Goal: Information Seeking & Learning: Learn about a topic

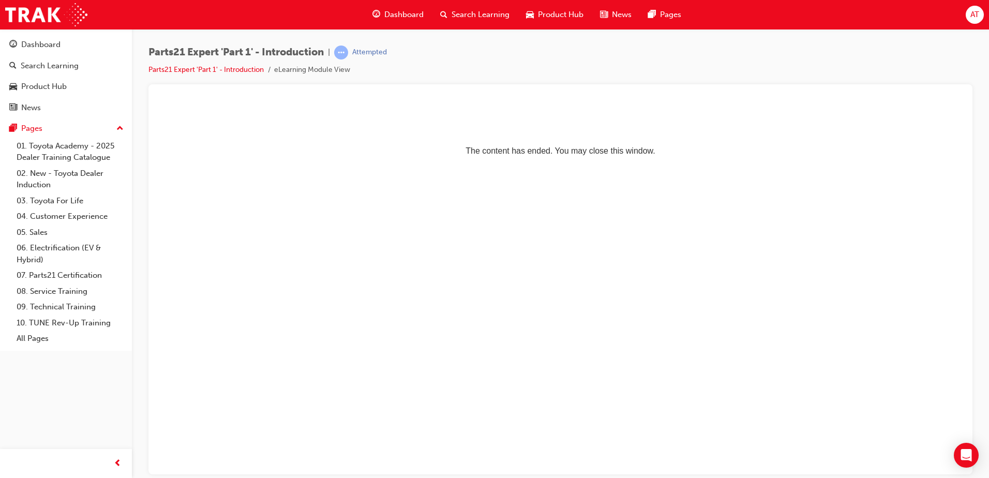
click at [397, 15] on span "Dashboard" at bounding box center [403, 15] width 39 height 12
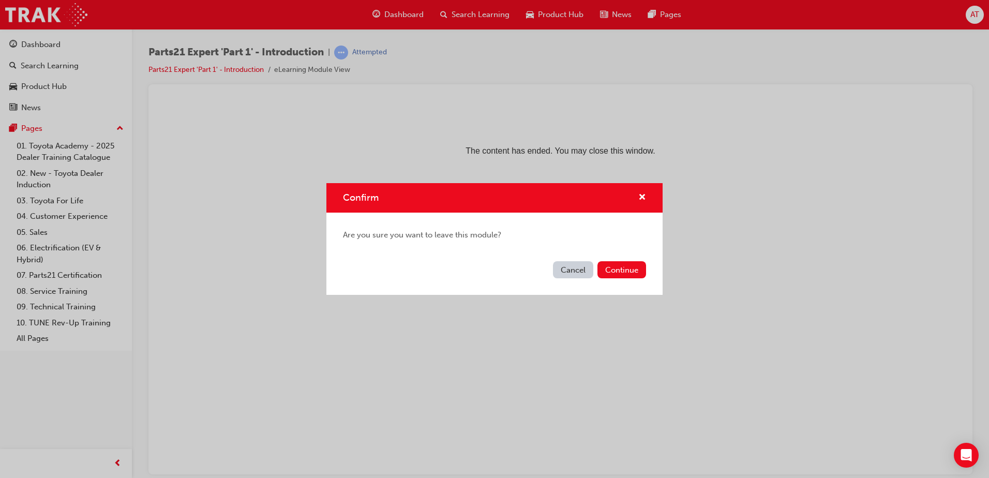
click at [584, 274] on button "Cancel" at bounding box center [573, 269] width 40 height 17
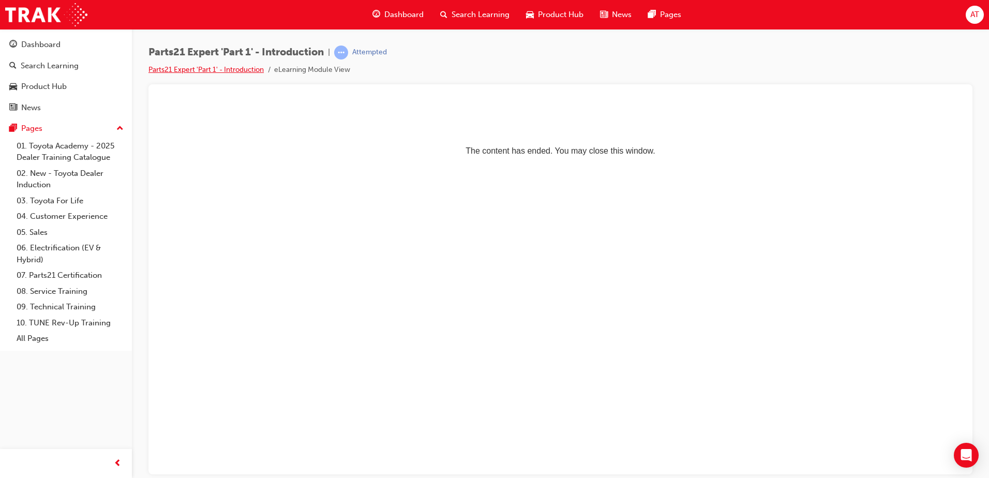
click at [245, 68] on link "Parts21 Expert 'Part 1' - Introduction" at bounding box center [205, 69] width 115 height 9
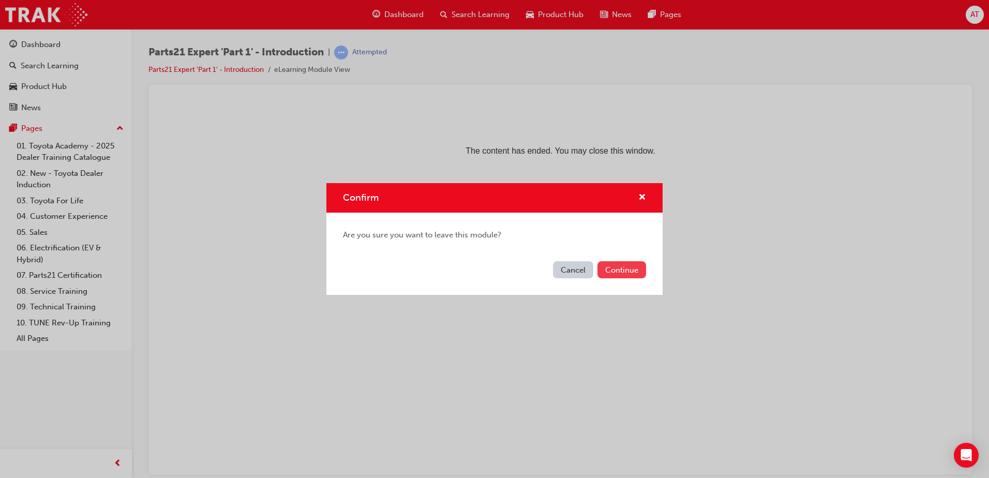
click at [603, 272] on button "Continue" at bounding box center [621, 269] width 49 height 17
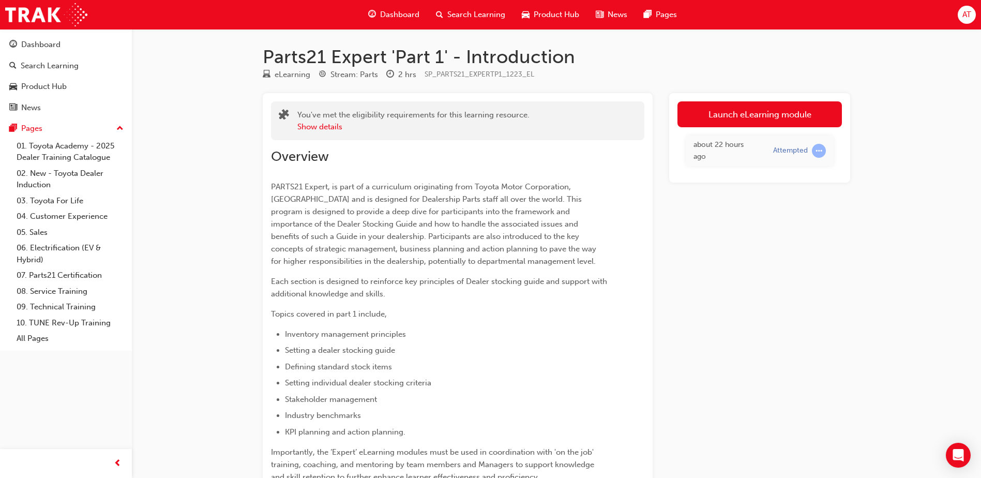
click at [734, 117] on link "Launch eLearning module" at bounding box center [760, 114] width 165 height 26
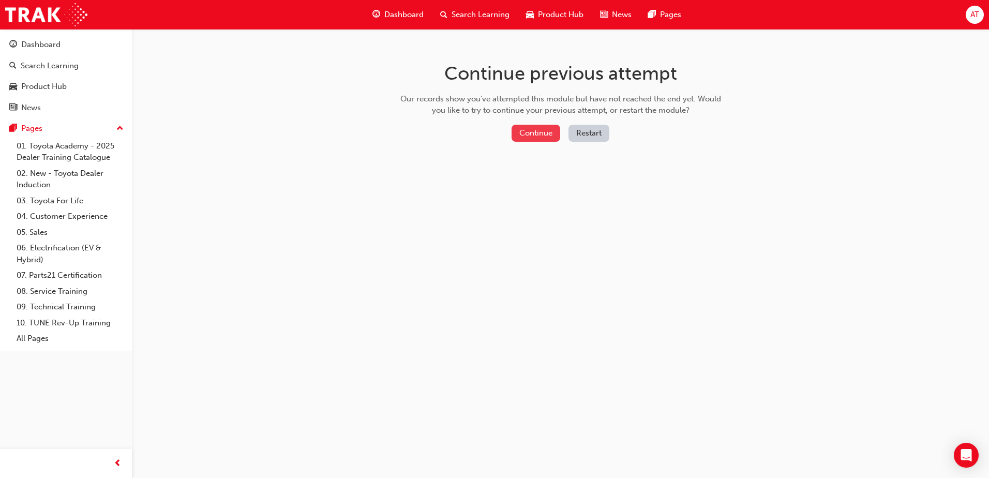
click at [535, 134] on button "Continue" at bounding box center [536, 133] width 49 height 17
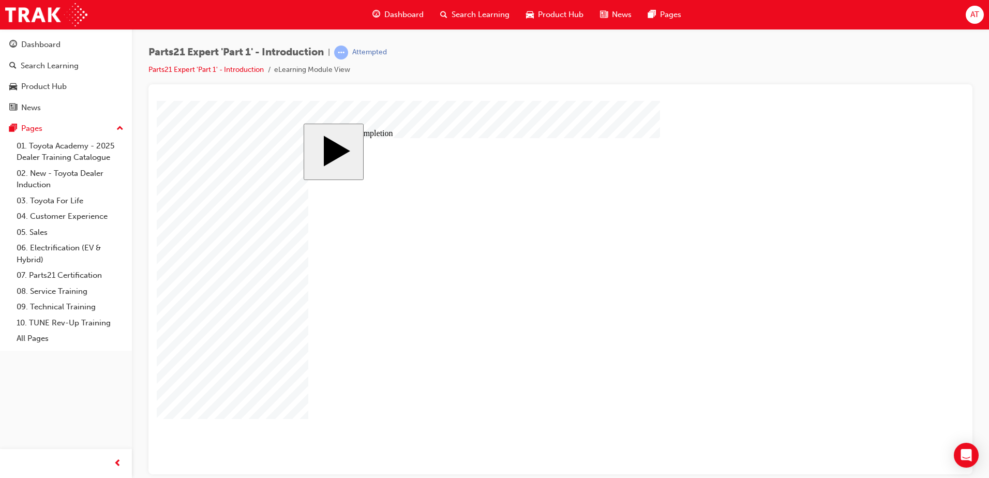
click at [302, 357] on body "slide: Activate Prior Knowledge MENU Rectangle 6 HELP Rectangle 6 EXIT Rectangl…" at bounding box center [561, 287] width 808 height 374
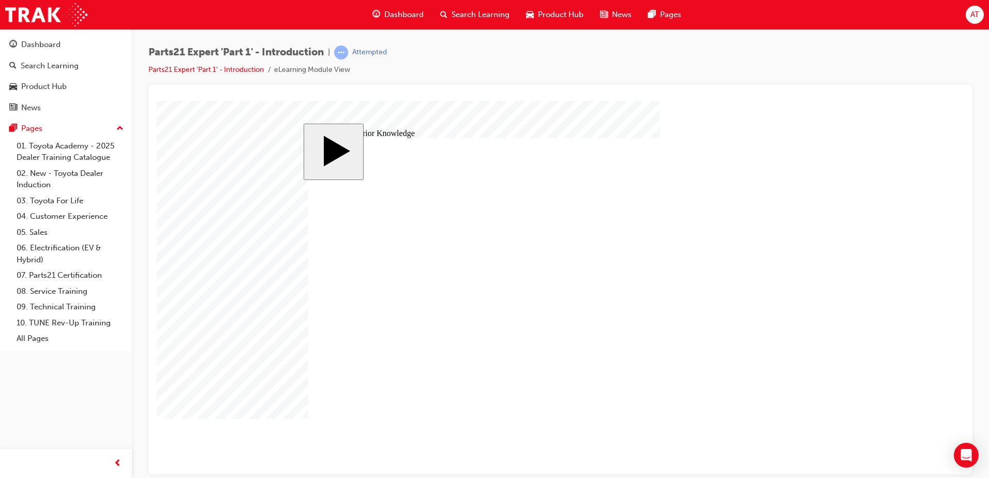
click at [859, 412] on body "slide: Activate Prior Knowledge MENU Rectangle 6 HELP Rectangle 6 EXIT Rectangl…" at bounding box center [561, 287] width 808 height 374
click at [271, 398] on body "slide: Activate Prior Knowledge MENU Rectangle 6 HELP Rectangle 6 EXIT Rectangl…" at bounding box center [561, 287] width 808 height 374
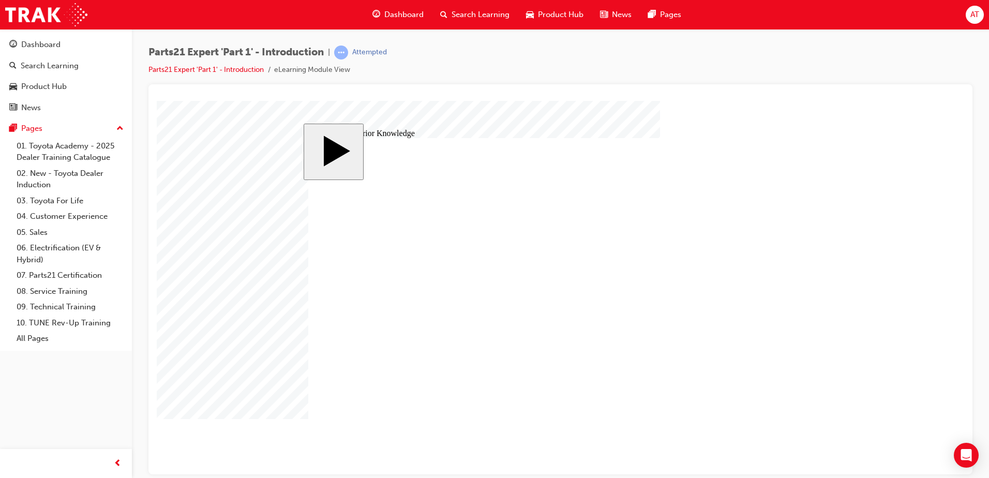
checkbox input "true"
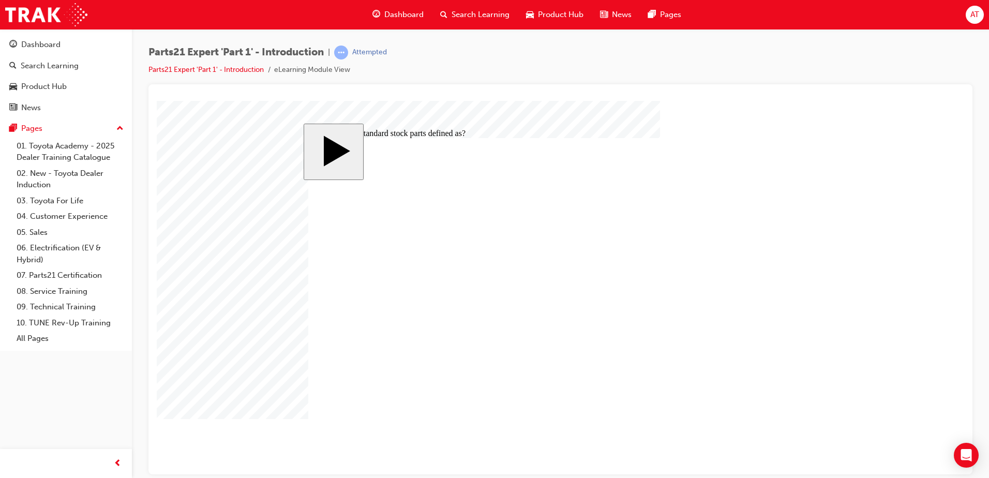
checkbox input "true"
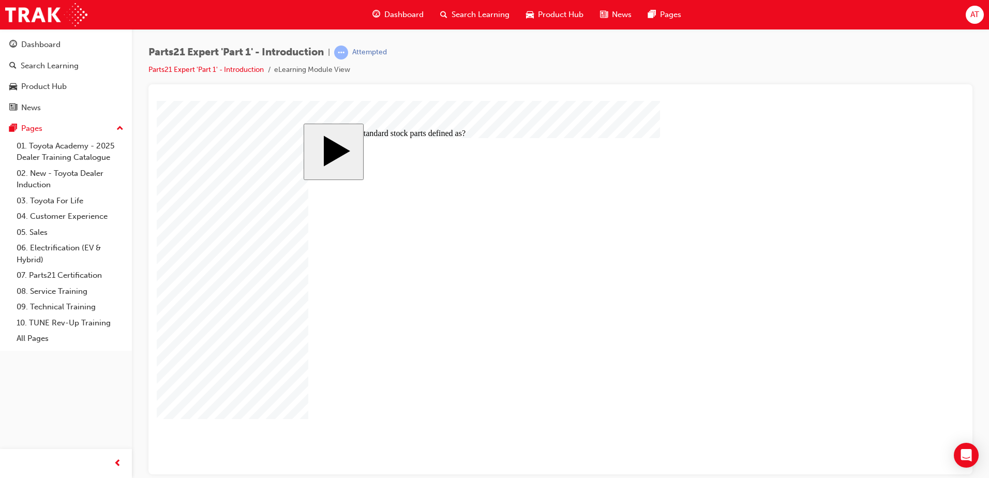
checkbox input "false"
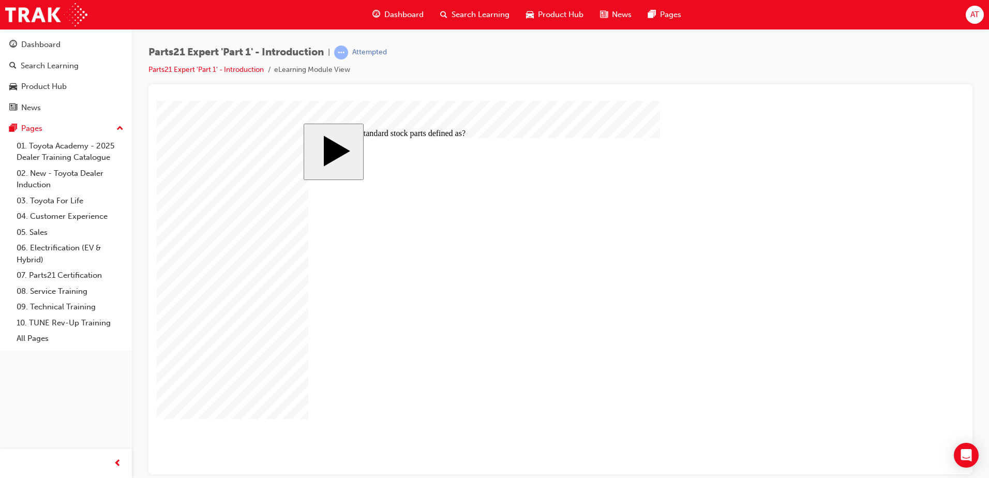
checkbox input "false"
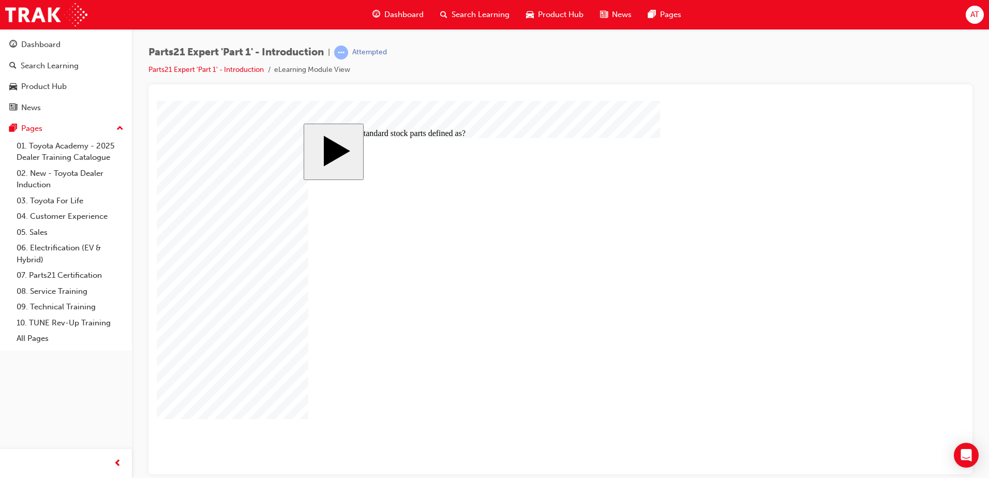
checkbox input "true"
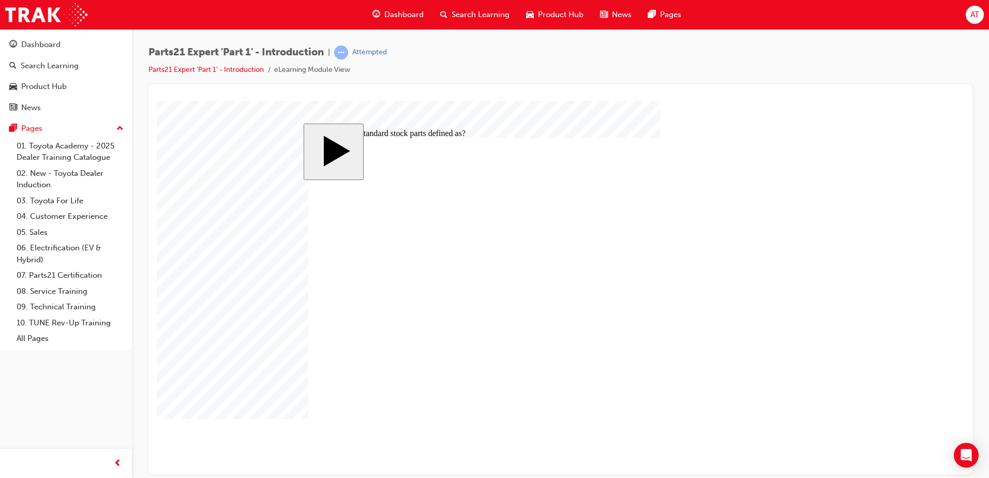
checkbox input "false"
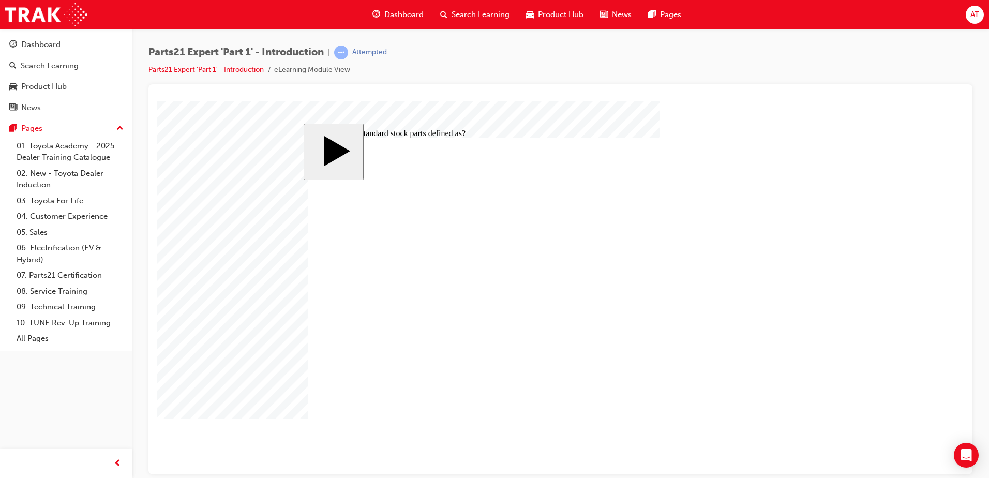
checkbox input "true"
checkbox input "false"
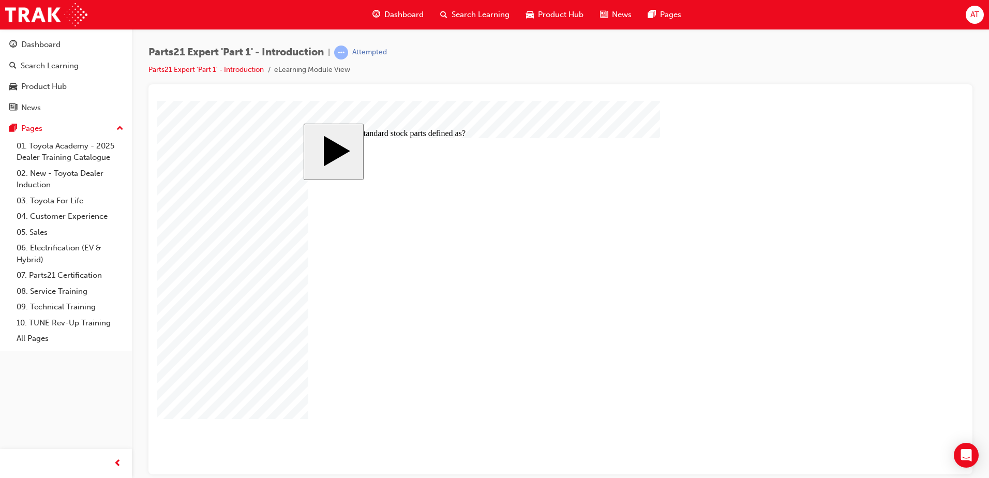
checkbox input "true"
checkbox input "false"
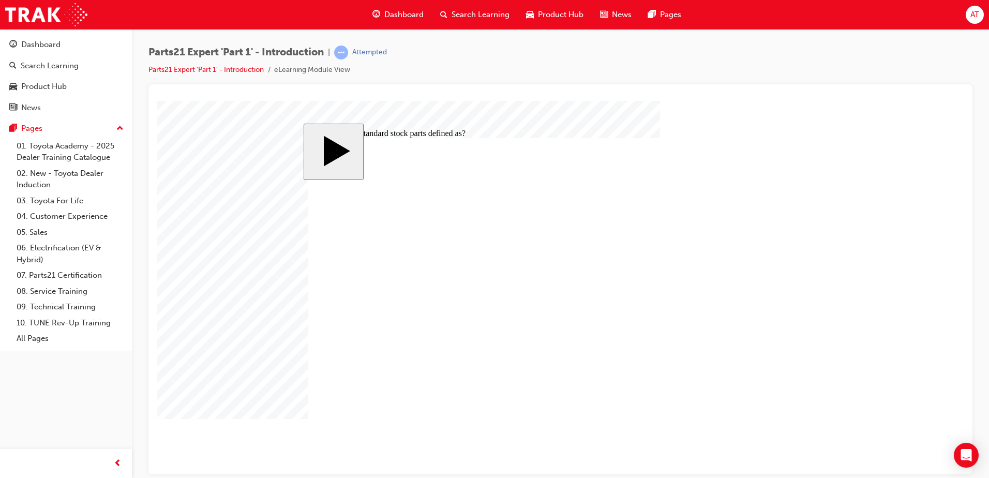
checkbox input "false"
checkbox input "true"
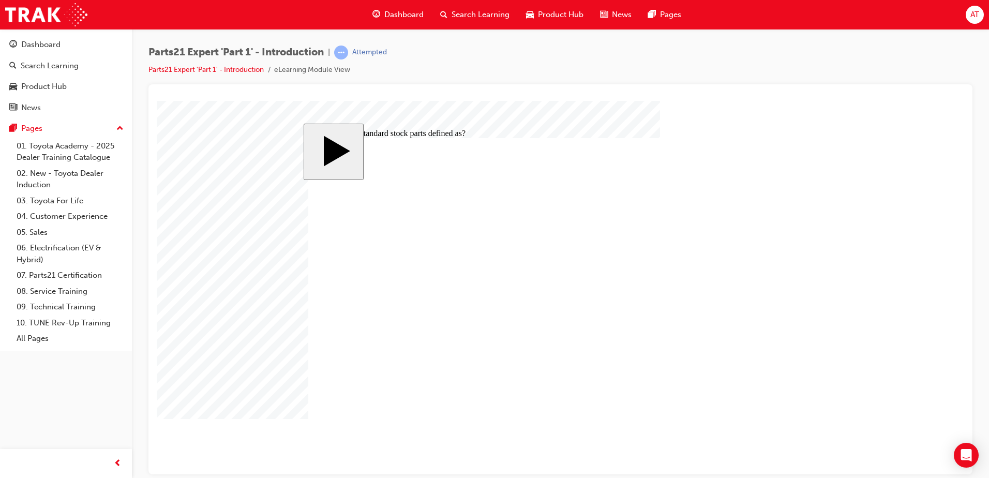
checkbox input "true"
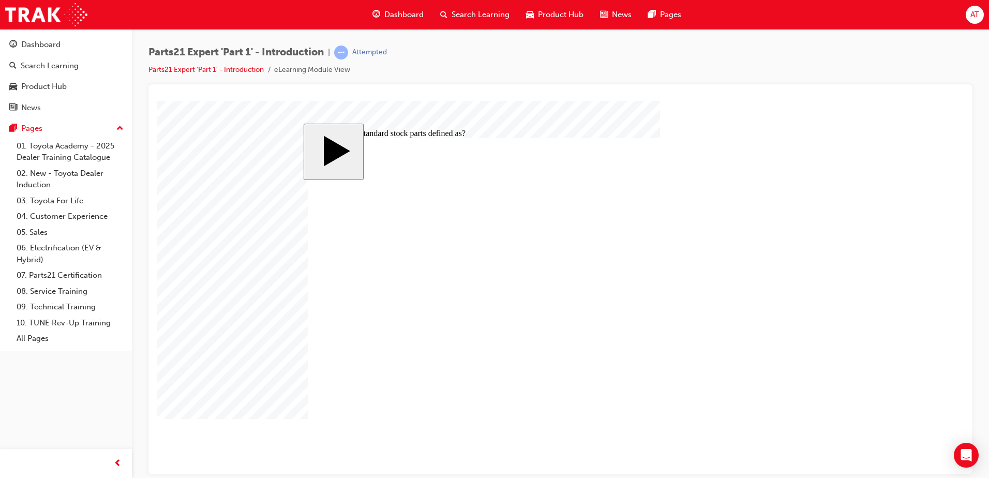
checkbox input "false"
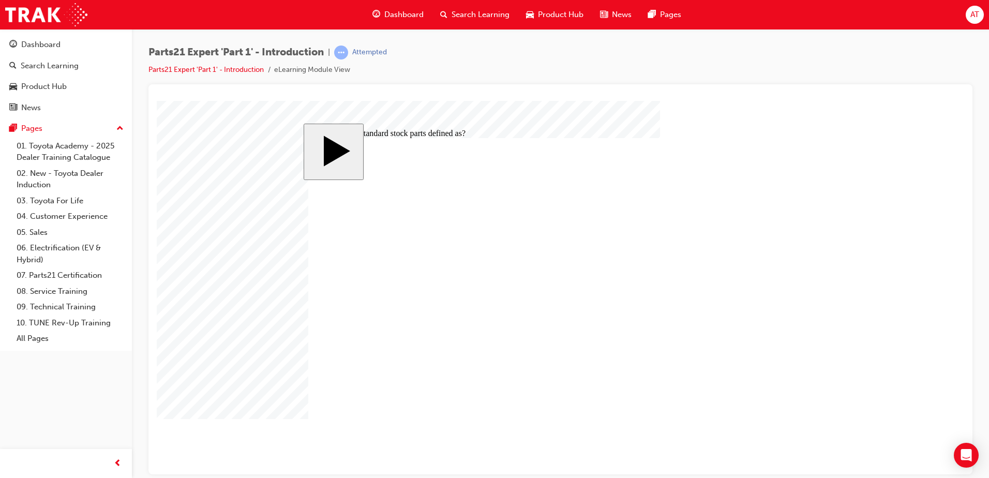
checkbox input "false"
checkbox input "true"
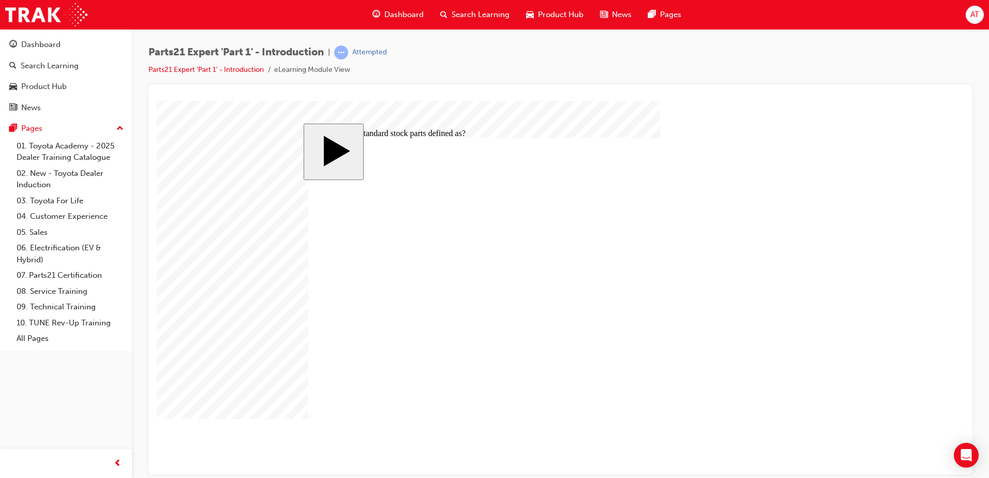
checkbox input "false"
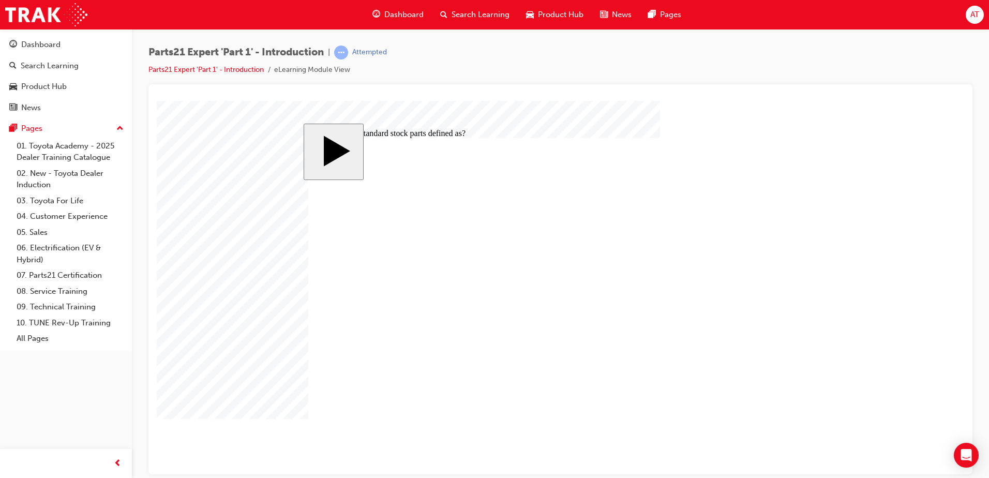
checkbox input "false"
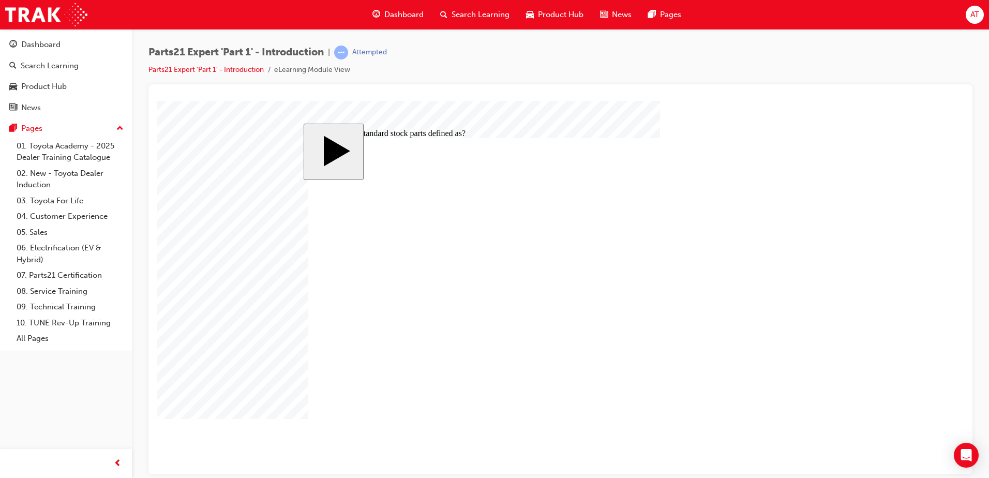
checkbox input "true"
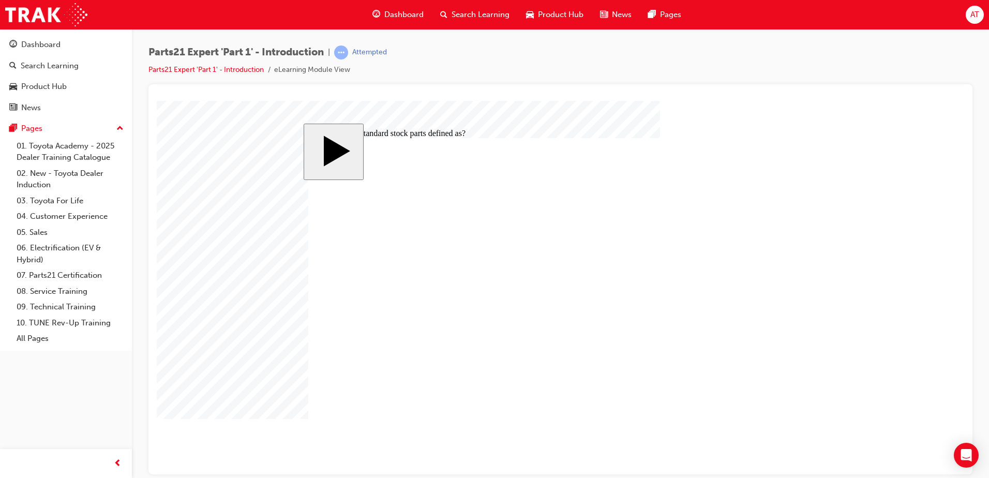
checkbox input "false"
checkbox input "true"
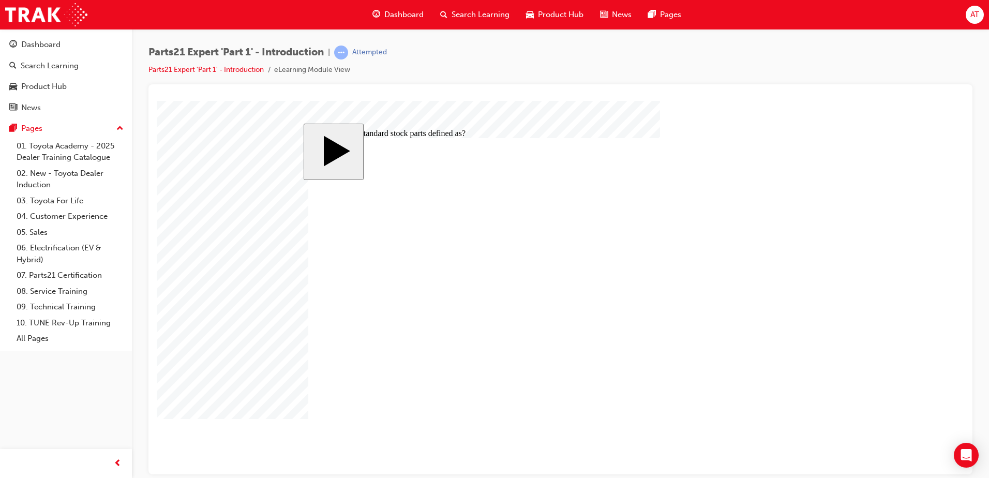
checkbox input "true"
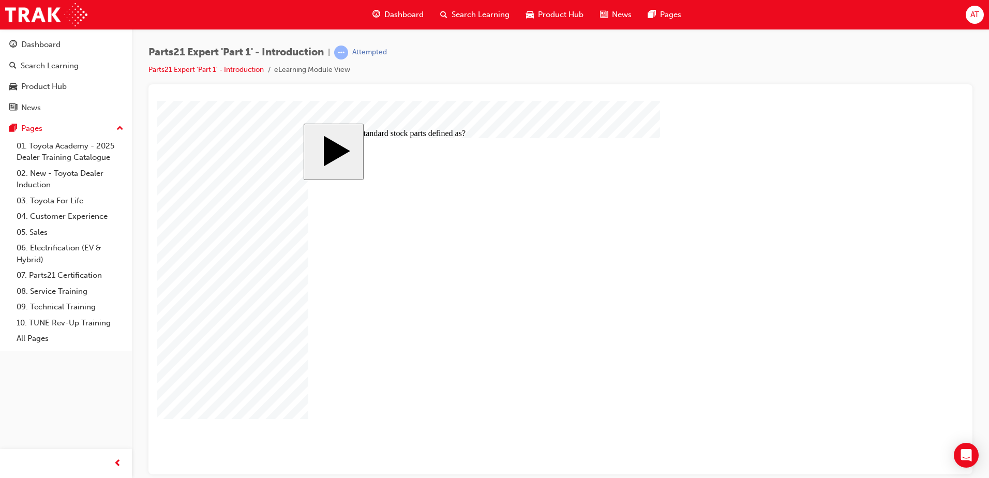
checkbox input "false"
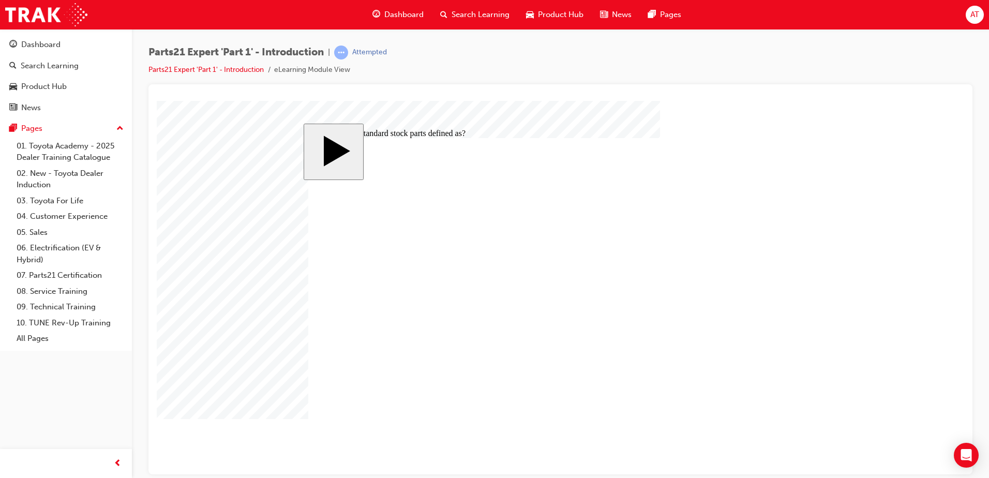
checkbox input "true"
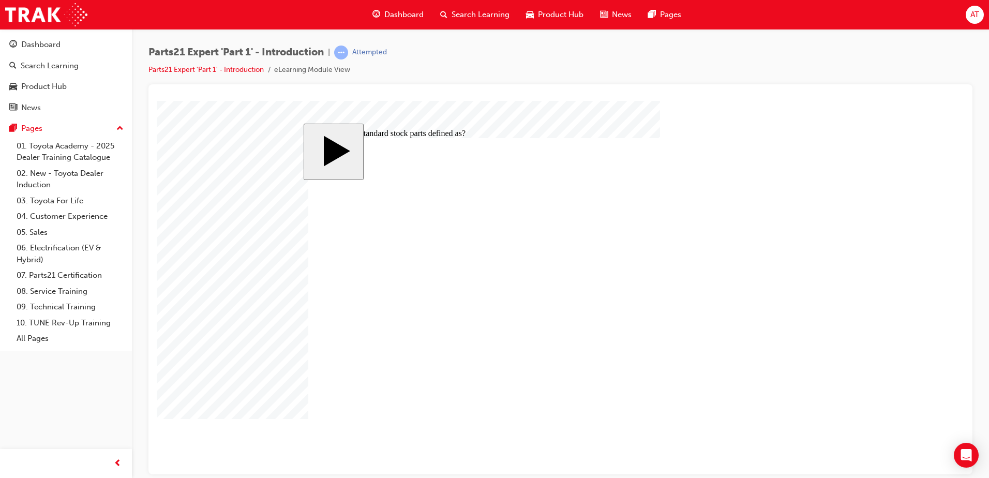
checkbox input "true"
checkbox input "false"
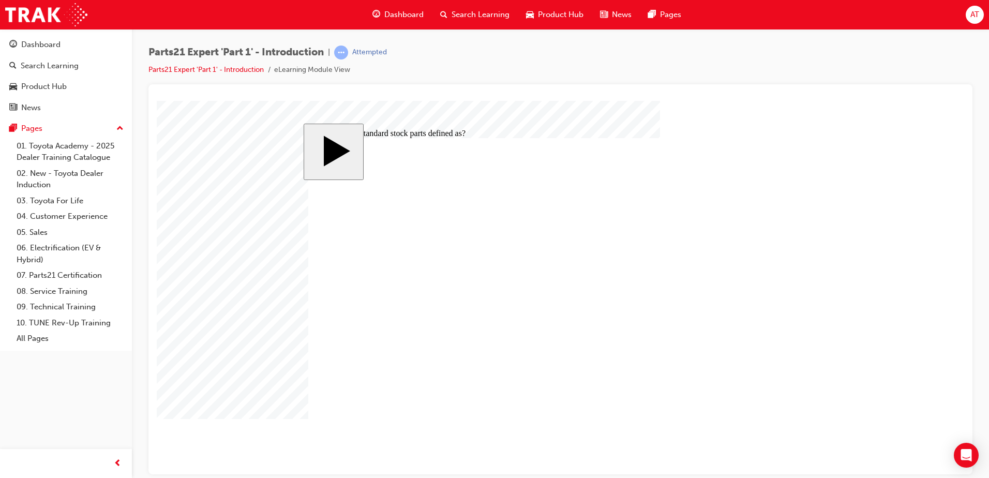
checkbox input "false"
checkbox input "true"
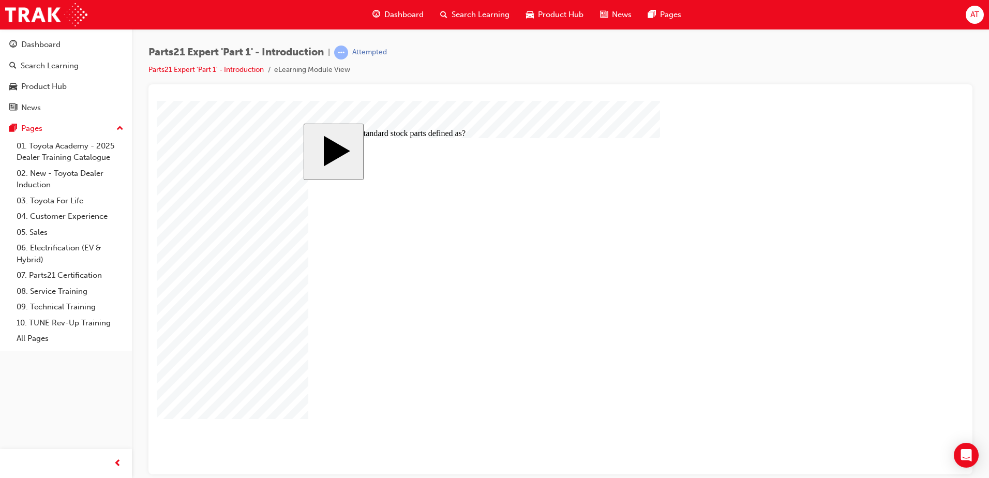
checkbox input "false"
checkbox input "true"
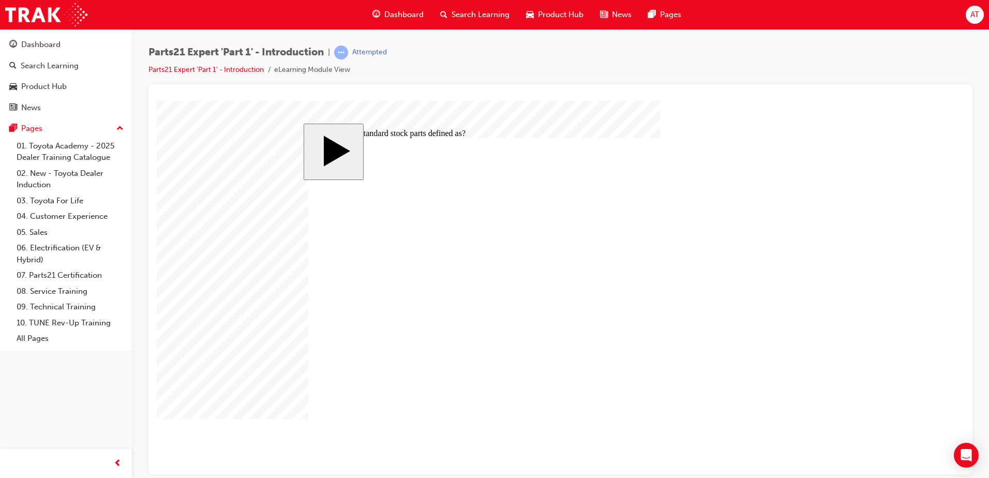
checkbox input "true"
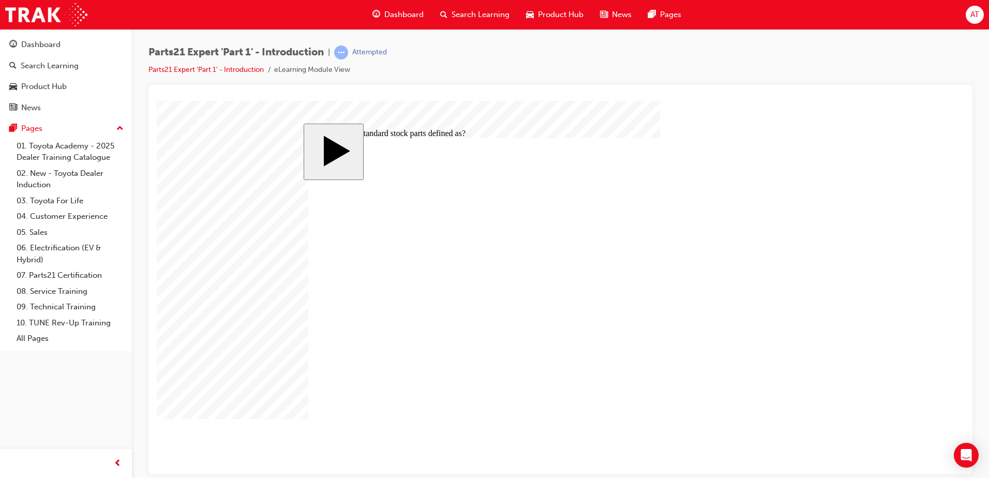
radio input "true"
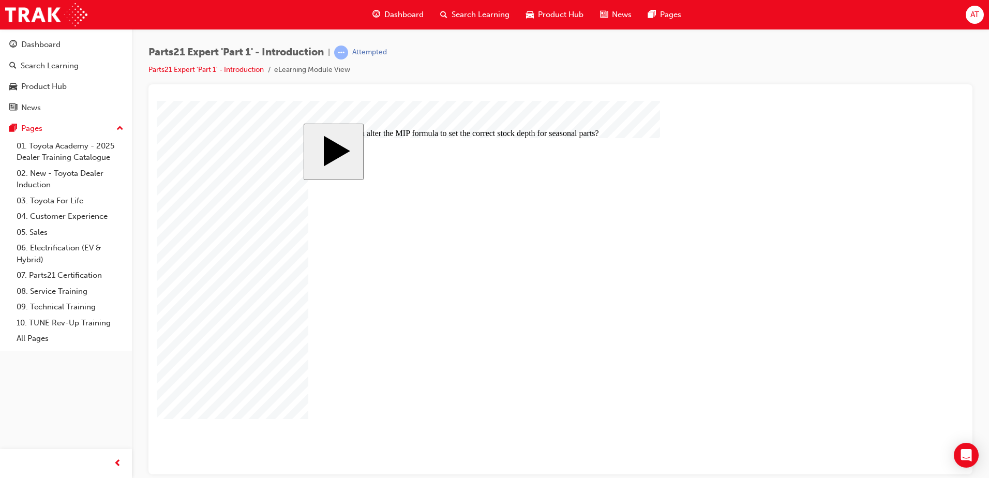
radio input "true"
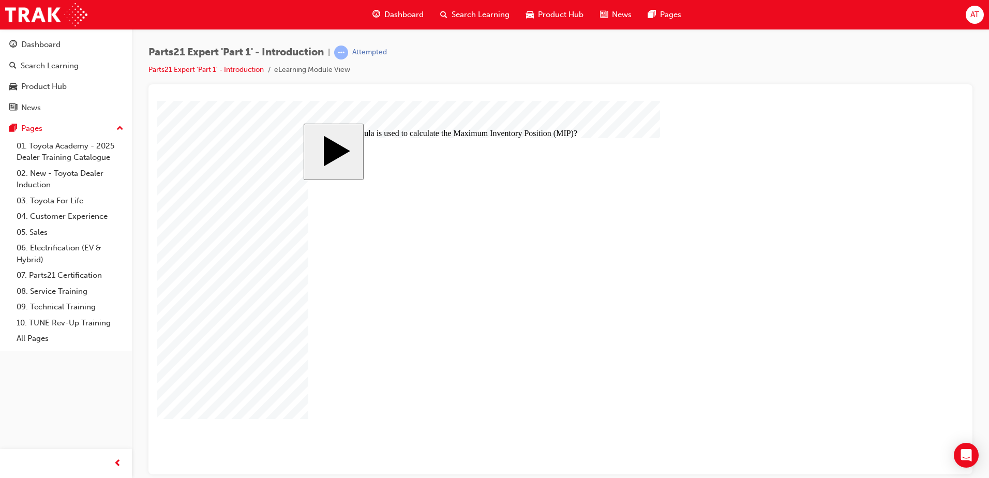
radio input "false"
radio input "true"
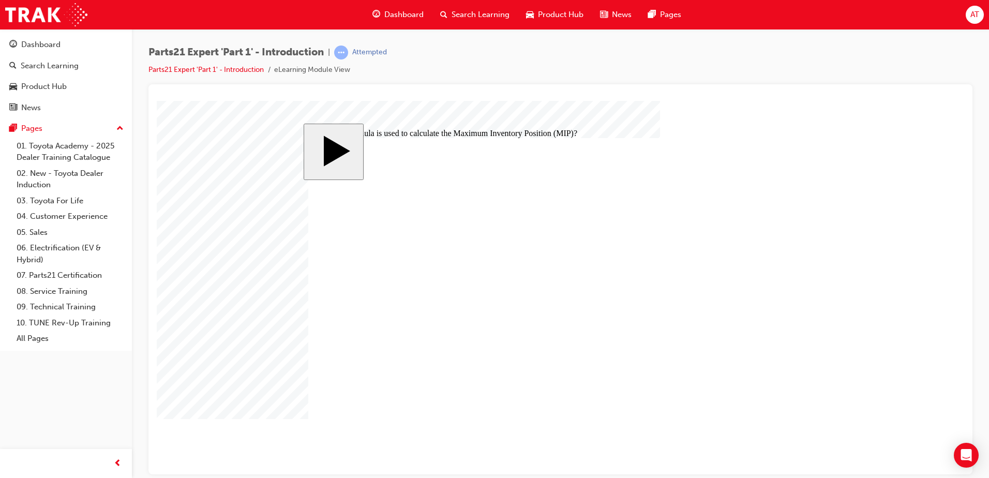
radio input "false"
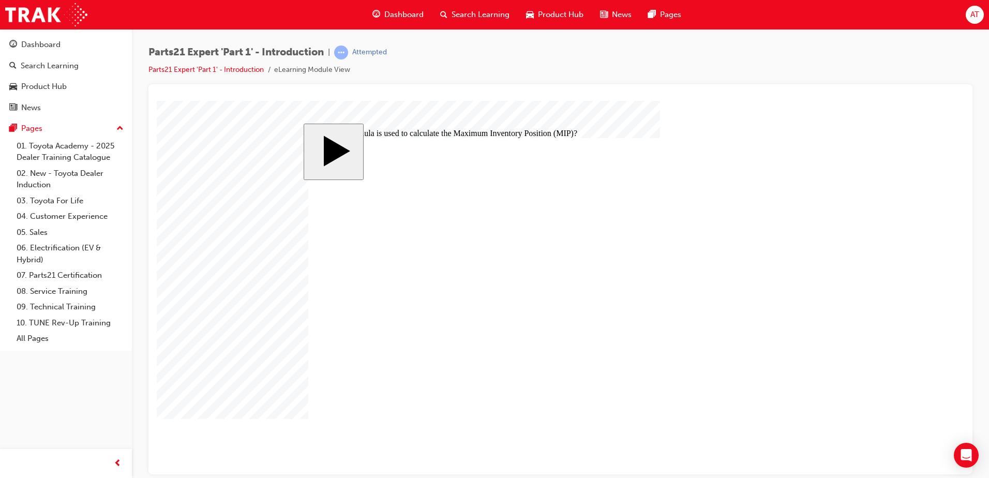
radio input "true"
click at [271, 350] on body "slide: What formula is used to calculate the Maximum Inventory Position (MIP)? …" at bounding box center [561, 287] width 808 height 374
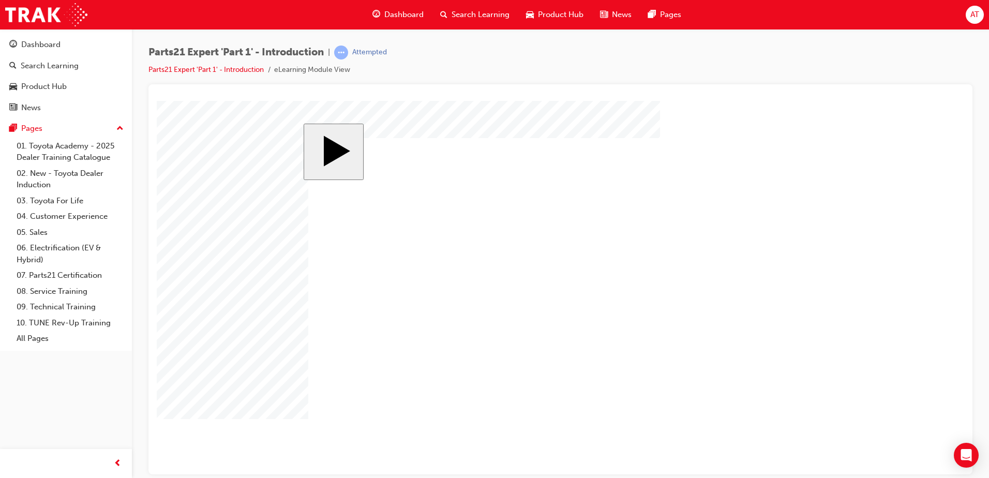
click at [244, 408] on body "slide: Activate Prior Knowledge MENU Rectangle 6 HELP Rectangle 6 EXIT Rectangl…" at bounding box center [561, 287] width 808 height 374
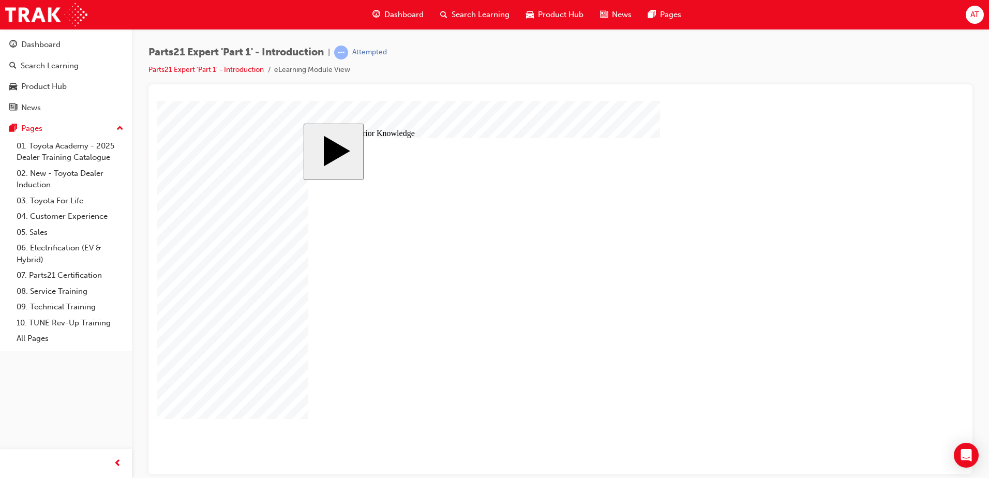
click at [838, 371] on body "slide: Activate Prior Knowledge MENU Rectangle 6 HELP Rectangle 6 EXIT Rectangl…" at bounding box center [561, 287] width 808 height 374
click at [257, 392] on body "slide: Activate Prior Knowledge MENU Rectangle 6 HELP Rectangle 6 EXIT Rectangl…" at bounding box center [561, 287] width 808 height 374
click at [199, 395] on body "slide: Parts 21 MENU Rectangle 6 HELP Rectangle 6 EXIT Rectangle 6 Defining Sta…" at bounding box center [561, 287] width 808 height 374
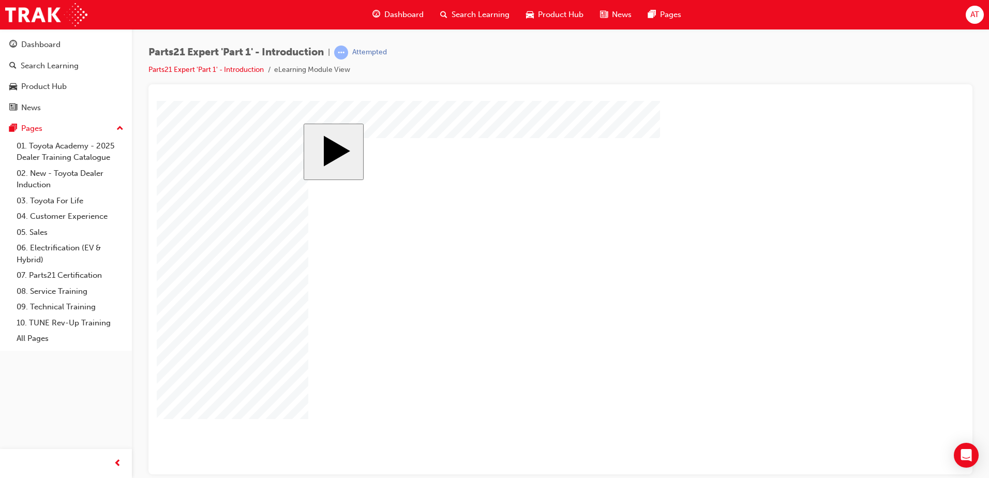
click at [242, 390] on body "slide: Parts 21 MENU Rectangle 6 HELP Rectangle 6 EXIT Rectangle 6 Defining Sta…" at bounding box center [561, 287] width 808 height 374
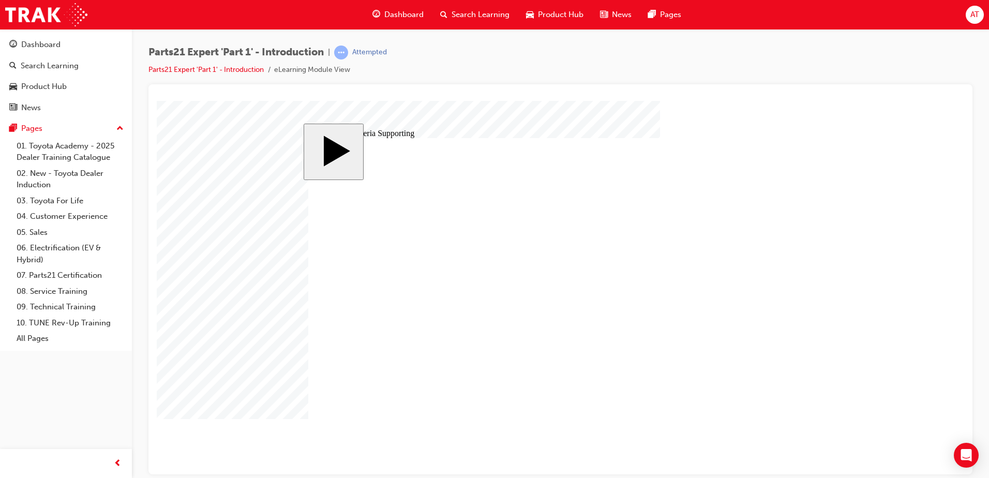
click at [268, 381] on body "slide: 9 Key Criteria Supporting Rectangle 1 When a part is sold at least 3 tim…" at bounding box center [561, 287] width 808 height 374
click at [246, 377] on body "slide: 9 Key Criteria Supporting Rectangle 1 When a part has not been sold duri…" at bounding box center [561, 287] width 808 height 374
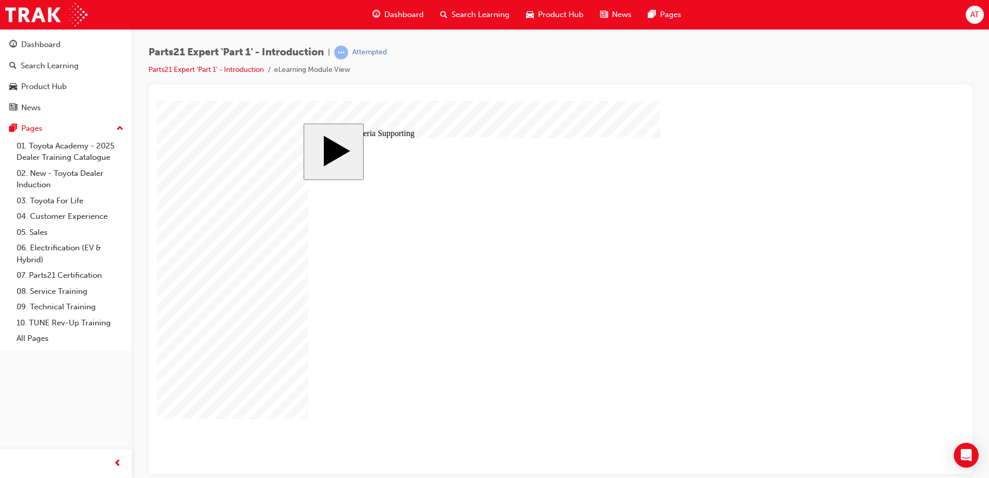
click at [248, 405] on body "slide: Course Completion MENU Rectangle 6 HELP Rectangle 6 EXIT Rectangle 6 Def…" at bounding box center [561, 287] width 808 height 374
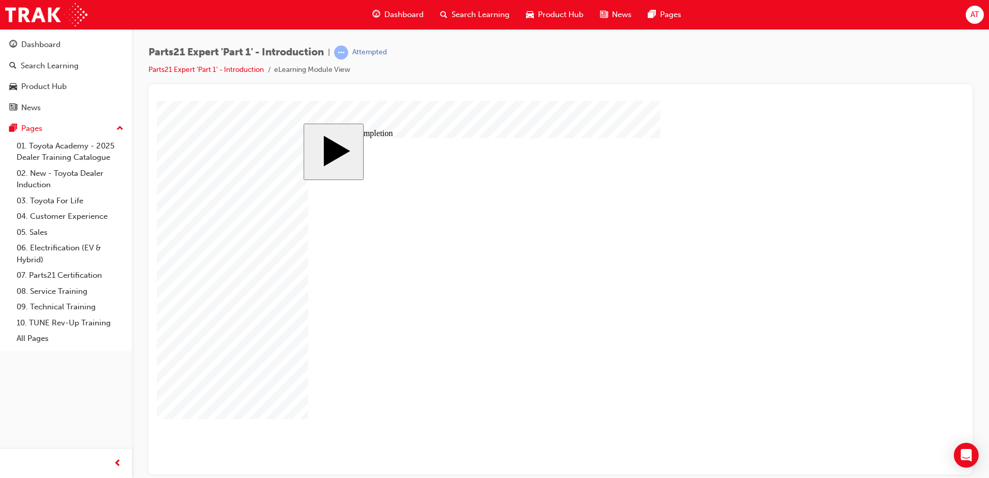
click at [282, 425] on body "slide: Course Completion MENU Rectangle 6 HELP Rectangle 6 EXIT Rectangle 6 Def…" at bounding box center [561, 287] width 808 height 374
click at [307, 384] on div "slide: Course Completion MENU Rectangle 6 HELP Rectangle 6 EXIT Rectangle 6 Def…" at bounding box center [561, 287] width 514 height 328
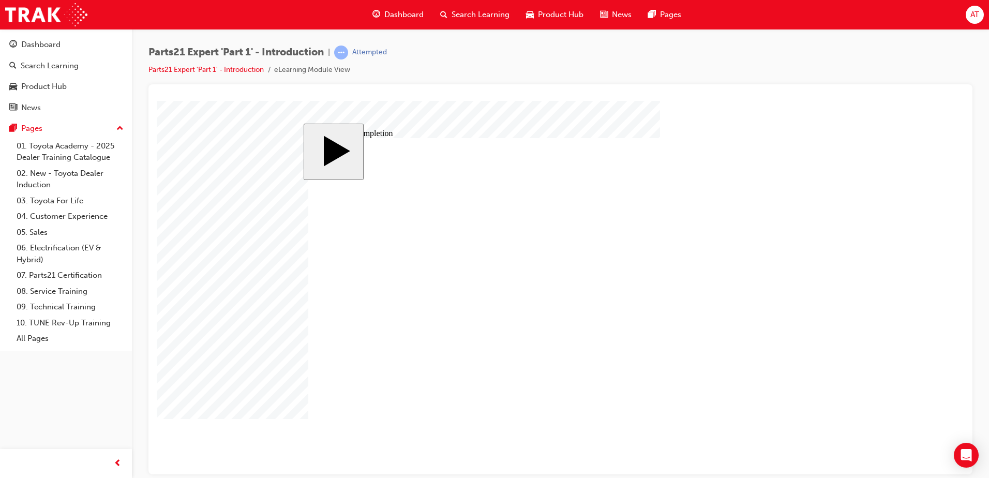
click at [839, 334] on body "slide: Course Completion MENU Rectangle 6 HELP Rectangle 6 EXIT Rectangle 6 Def…" at bounding box center [561, 287] width 808 height 374
click at [230, 385] on body "slide: Activate Prior Knowledge MENU Rectangle 6 HELP Rectangle 6 EXIT Rectangl…" at bounding box center [561, 287] width 808 height 374
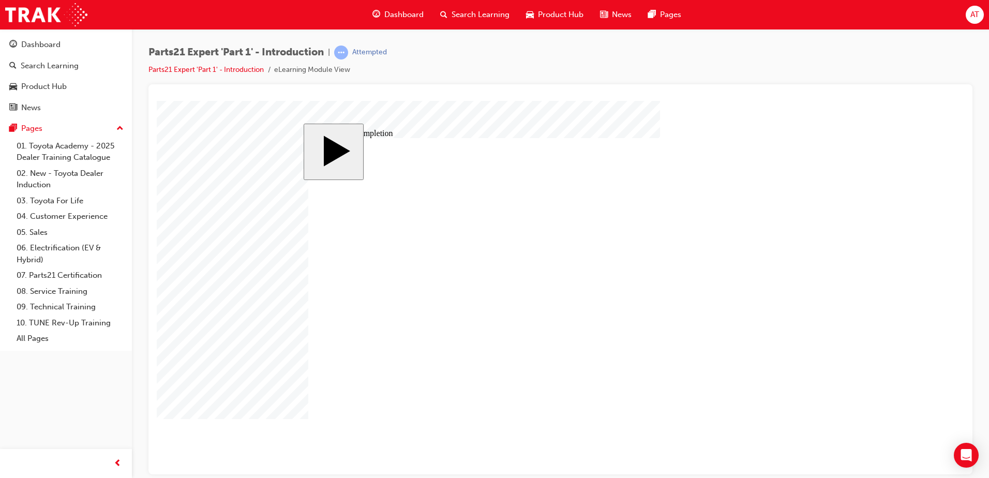
click at [844, 313] on body "slide: Course Completion MENU Rectangle 6 HELP Rectangle 6 EXIT Rectangle 6 Def…" at bounding box center [561, 287] width 808 height 374
click at [273, 415] on body "slide: Course Completion MENU Rectangle 6 HELP Rectangle 6 EXIT Rectangle 6 Def…" at bounding box center [561, 287] width 808 height 374
click at [250, 388] on body "slide: Professional Development Path MENU Rectangle 6 HELP Rectangle 6 EXIT Rec…" at bounding box center [561, 287] width 808 height 374
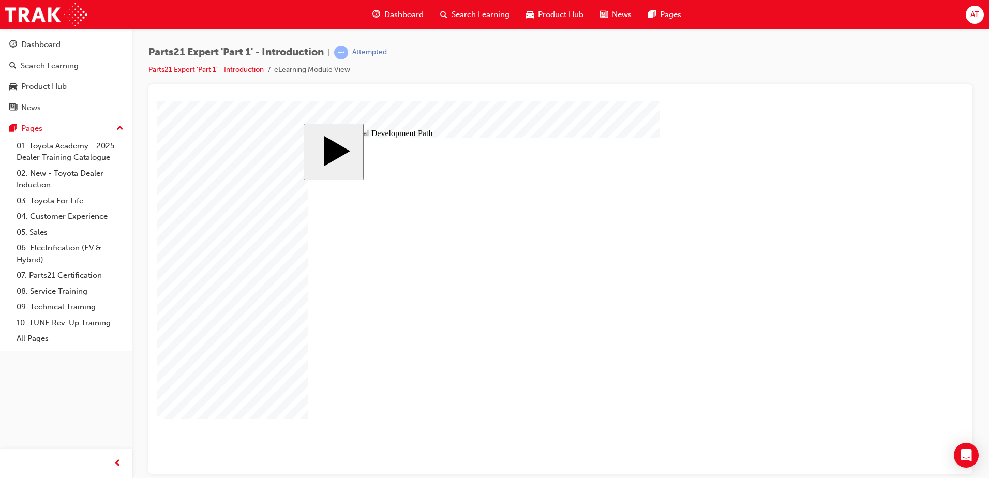
click at [220, 402] on body "slide: Professional Development Path MENU Rectangle 6 HELP Rectangle 6 EXIT Rec…" at bounding box center [561, 287] width 808 height 374
click at [247, 391] on body "slide: Professional Development Path MENU Rectangle 6 HELP Rectangle 6 EXIT Rec…" at bounding box center [561, 287] width 808 height 374
click at [813, 347] on div "slide: Professional Development Path MENU Rectangle 6 HELP Rectangle 6 EXIT Rec…" at bounding box center [561, 287] width 514 height 328
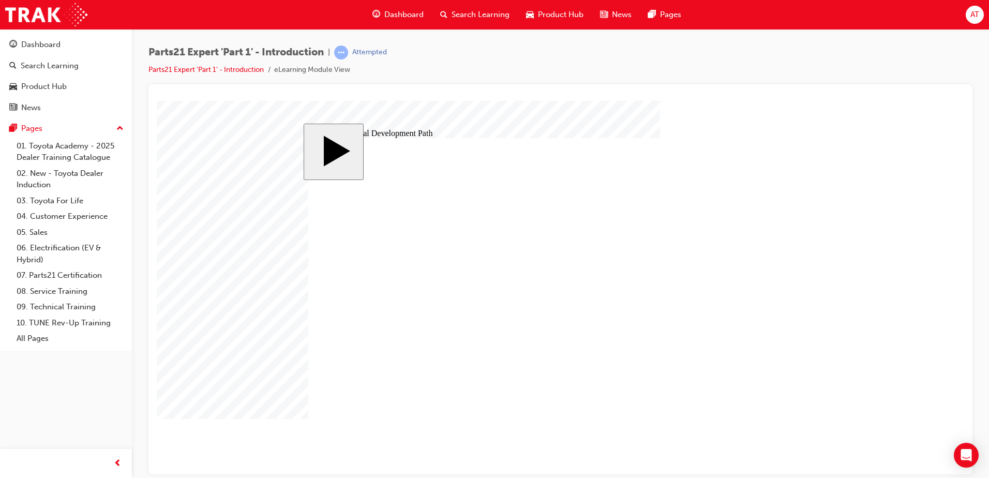
click at [225, 387] on body "slide: Activate Prior Knowledge MENU Rectangle 6 HELP Rectangle 6 EXIT Rectangl…" at bounding box center [561, 287] width 808 height 374
click at [209, 387] on body "slide: Activate Prior Knowledge MENU Rectangle 6 HELP Rectangle 6 EXIT Rectangl…" at bounding box center [561, 287] width 808 height 374
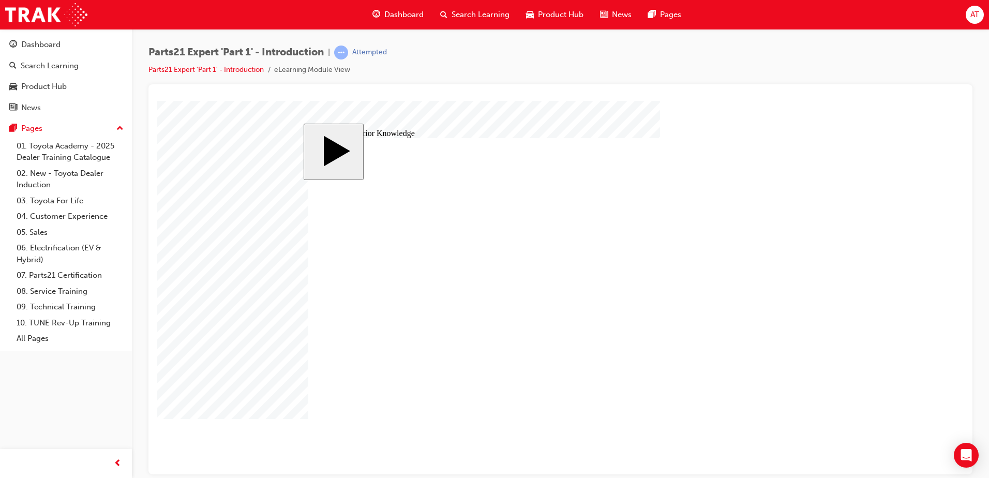
click at [264, 421] on body "slide: Activate Prior Knowledge MENU Rectangle 6 HELP Rectangle 6 EXIT Rectangl…" at bounding box center [561, 287] width 808 height 374
click at [294, 380] on body "slide: Course Completion MENU Rectangle 6 HELP Rectangle 6 EXIT Rectangle 6 Def…" at bounding box center [561, 287] width 808 height 374
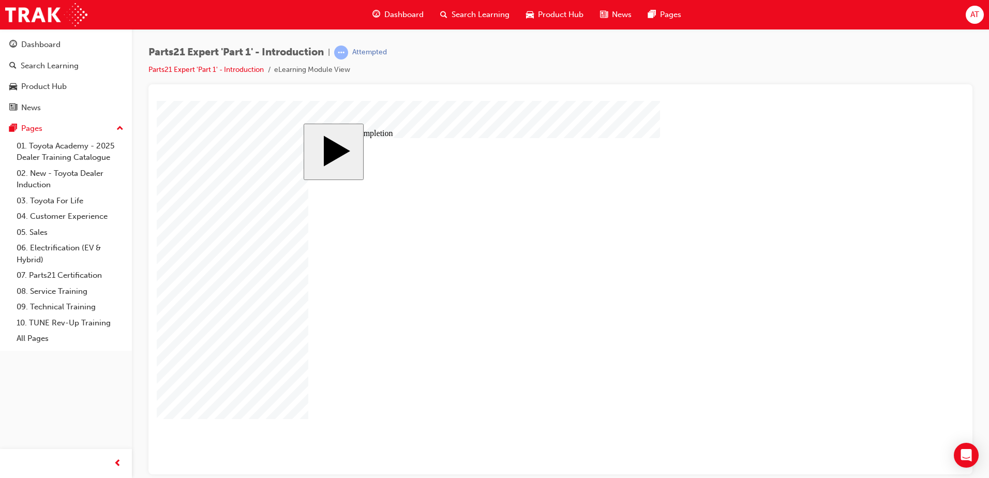
click at [909, 371] on body "slide: Course Completion MENU Rectangle 6 HELP Rectangle 6 EXIT Rectangle 6 Def…" at bounding box center [561, 287] width 808 height 374
click at [850, 309] on body "slide: Course Completion MENU Rectangle 6 HELP Rectangle 6 EXIT Rectangle 6 Def…" at bounding box center [561, 287] width 808 height 374
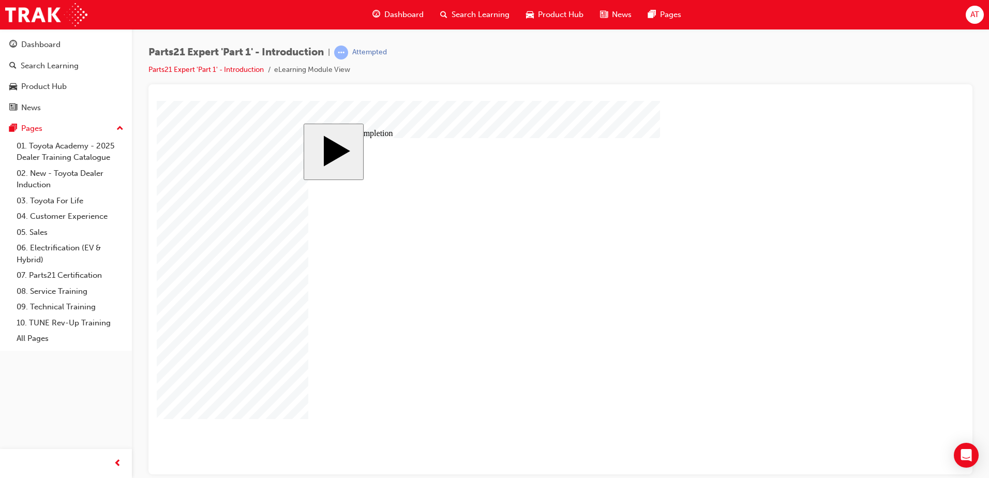
click at [855, 359] on body "slide: Course Completion MENU Rectangle 6 HELP Rectangle 6 EXIT Rectangle 6 Def…" at bounding box center [561, 287] width 808 height 374
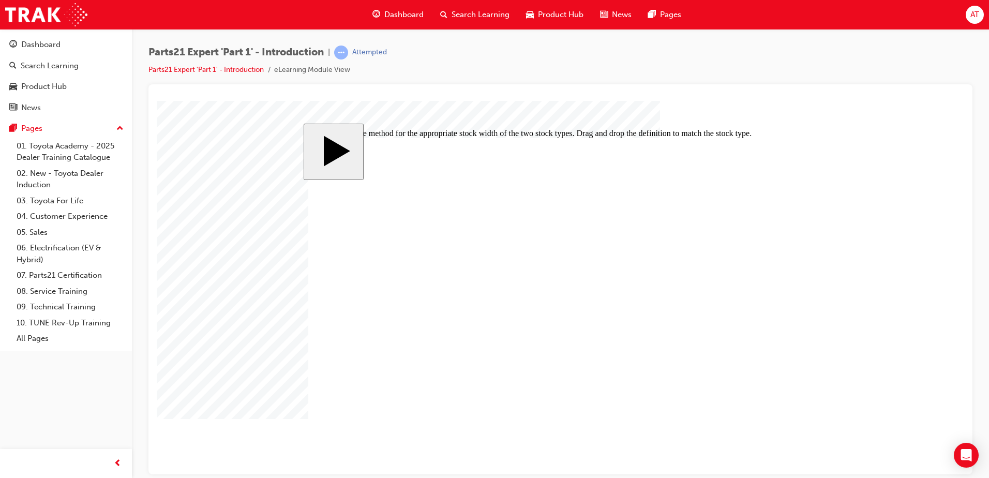
drag, startPoint x: 537, startPoint y: 368, endPoint x: 511, endPoint y: 255, distance: 116.2
drag, startPoint x: 544, startPoint y: 379, endPoint x: 514, endPoint y: 338, distance: 50.4
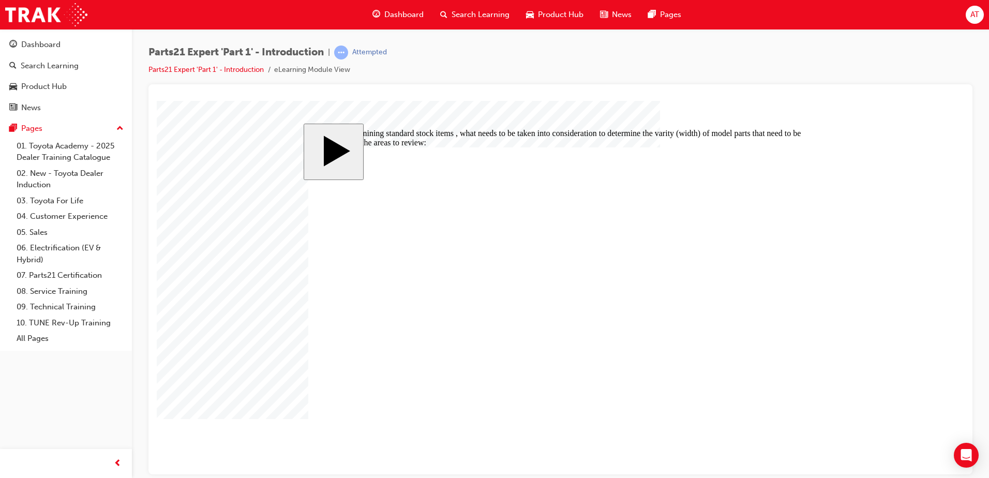
checkbox input "false"
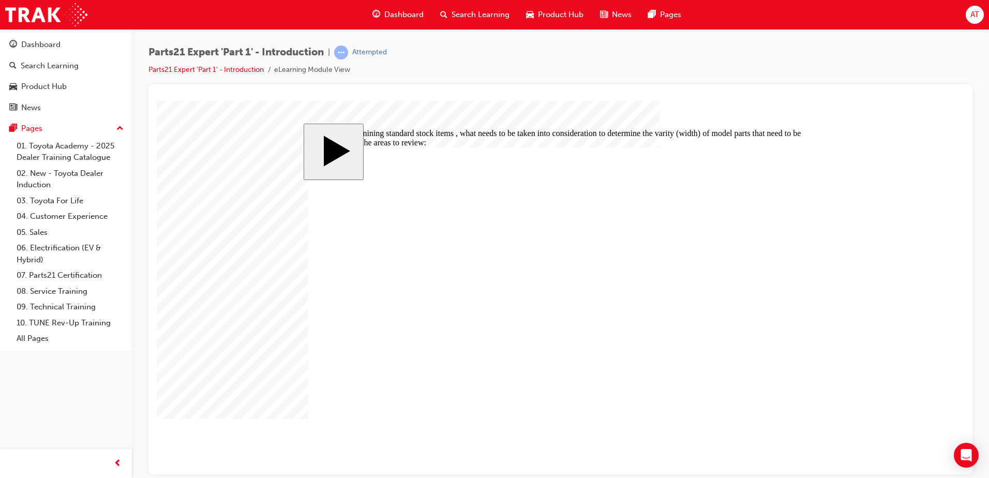
checkbox input "true"
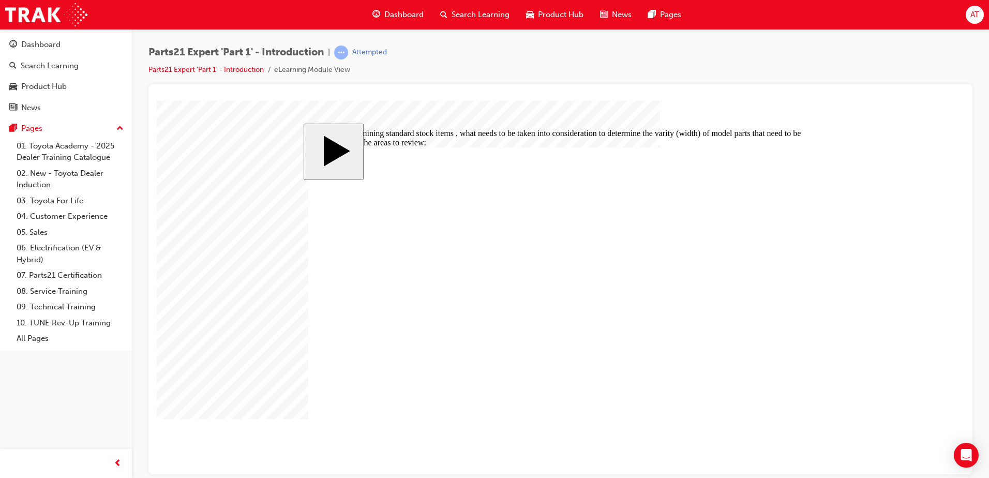
checkbox input "false"
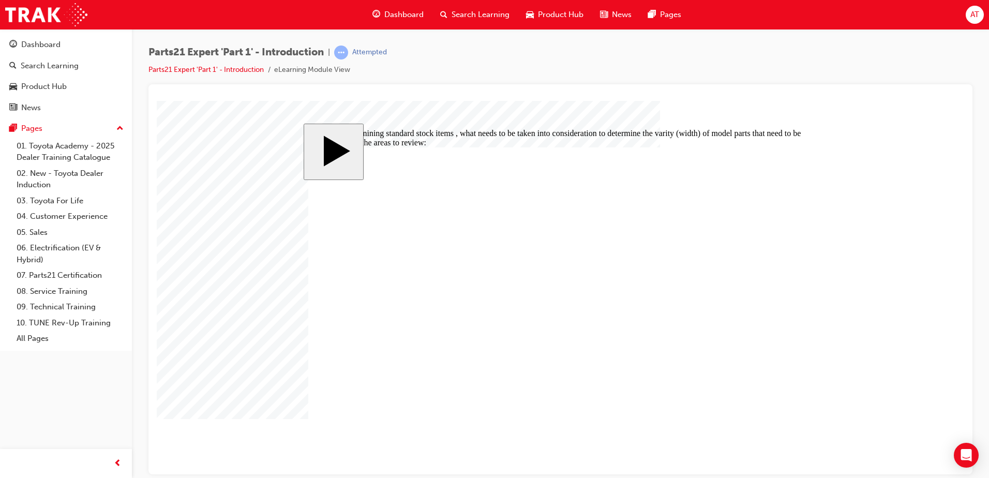
checkbox input "false"
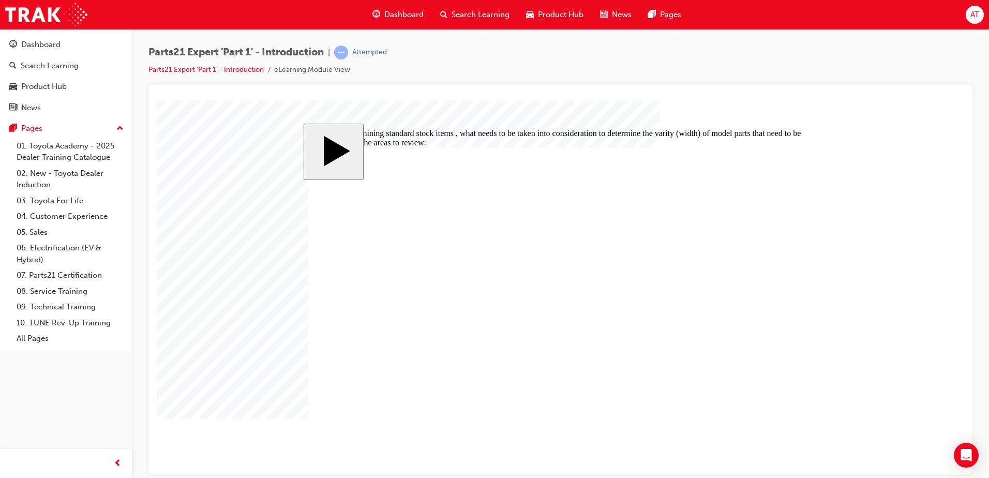
checkbox input "true"
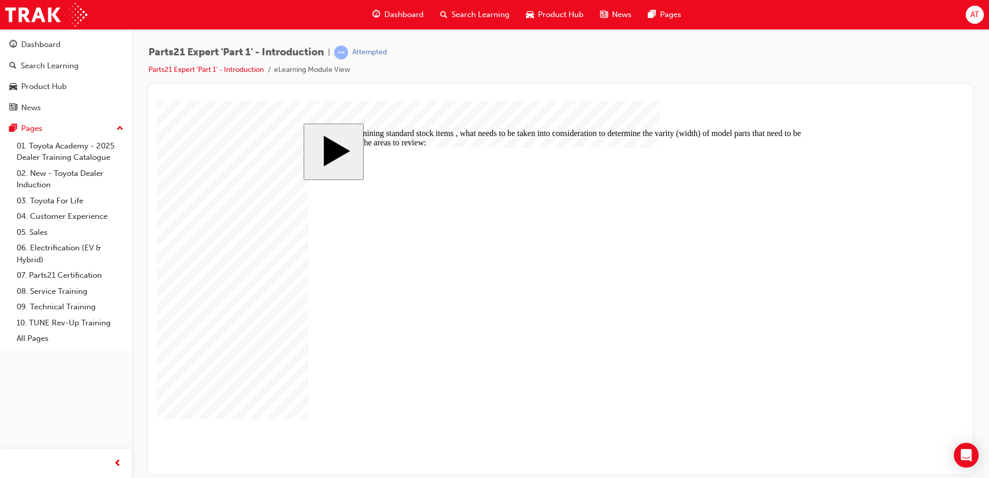
checkbox input "false"
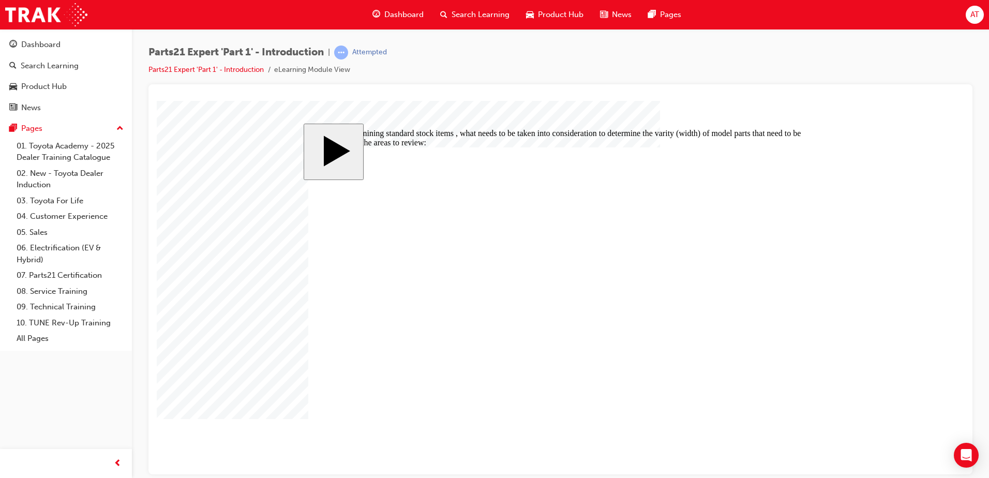
checkbox input "false"
checkbox input "true"
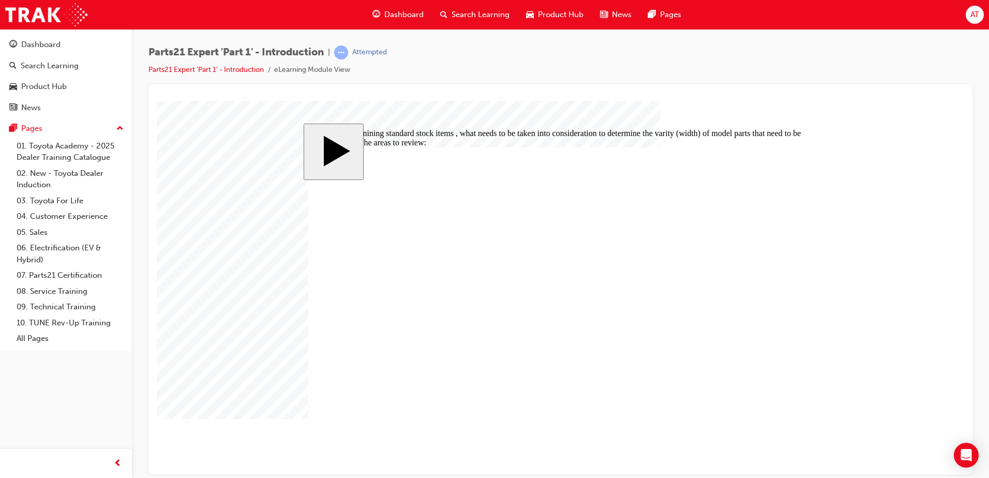
checkbox input "true"
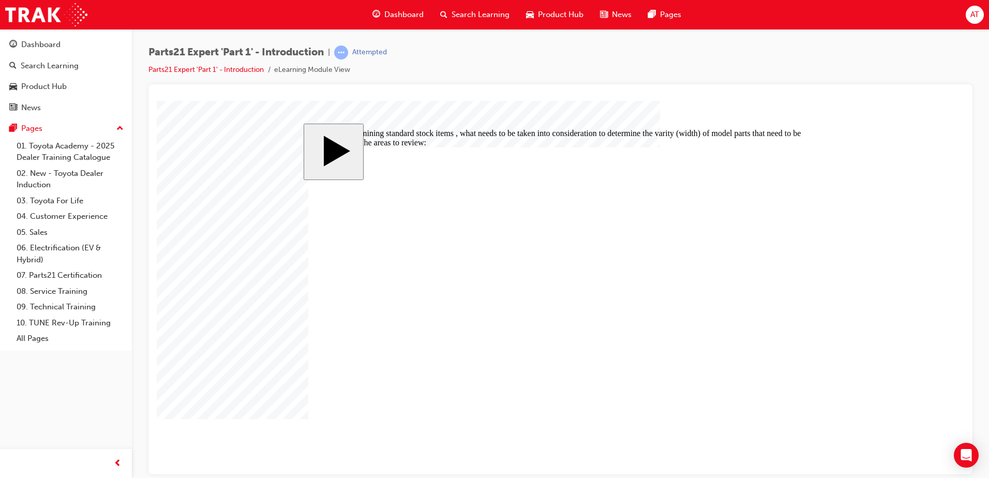
checkbox input "true"
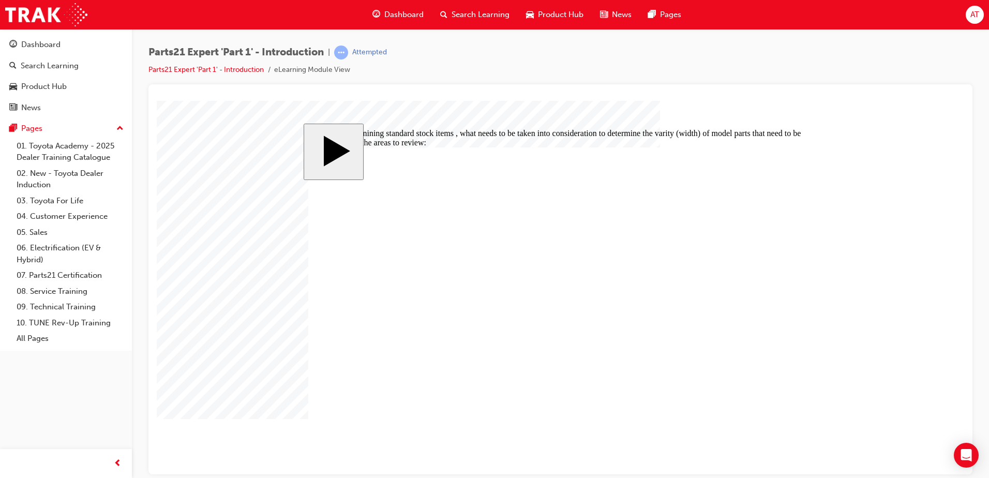
checkbox input "false"
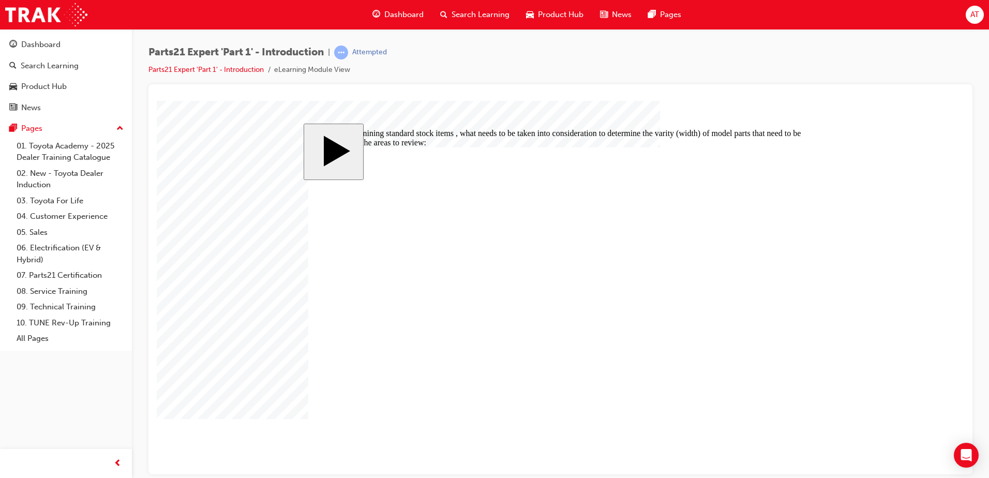
checkbox input "false"
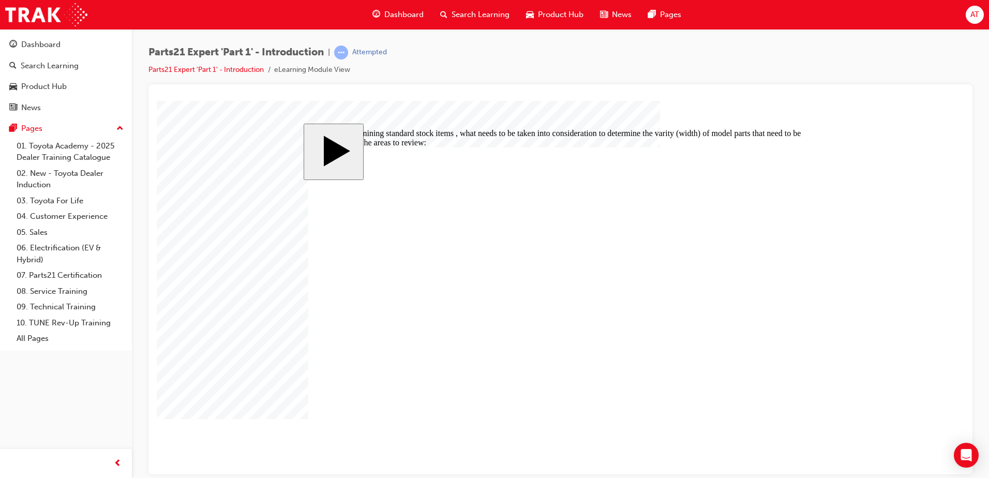
checkbox input "true"
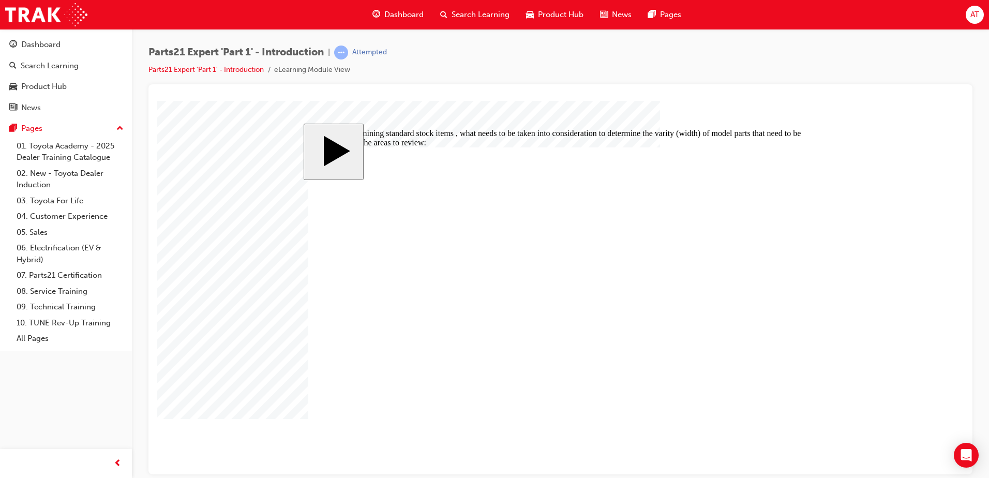
checkbox input "true"
checkbox input "false"
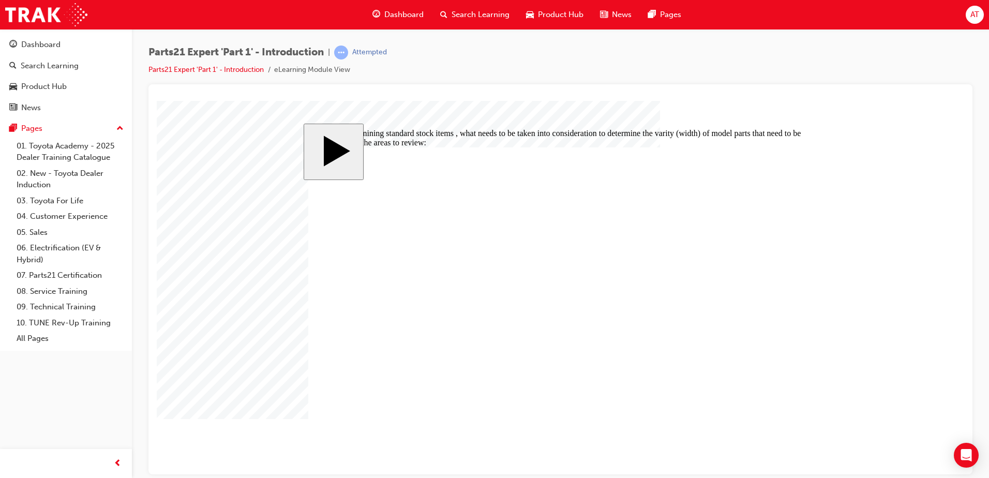
checkbox input "true"
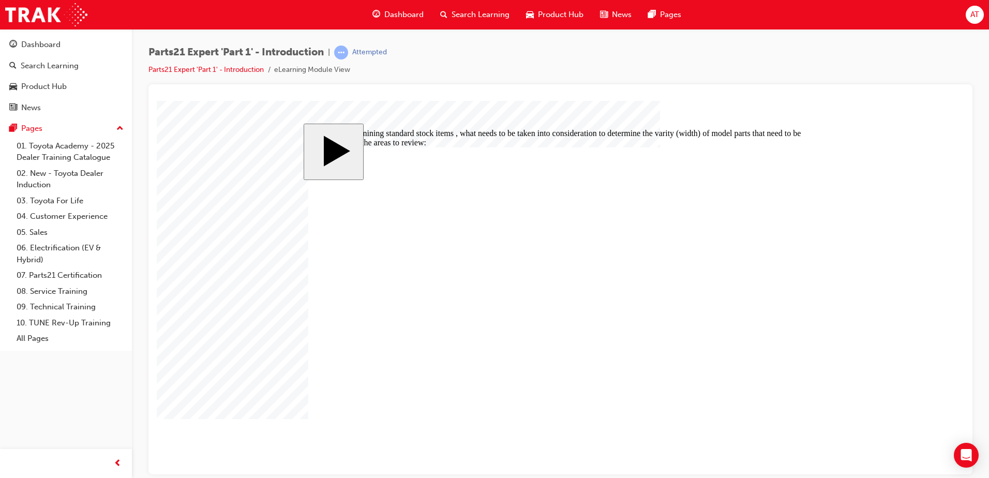
checkbox input "false"
checkbox input "true"
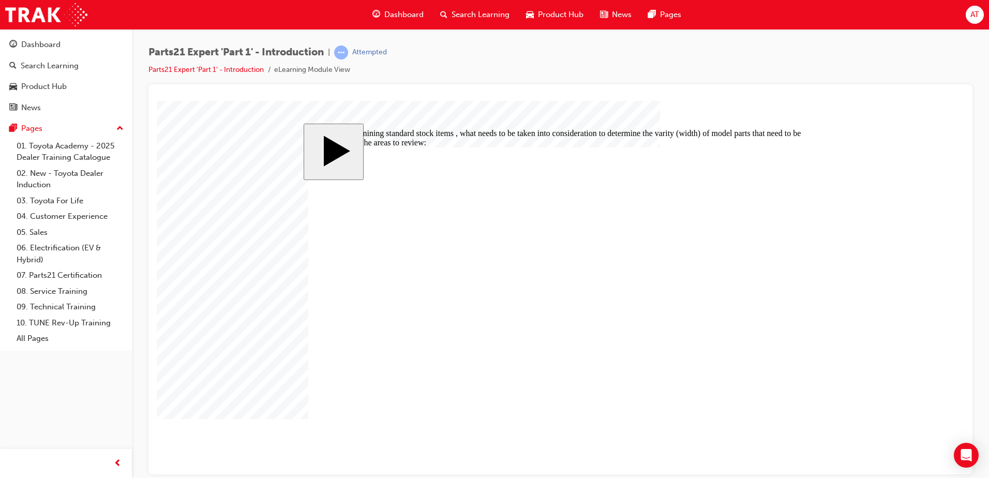
checkbox input "true"
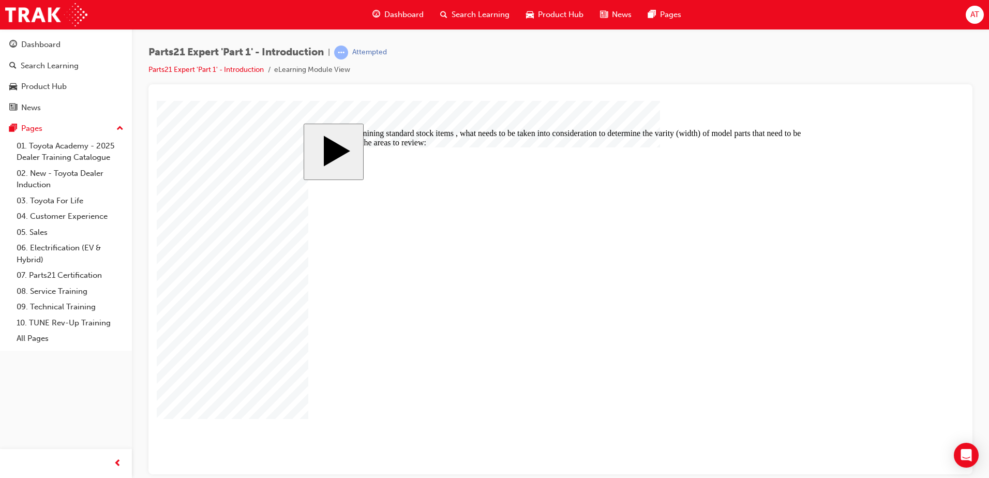
checkbox input "false"
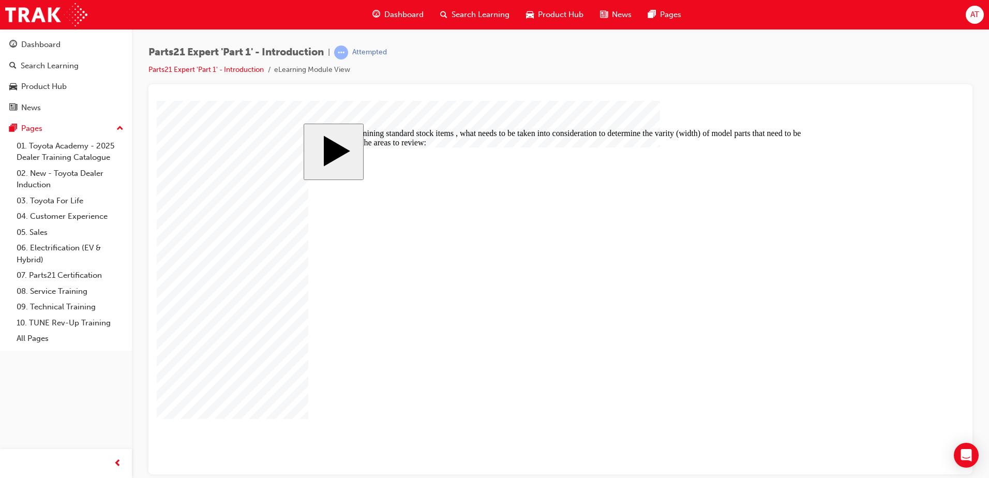
checkbox input "false"
checkbox input "true"
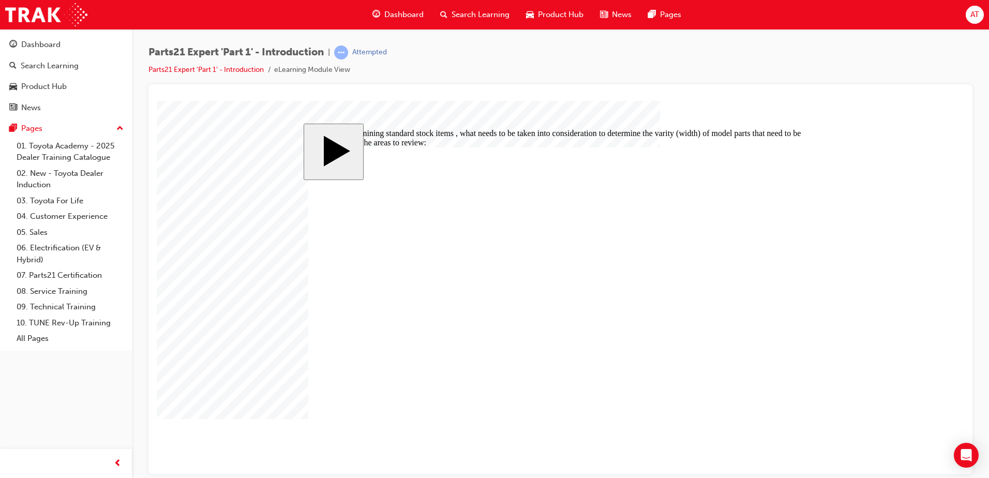
checkbox input "true"
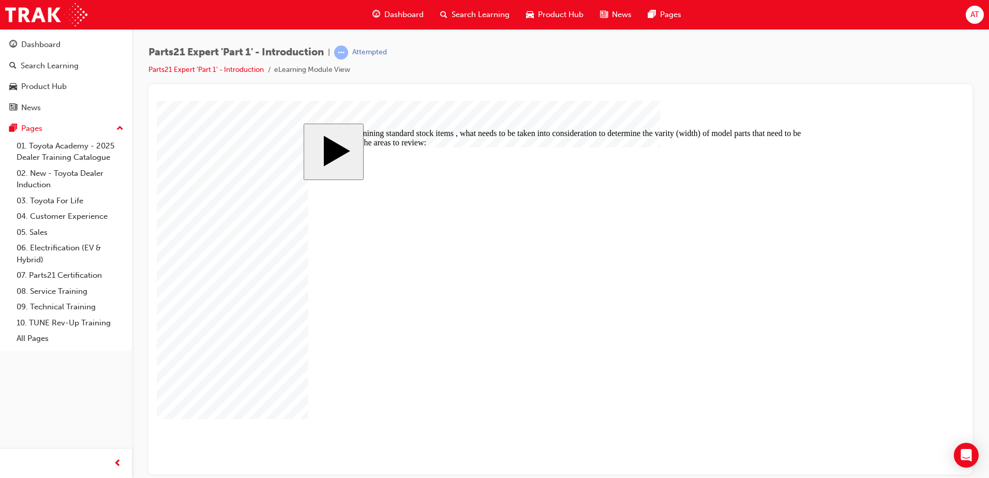
checkbox input "true"
checkbox input "false"
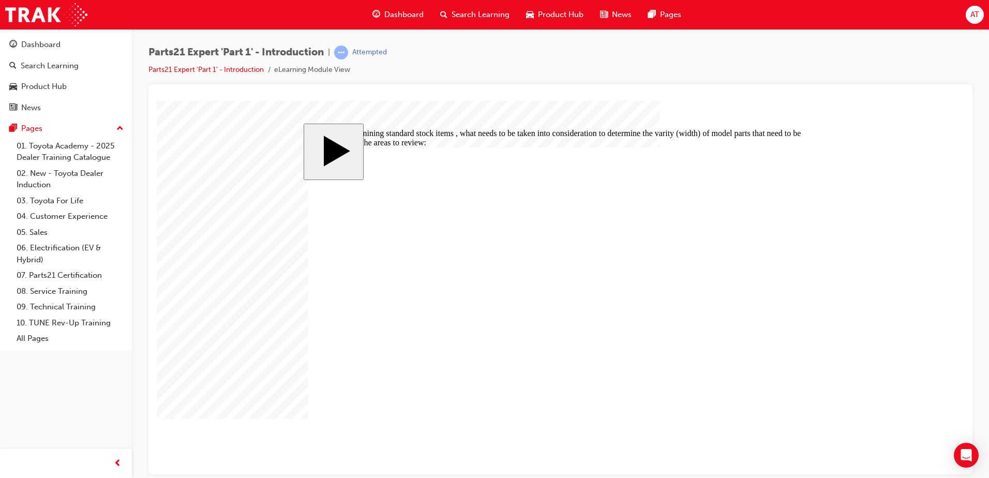
checkbox input "true"
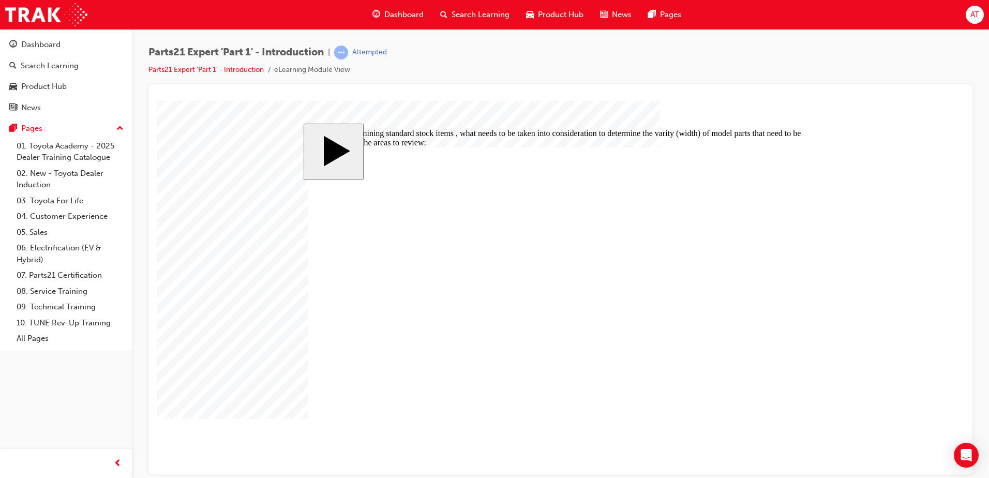
radio input "true"
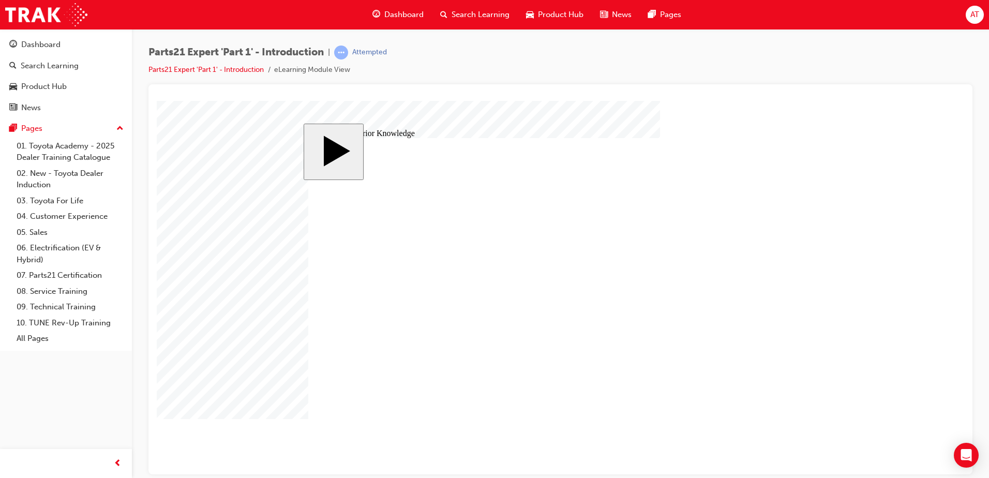
click at [864, 362] on body "slide: Activate Prior Knowledge Maintaining Efficient Inventory Set clear rules…" at bounding box center [561, 287] width 808 height 374
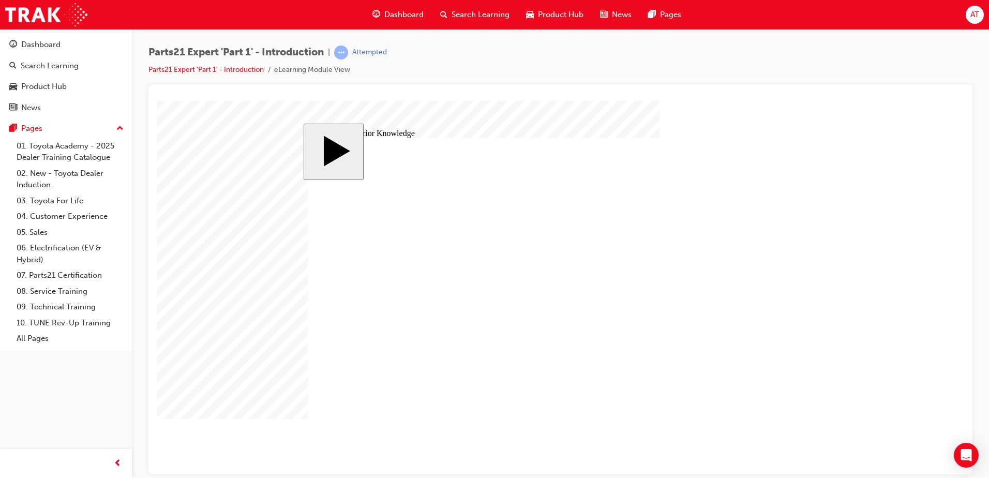
click at [262, 393] on body "slide: Activate Prior Knowledge Rectangle 1 MENU Rectangle 6 HELP Rectangle 6 E…" at bounding box center [561, 287] width 808 height 374
click at [866, 278] on body "slide: Activate Prior Knowledge MENU Rectangle 6 HELP Rectangle 6 EXIT Rectangl…" at bounding box center [561, 287] width 808 height 374
click at [245, 317] on body "slide: Activate Prior Knowledge MENU Rectangle 6 HELP Rectangle 6 EXIT Rectangl…" at bounding box center [561, 287] width 808 height 374
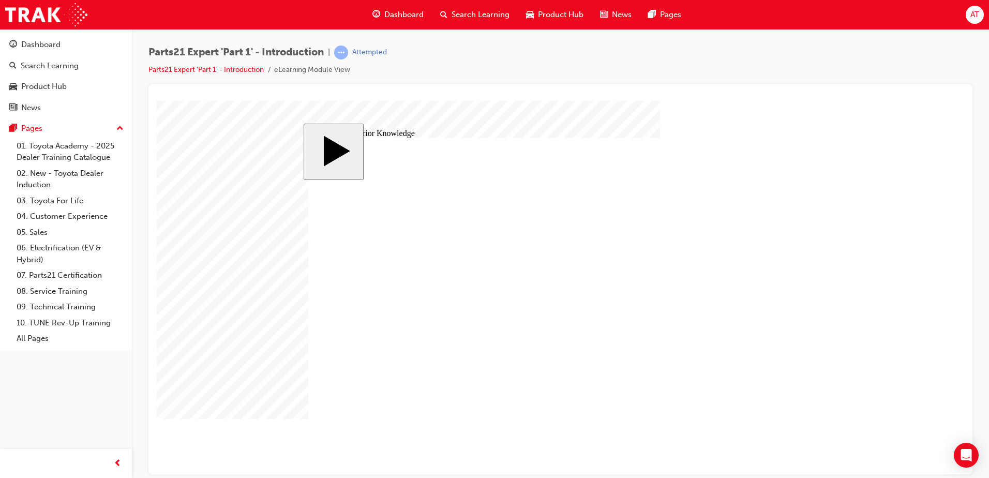
click at [950, 306] on body "slide: Activate Prior Knowledge MENU Rectangle 6 HELP Rectangle 6 EXIT Rectangl…" at bounding box center [561, 287] width 808 height 374
click at [235, 404] on body "slide: Parts 21 MENU Rectangle 6 HELP Rectangle 6 EXIT Rectangle 6 Setting Indi…" at bounding box center [561, 287] width 808 height 374
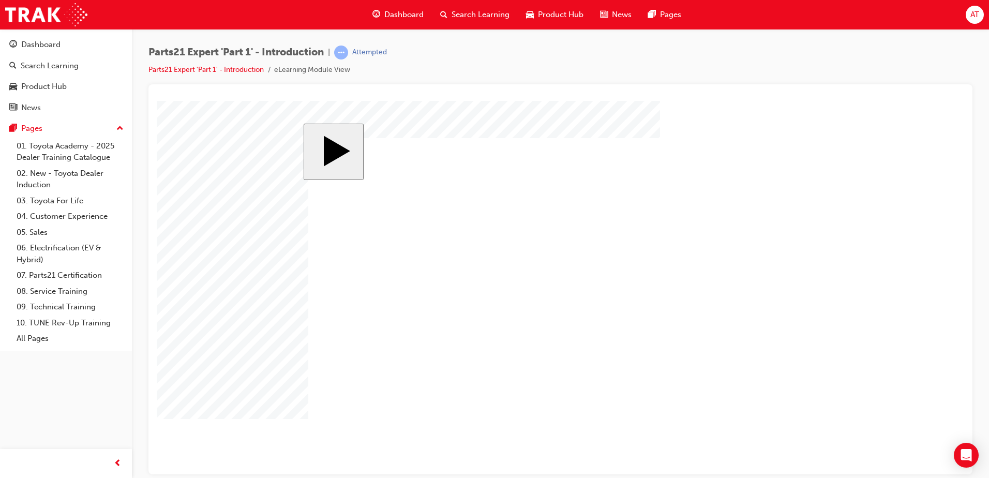
click at [282, 396] on body "slide: Parts 21 MENU Rectangle 6 HELP Rectangle 6 EXIT Rectangle 6 Setting Indi…" at bounding box center [561, 287] width 808 height 374
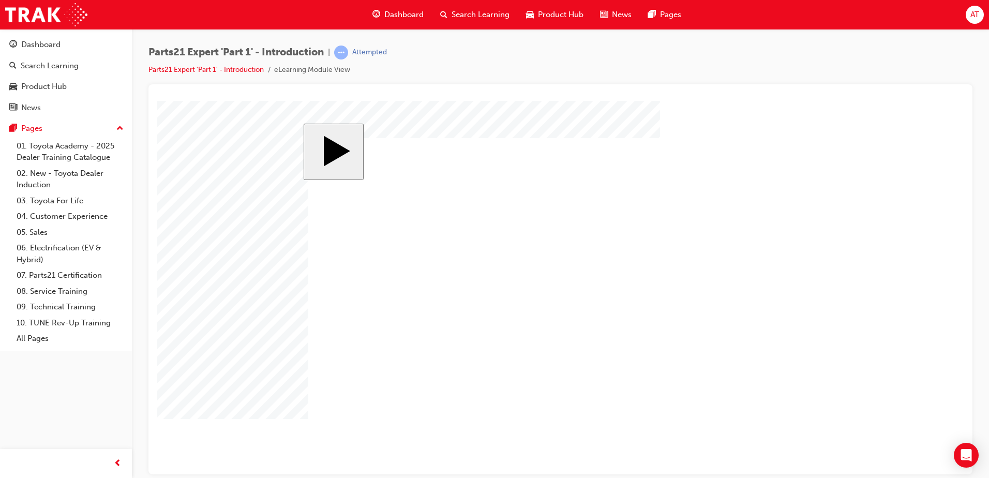
click at [242, 398] on body "slide: Parts 21 MENU Rectangle 6 HELP Rectangle 6 EXIT Rectangle 6 Setting Indi…" at bounding box center [561, 287] width 808 height 374
click at [817, 346] on body "slide: Parts 21 MENU Rectangle 6 HELP Rectangle 6 EXIT Rectangle 6 Setting Indi…" at bounding box center [561, 287] width 808 height 374
click at [250, 391] on body "slide: Parts 21 MENU Rectangle 6 HELP Rectangle 6 EXIT Rectangle 6 Setting Indi…" at bounding box center [561, 287] width 808 height 374
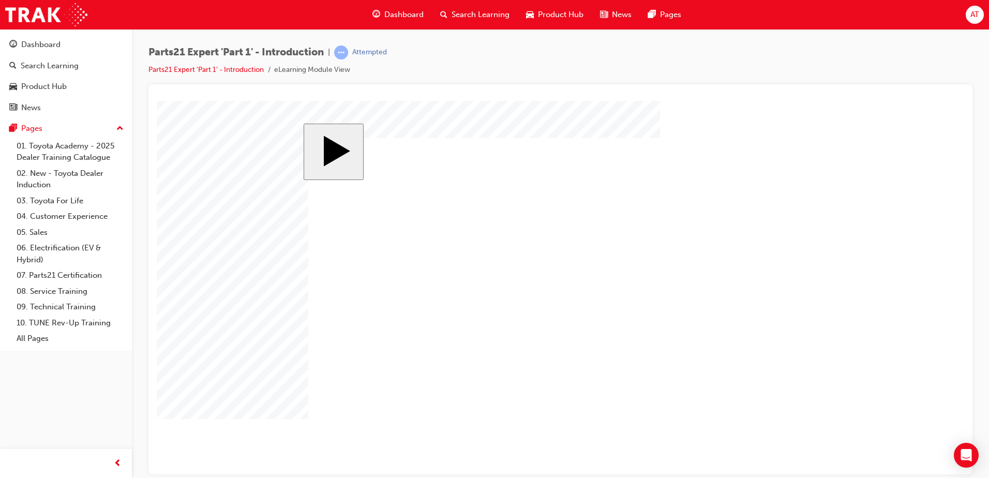
click at [265, 392] on body "slide: Parts 21 MENU Rectangle 6 HELP Rectangle 6 EXIT Rectangle 6 Setting Indi…" at bounding box center [561, 287] width 808 height 374
click at [836, 394] on body "slide: Parts 21 MENU Rectangle 6 HELP Rectangle 6 EXIT Rectangle 6 Setting Indi…" at bounding box center [561, 287] width 808 height 374
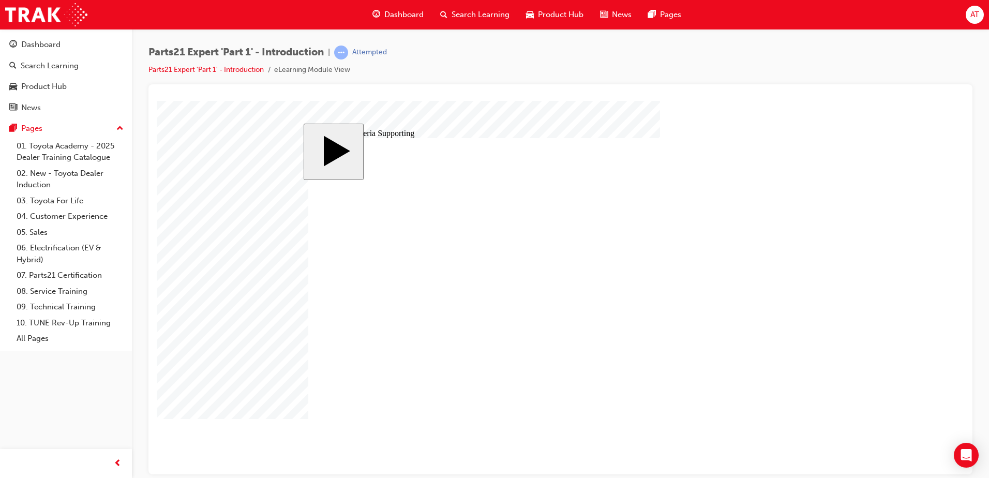
click at [855, 422] on body "slide: 9 Key Criteria Supporting MENU Rectangle 6 HELP Rectangle 6 EXIT Rectang…" at bounding box center [561, 287] width 808 height 374
click at [865, 304] on body "slide: Parts 21 MENU Rectangle 6 HELP Rectangle 6 EXIT Rectangle 6 Setting Indi…" at bounding box center [561, 287] width 808 height 374
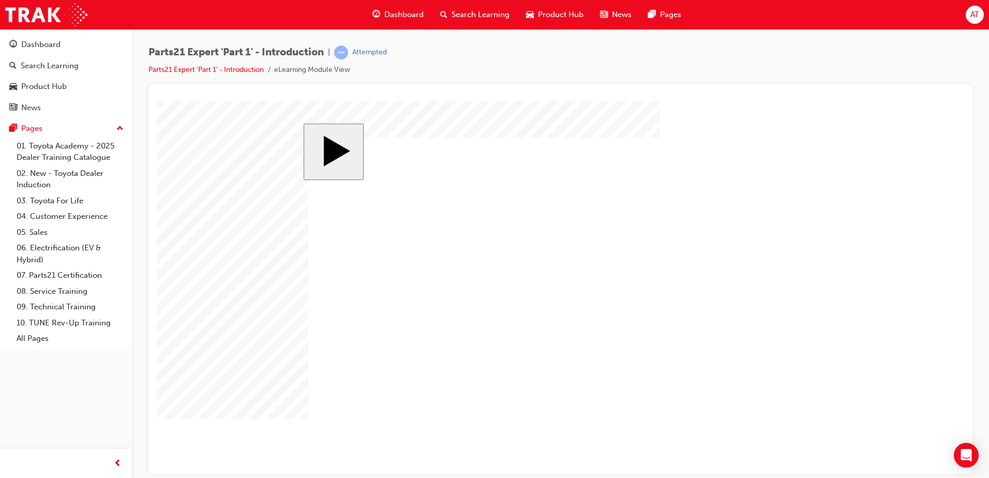
click at [900, 280] on body "slide: Parts 21 MENU Rectangle 6 HELP Rectangle 6 EXIT Rectangle 6 Setting Indi…" at bounding box center [561, 287] width 808 height 374
click at [852, 370] on body "slide: 9 Key Criteria Supporting MENU Rectangle 6 HELP Rectangle 6 EXIT Rectang…" at bounding box center [561, 287] width 808 height 374
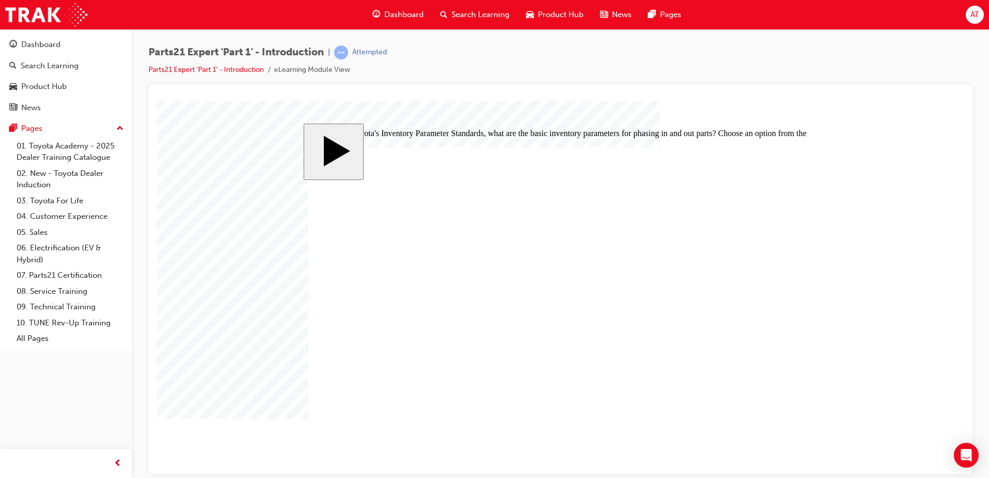
radio input "true"
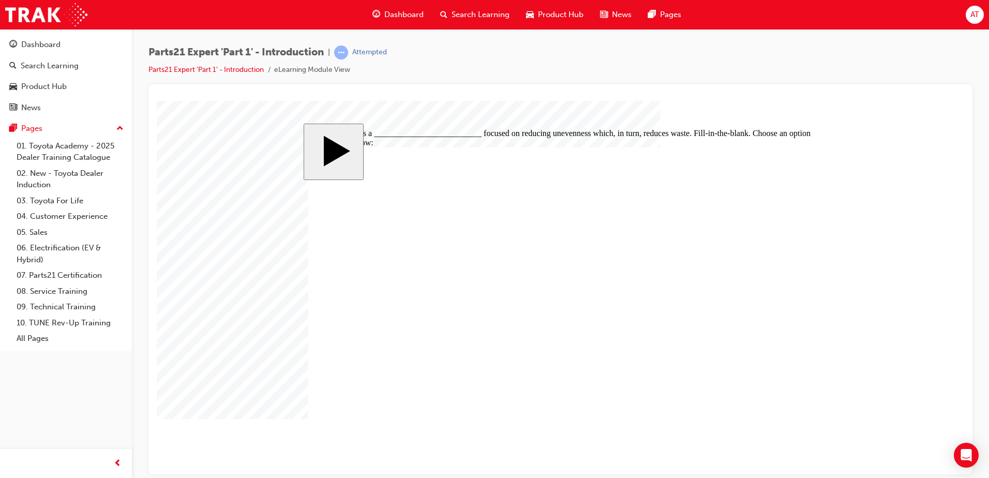
radio input "true"
click at [279, 265] on body "slide: Which of the following are Heijunka recommendations for achieving produc…" at bounding box center [561, 287] width 808 height 374
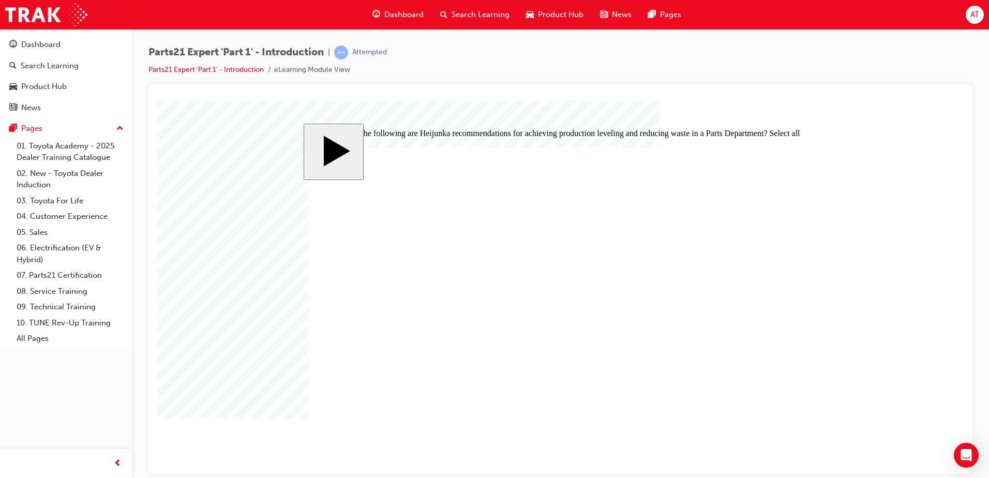
checkbox input "true"
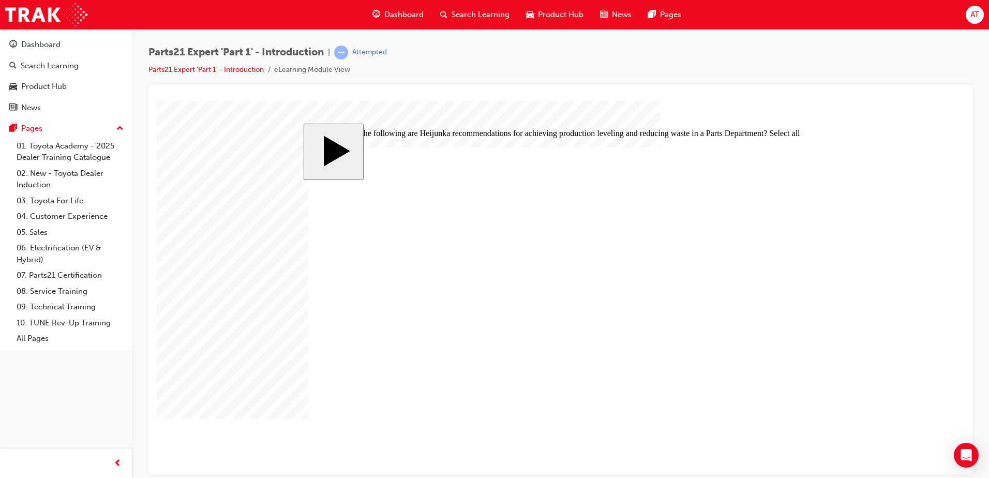
radio input "true"
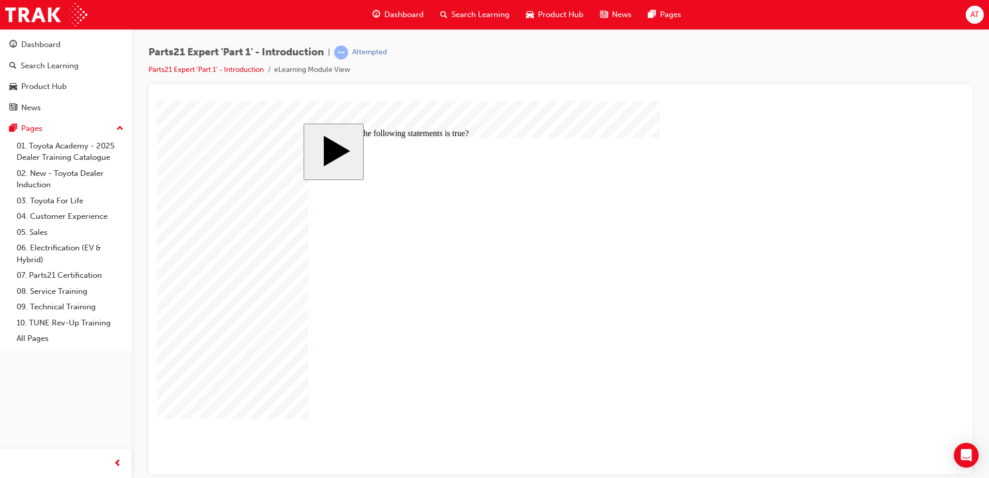
radio input "true"
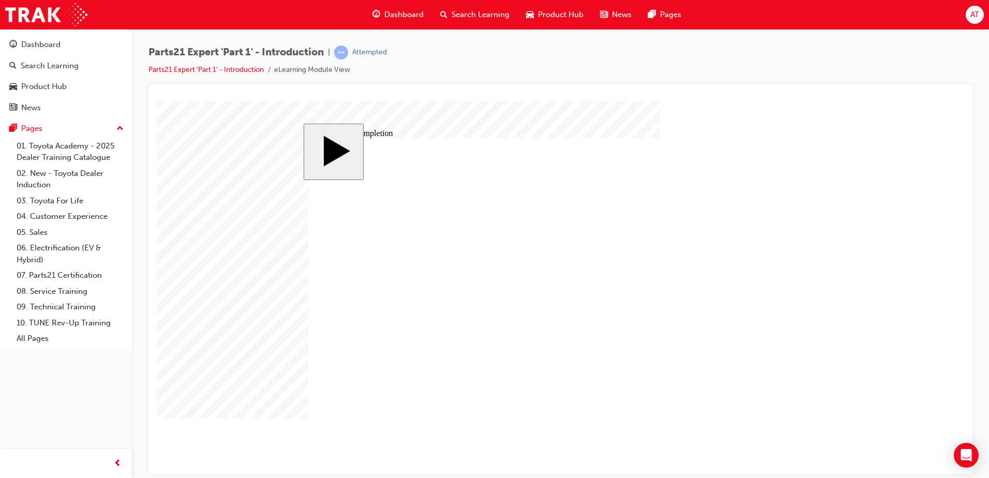
click at [838, 339] on body "slide: Activate Prior Knowledge MENU Rectangle 6 HELP Rectangle 6 EXIT Rectangl…" at bounding box center [561, 287] width 808 height 374
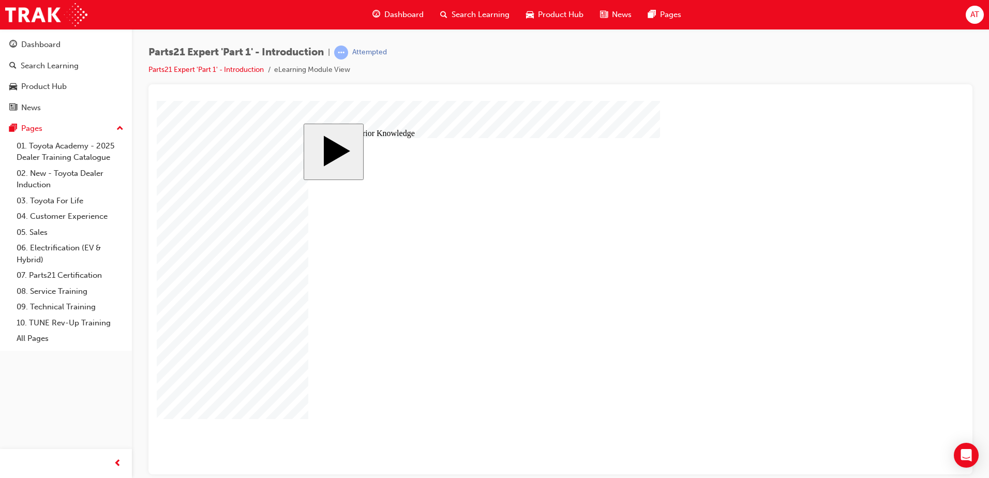
click at [843, 346] on body "slide: Activate Prior Knowledge MENU Rectangle 6 HELP Rectangle 6 EXIT Rectangl…" at bounding box center [561, 287] width 808 height 374
click at [827, 414] on body "slide: Parts 21 MENU Rectangle 6 HELP Rectangle 6 EXIT Rectangle 6 Stakeholder …" at bounding box center [561, 287] width 808 height 374
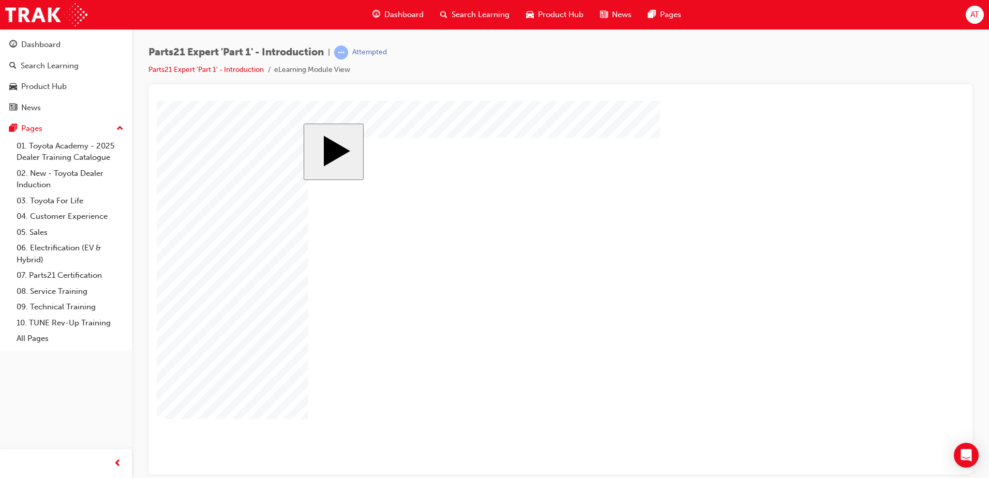
click at [230, 384] on body "slide: Professional Development Path MENU Rectangle 6 HELP Rectangle 6 EXIT Rec…" at bounding box center [561, 287] width 808 height 374
click at [228, 421] on body "slide: Professional Development Path MENU Rectangle 6 HELP Rectangle 6 EXIT Rec…" at bounding box center [561, 287] width 808 height 374
click at [274, 329] on body "slide: 9 Key Criteria Supporting MENU Rectangle 6 HELP Rectangle 6 EXIT Rectang…" at bounding box center [561, 287] width 808 height 374
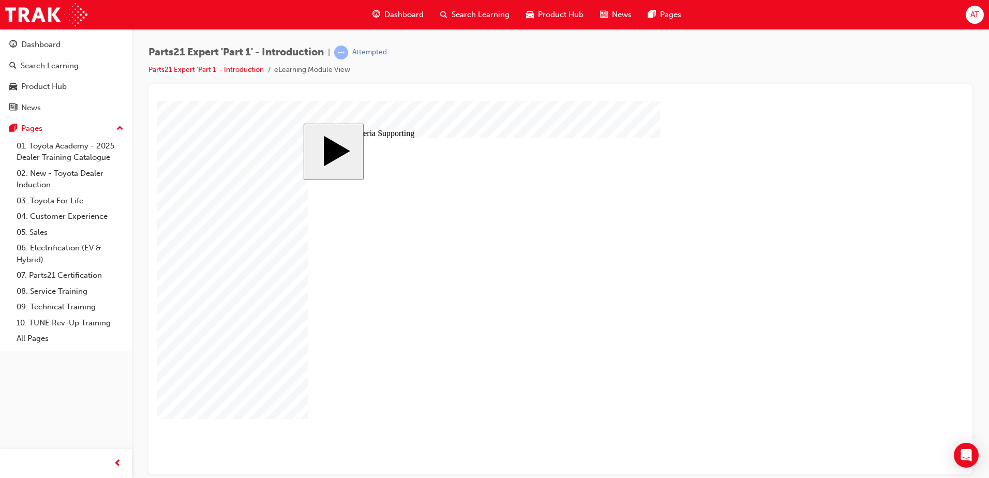
click at [709, 99] on div at bounding box center [561, 97] width 808 height 8
click at [265, 321] on body "slide: 9 Key Criteria Supporting CLOSE Targeted Level of Focus: Medium Methods:…" at bounding box center [561, 287] width 808 height 374
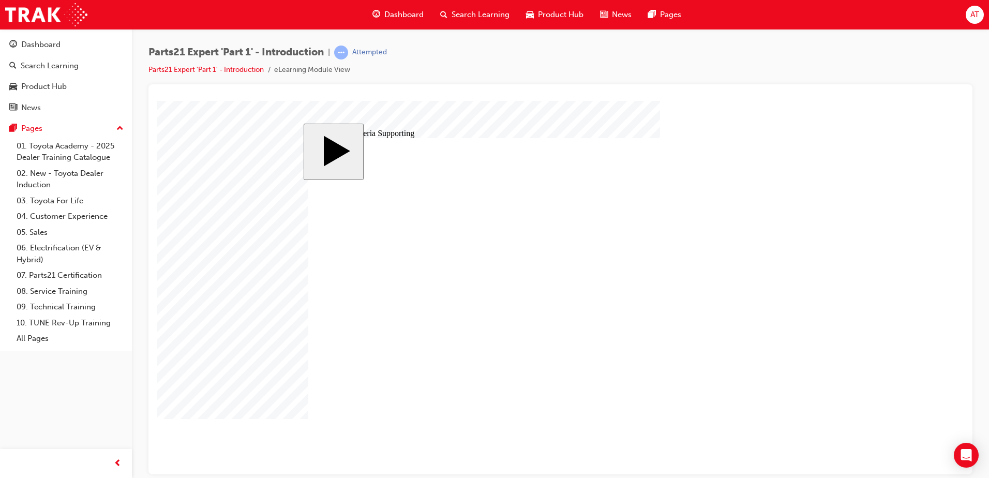
click at [237, 304] on body "slide: 9 Key Criteria Supporting CLOSE Tight Level of Focus: High Methods: Inte…" at bounding box center [561, 287] width 808 height 374
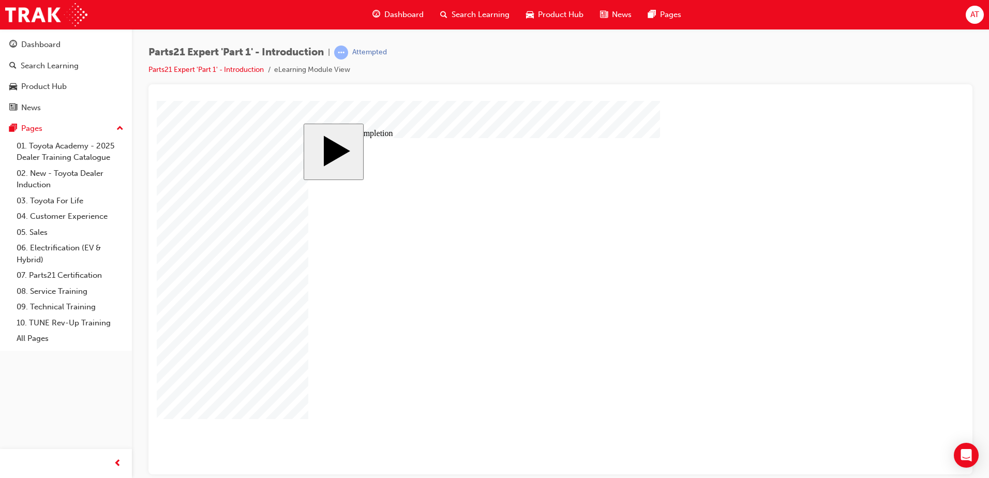
click at [966, 333] on div at bounding box center [560, 279] width 824 height 390
drag, startPoint x: 257, startPoint y: 356, endPoint x: 266, endPoint y: 356, distance: 8.8
click at [257, 356] on body "slide: Course Completion MENU Rectangle 6 HELP Rectangle 6 EXIT Rectangle 6 Sta…" at bounding box center [561, 287] width 808 height 374
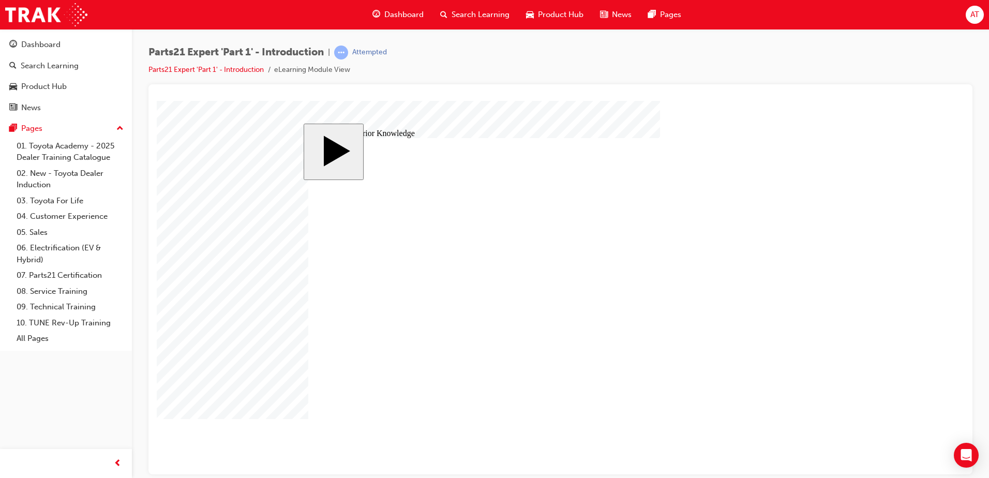
click at [276, 313] on body "slide: Activate Prior Knowledge Rectangle Rectangle 1 CLOSE Method 1 Generally,…" at bounding box center [561, 287] width 808 height 374
click at [265, 298] on body "slide: Activate Prior Knowledge Rectangle Rectangle 1 CLOSE Method 1 Generally,…" at bounding box center [561, 287] width 808 height 374
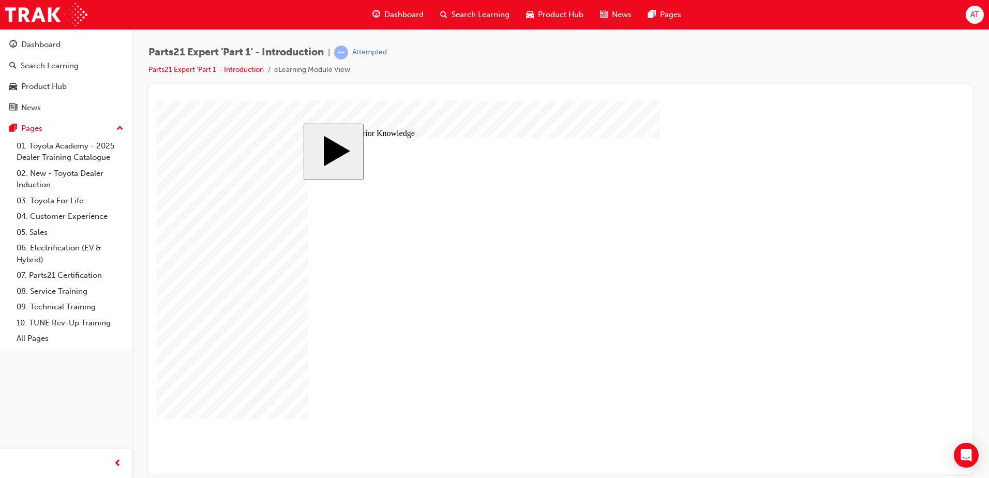
drag, startPoint x: 235, startPoint y: 385, endPoint x: 244, endPoint y: 380, distance: 9.8
click at [235, 385] on body "slide: Activate Prior Knowledge Rectangle Rectangle 1 CLOSE Method 1 Generally,…" at bounding box center [561, 287] width 808 height 374
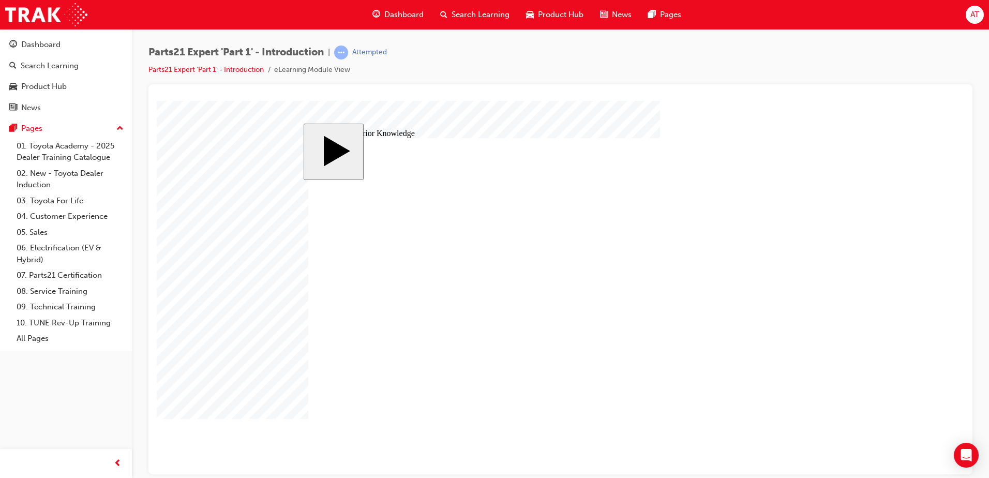
click at [225, 280] on body "slide: Activate Prior Knowledge Rectangle Rectangle 1 CLOSE Method 2 Surveying …" at bounding box center [561, 287] width 808 height 374
drag, startPoint x: 248, startPoint y: 334, endPoint x: 266, endPoint y: 332, distance: 17.7
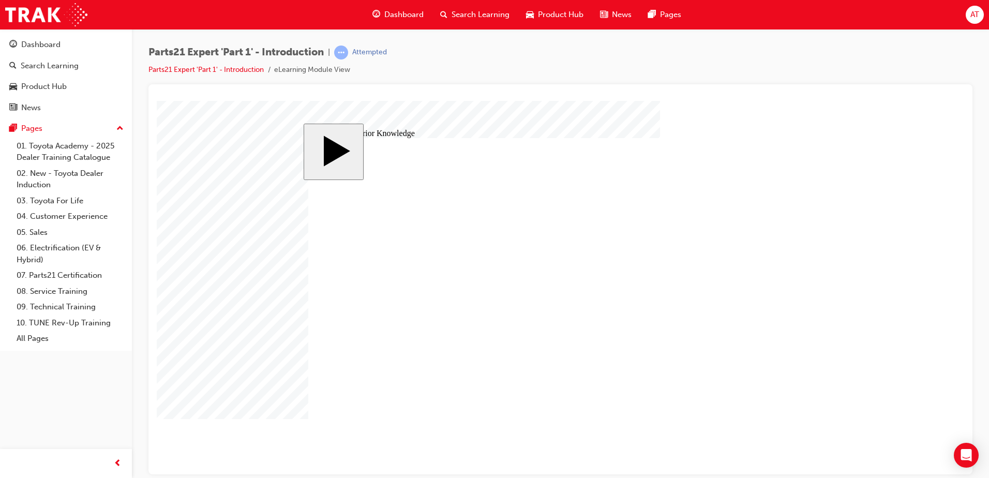
click at [248, 334] on body "slide: Activate Prior Knowledge Rectangle Rectangle 1 CLOSE Method 3 Consider g…" at bounding box center [561, 287] width 808 height 374
click at [279, 310] on body "slide: Activate Prior Knowledge MENU Rectangle 6 HELP Rectangle 6 EXIT Rectangl…" at bounding box center [561, 287] width 808 height 374
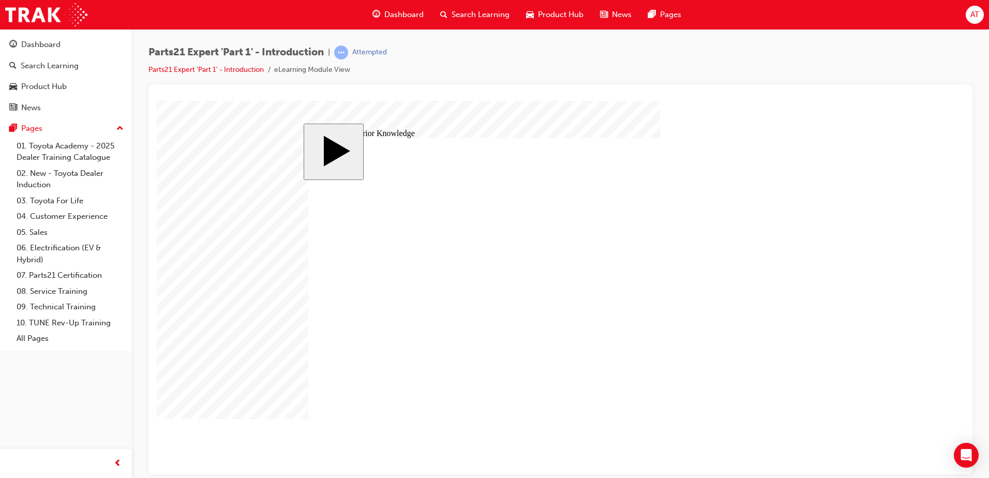
click at [233, 296] on body "slide: Activate Prior Knowledge MENU Rectangle 6 HELP Rectangle 6 EXIT Rectangl…" at bounding box center [561, 287] width 808 height 374
click at [250, 343] on body "slide: Activate Prior Knowledge Rectangle Rectangle 1 CLOSE A clear procedure n…" at bounding box center [561, 287] width 808 height 374
click at [265, 341] on body "slide: Activate Prior Knowledge Rectangle Rectangle 1 CLOSE A clear procedure n…" at bounding box center [561, 287] width 808 height 374
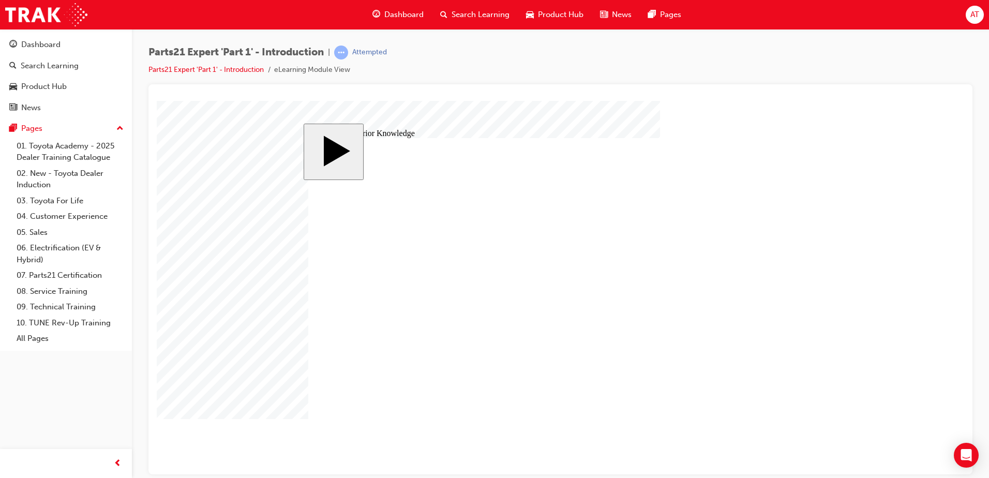
click at [904, 399] on body "slide: Activate Prior Knowledge Rectangle Rectangle 1 CLOSE Your Inactive custo…" at bounding box center [561, 287] width 808 height 374
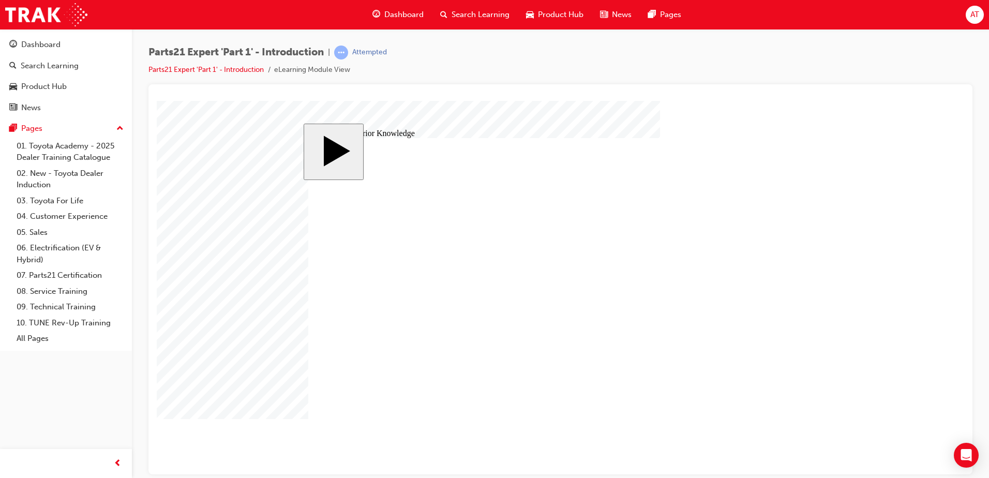
click at [232, 366] on body "slide: Activate Prior Knowledge MENU Rectangle 6 HELP Rectangle 6 EXIT Rectangl…" at bounding box center [561, 287] width 808 height 374
click at [962, 256] on body "slide: Activate Prior Knowledge MENU Rectangle 6 HELP Rectangle 6 EXIT Rectangl…" at bounding box center [561, 287] width 808 height 374
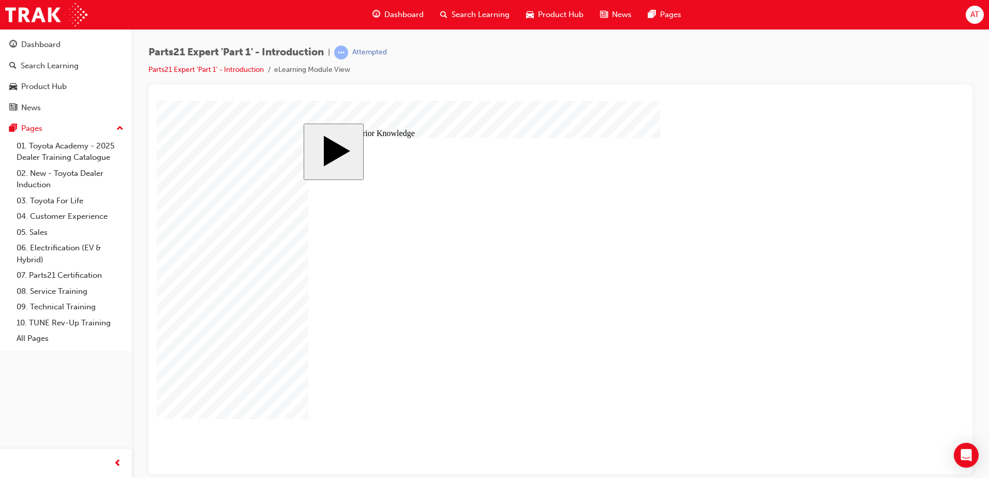
drag, startPoint x: 434, startPoint y: 238, endPoint x: 669, endPoint y: 233, distance: 235.4
drag, startPoint x: 447, startPoint y: 305, endPoint x: 674, endPoint y: 335, distance: 229.1
drag, startPoint x: 437, startPoint y: 338, endPoint x: 707, endPoint y: 341, distance: 270.1
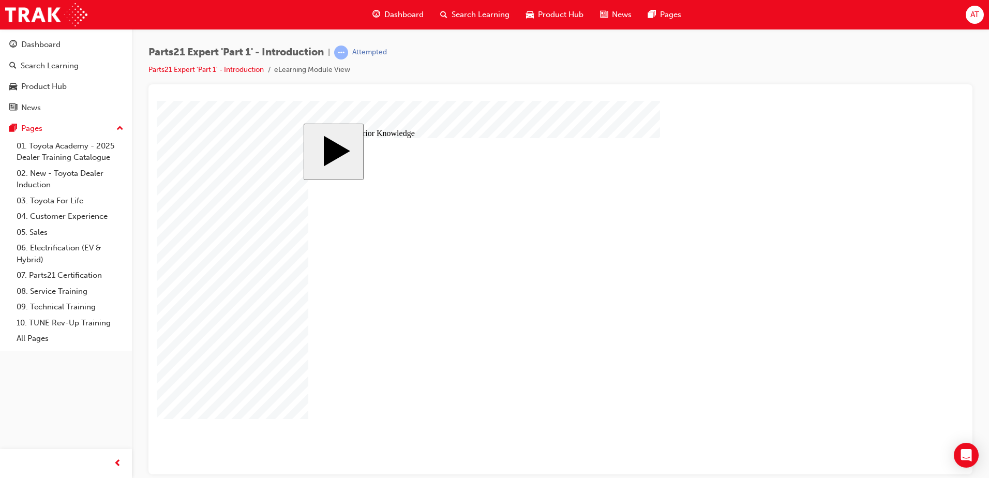
drag, startPoint x: 443, startPoint y: 380, endPoint x: 747, endPoint y: 352, distance: 304.9
drag, startPoint x: 441, startPoint y: 266, endPoint x: 709, endPoint y: 259, distance: 268.1
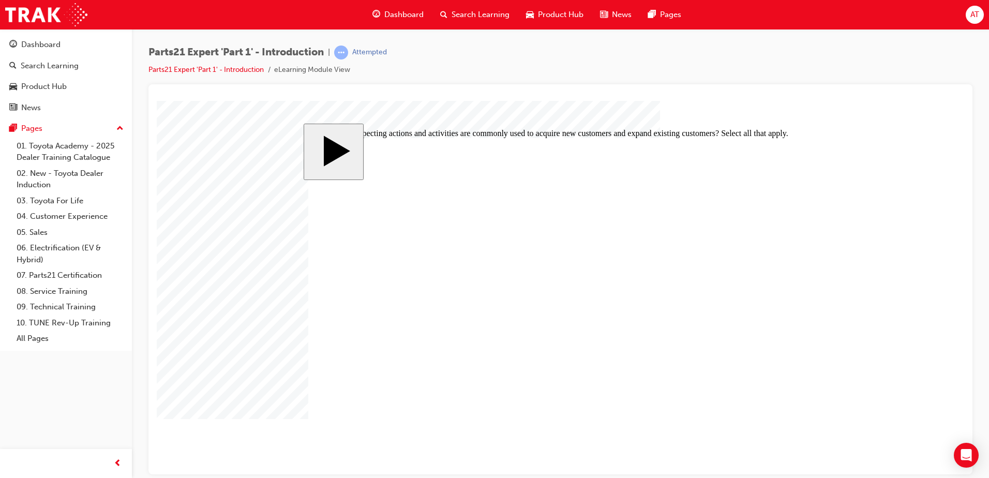
checkbox input "true"
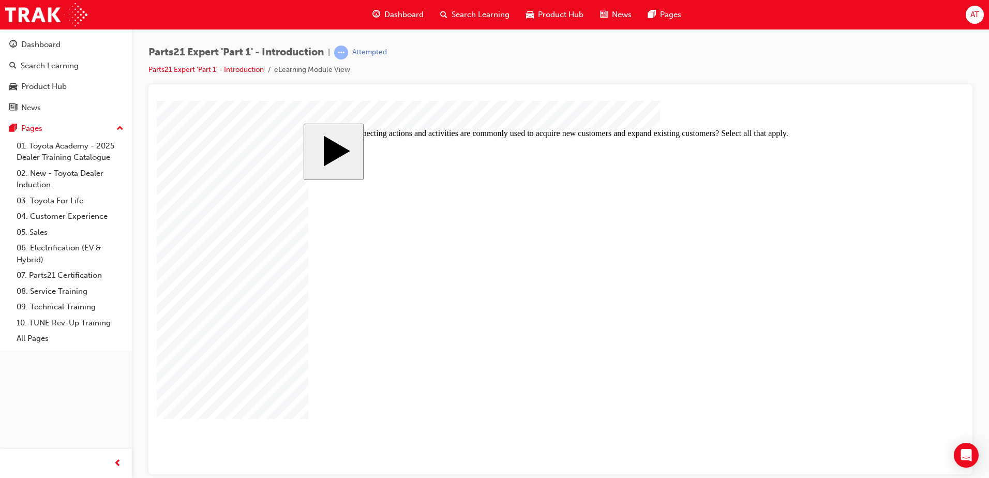
checkbox input "true"
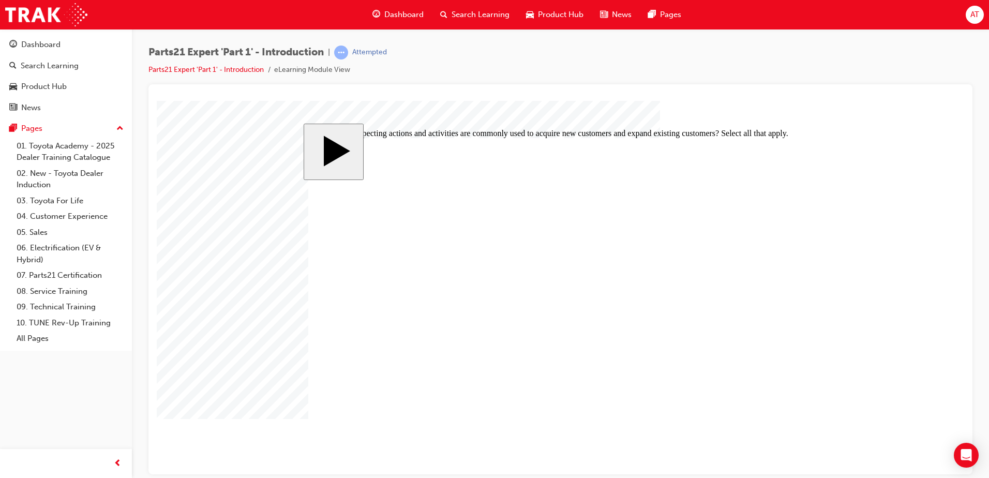
checkbox input "false"
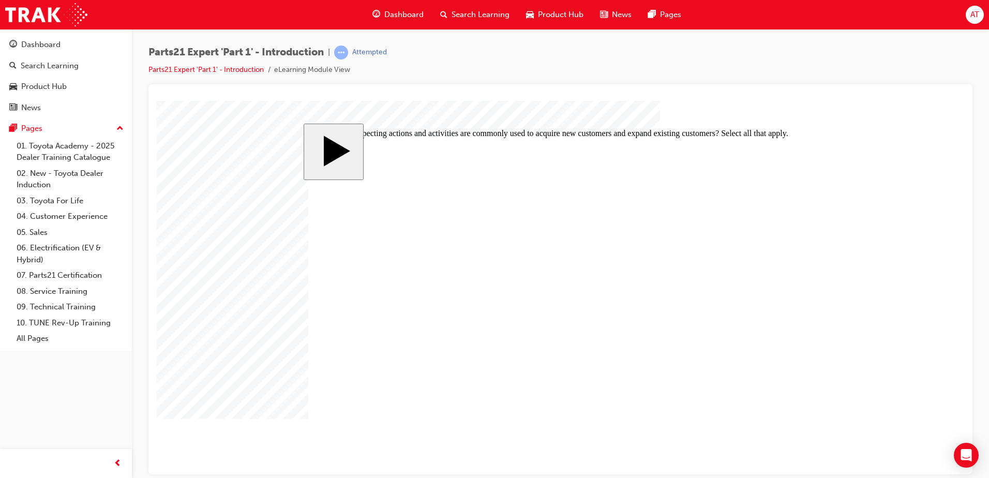
checkbox input "false"
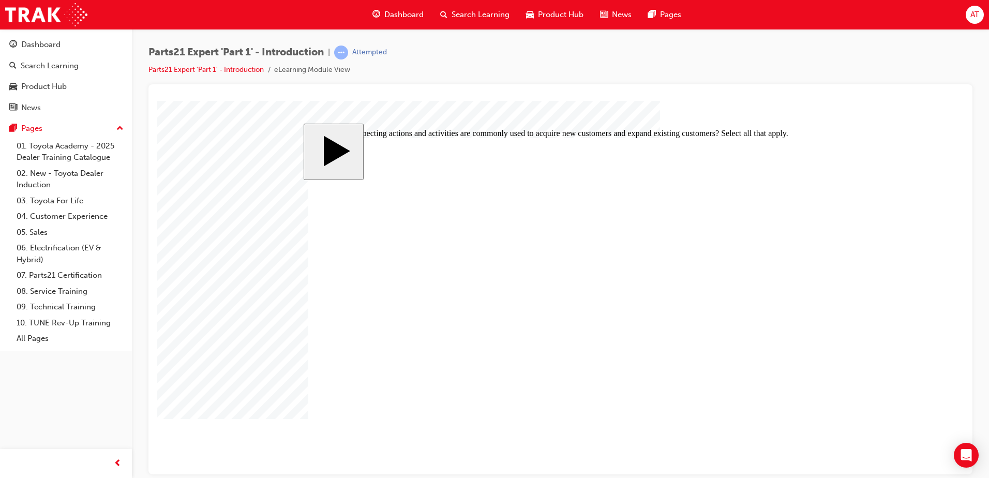
checkbox input "false"
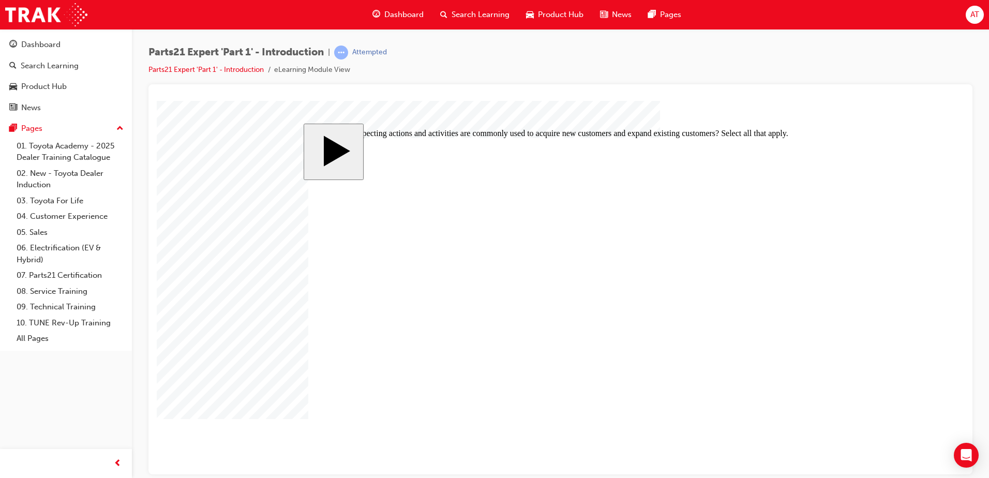
checkbox input "true"
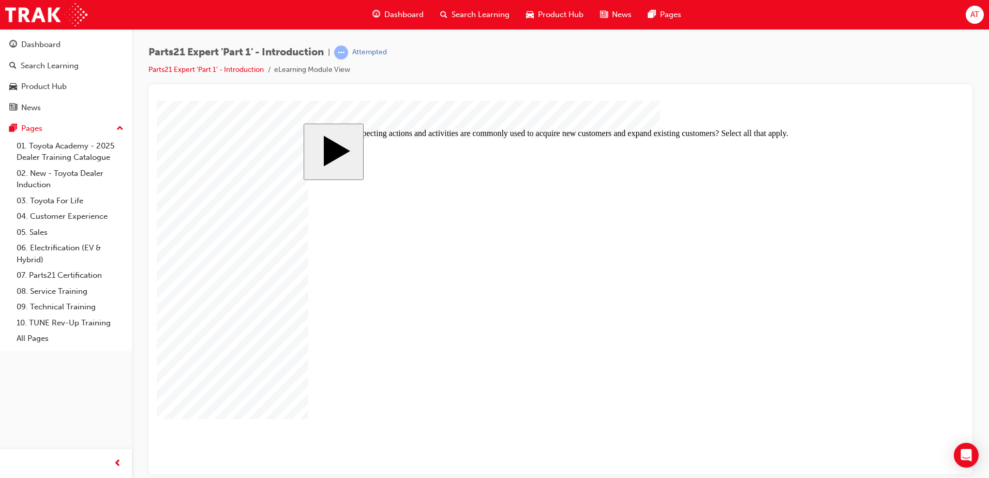
checkbox input "true"
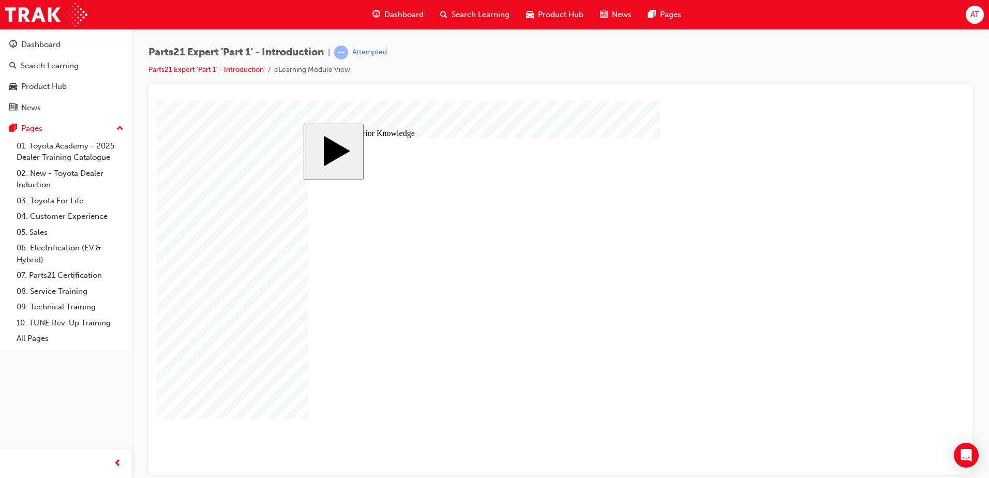
drag, startPoint x: 356, startPoint y: 226, endPoint x: 440, endPoint y: 339, distance: 140.6
drag, startPoint x: 452, startPoint y: 221, endPoint x: 737, endPoint y: 334, distance: 306.7
drag, startPoint x: 600, startPoint y: 226, endPoint x: 645, endPoint y: 309, distance: 94.7
drag, startPoint x: 516, startPoint y: 228, endPoint x: 714, endPoint y: 287, distance: 206.2
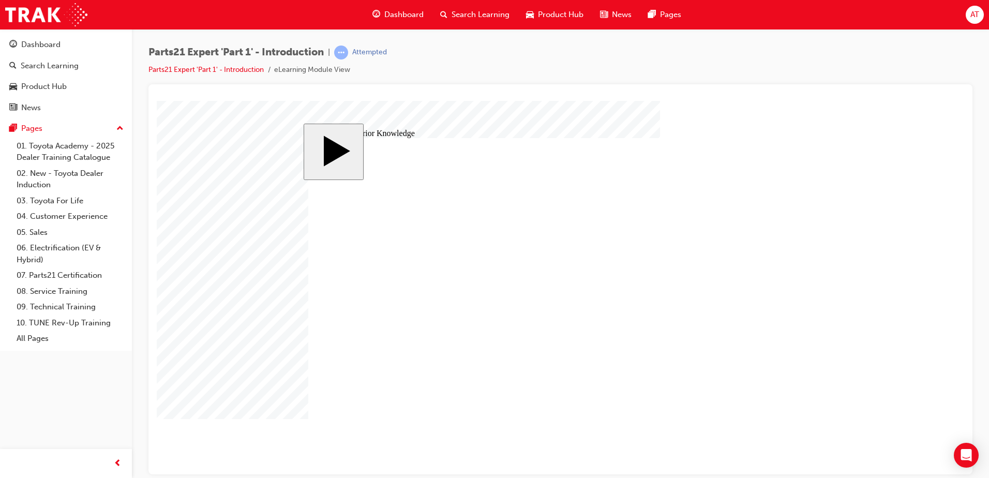
radio input "true"
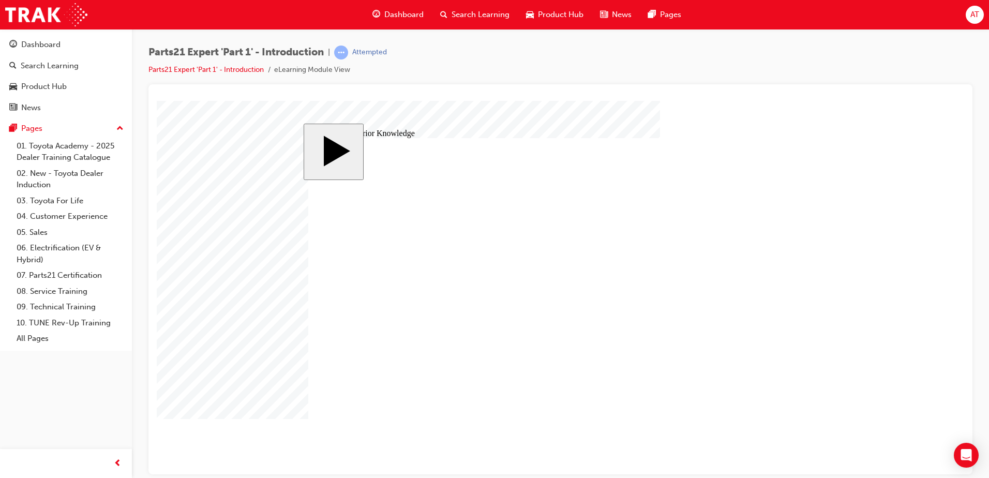
click at [223, 182] on body "slide: Activate Prior Knowledge MENU Rectangle 6 HELP Rectangle 6 EXIT Rectangl…" at bounding box center [561, 287] width 808 height 374
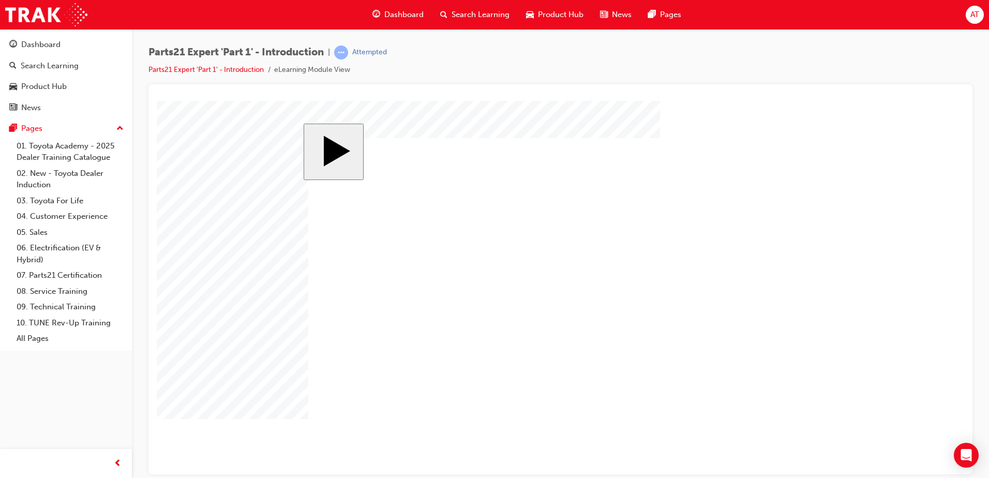
click at [828, 415] on body "slide: Parts 21 MENU Rectangle 6 HELP Rectangle 6 EXIT Rectangle 6 Industry Ben…" at bounding box center [561, 287] width 808 height 374
click at [882, 407] on body "slide: Parts 21 MENU Rectangle 6 HELP Rectangle 6 EXIT Rectangle 6 Industry Ben…" at bounding box center [561, 287] width 808 height 374
click at [902, 384] on body "slide: Parts 21 MENU Rectangle 6 HELP Rectangle 6 EXIT Rectangle 6 Industry Ben…" at bounding box center [561, 287] width 808 height 374
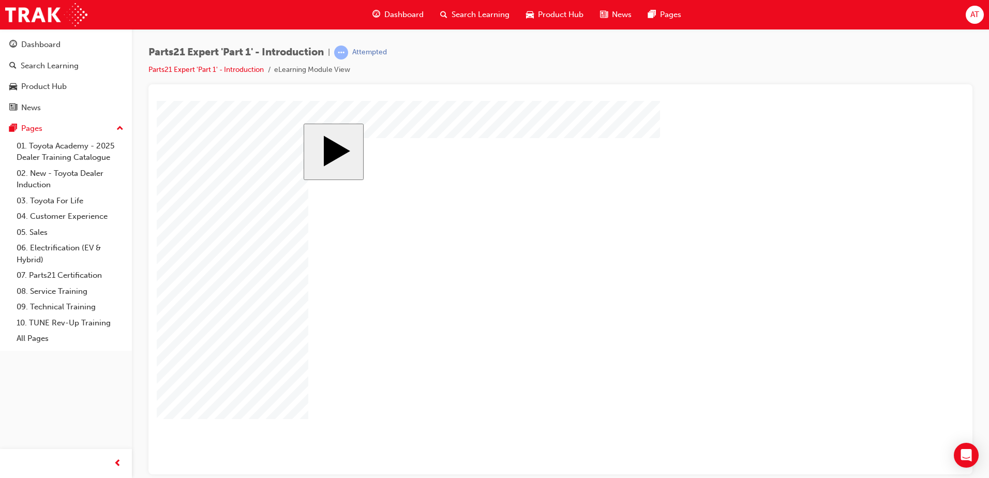
click at [223, 382] on body "slide: 9 Key Criteria Supporting MENU Rectangle 6 HELP Rectangle 6 EXIT Rectang…" at bounding box center [561, 287] width 808 height 374
click at [233, 323] on body "slide: 9 Key Criteria Supporting MENU Rectangle 6 HELP Rectangle 6 EXIT Rectang…" at bounding box center [561, 287] width 808 height 374
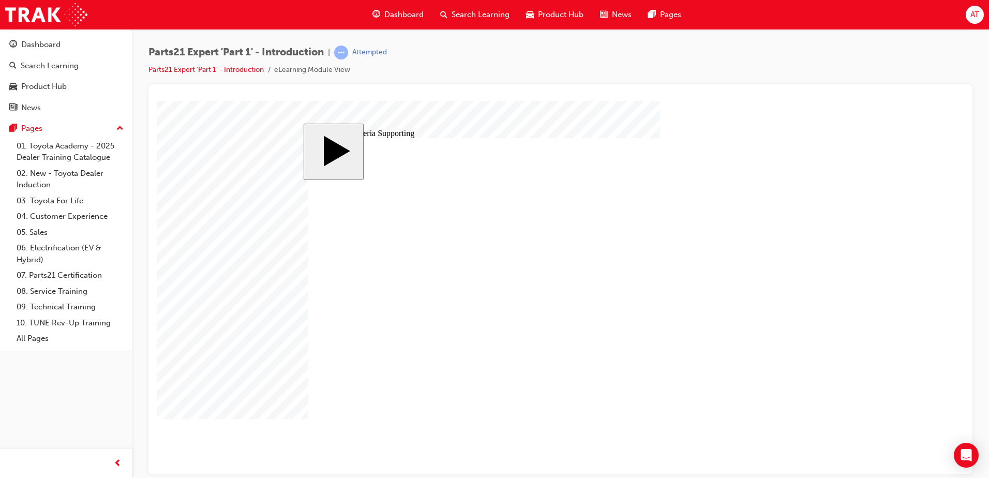
checkbox input "true"
click at [235, 319] on body "slide: Welcome Rectangle 1 Rectangle 11 Not Meeting Benchmarks Not Meeting Benc…" at bounding box center [561, 287] width 808 height 374
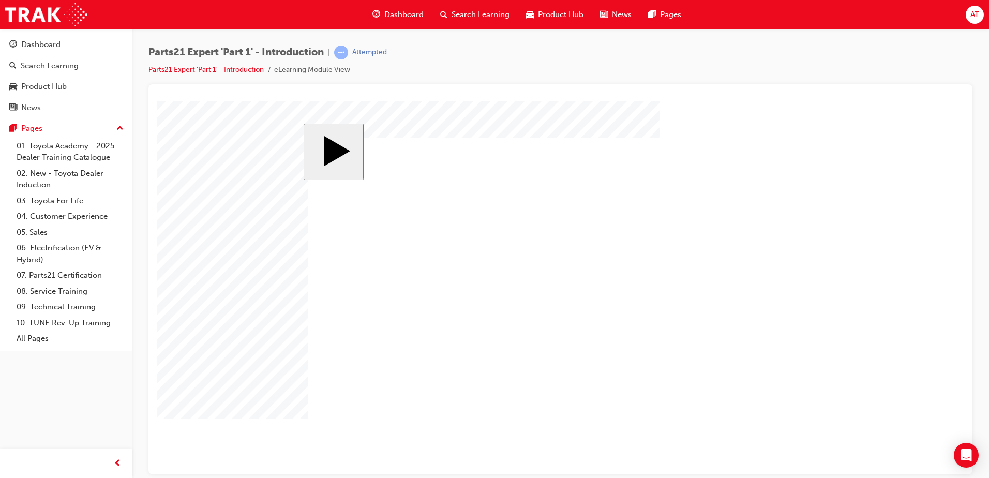
checkbox input "true"
click at [915, 247] on body "slide: Welcome Rectangle 1 If no, Consider what needs to change to meet these b…" at bounding box center [561, 287] width 808 height 374
click at [863, 403] on body "slide: 9 Key Criteria Supporting MENU Rectangle 6 HELP Rectangle 6 EXIT Rectang…" at bounding box center [561, 287] width 808 height 374
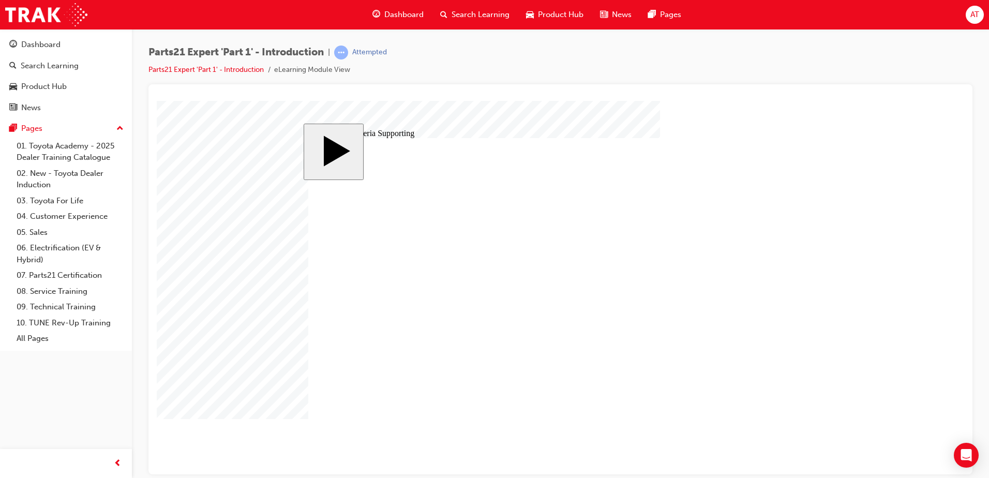
click at [894, 357] on body "slide: Parts 21 MENU Rectangle 6 HELP Rectangle 6 EXIT Rectangle 6 Industry Ben…" at bounding box center [561, 287] width 808 height 374
click at [238, 351] on body "slide: Parts 21 MENU Rectangle 6 HELP Rectangle 6 EXIT Rectangle 6 Industry Ben…" at bounding box center [561, 287] width 808 height 374
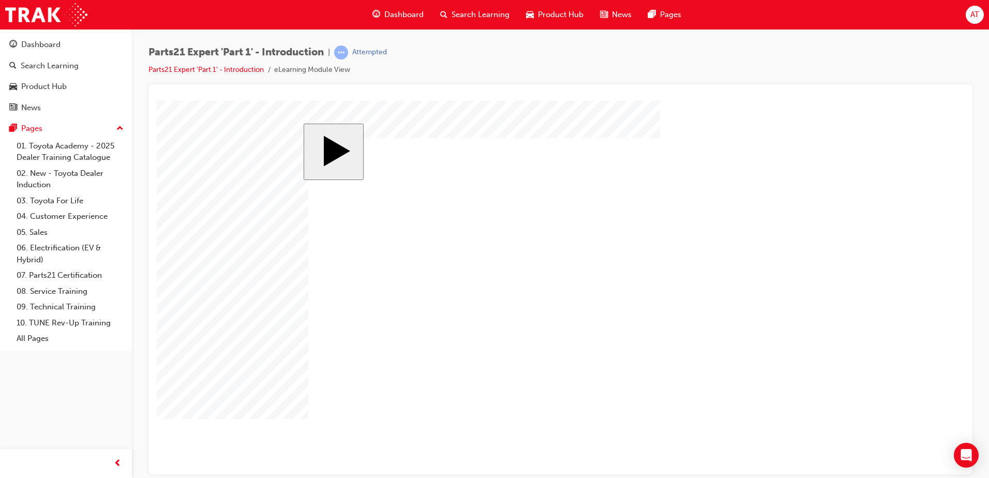
click at [217, 335] on body "slide: Parts 21 MENU Rectangle 6 HELP Rectangle 6 EXIT Rectangle 6 Industry Ben…" at bounding box center [561, 287] width 808 height 374
click at [189, 319] on body "slide: Parts 21 MENU Rectangle 6 HELP Rectangle 6 EXIT Rectangle 6 Industry Ben…" at bounding box center [561, 287] width 808 height 374
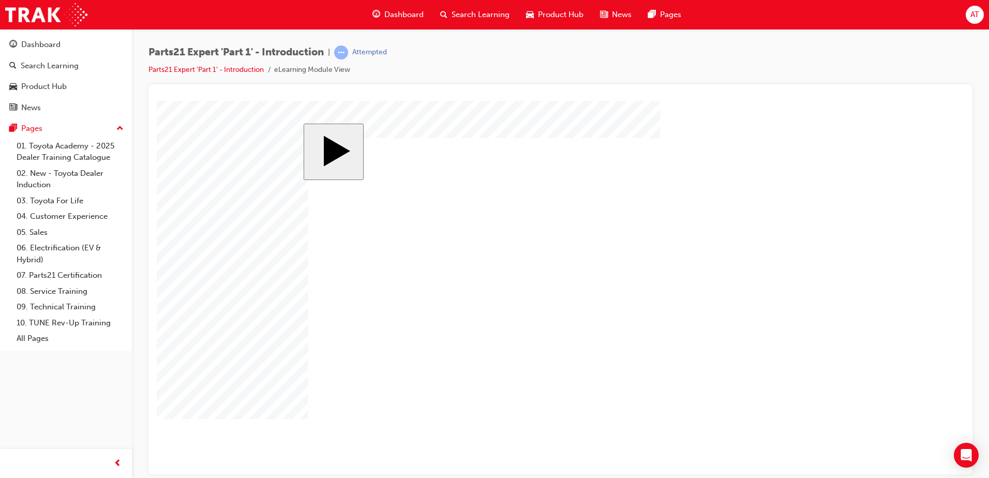
click at [184, 332] on body "slide: Parts 21 MENU Rectangle 6 HELP Rectangle 6 EXIT Rectangle 6 Industry Ben…" at bounding box center [561, 287] width 808 height 374
click at [212, 264] on body "slide: Parts 21 MENU Rectangle 6 HELP Rectangle 6 EXIT Rectangle 6 Industry Ben…" at bounding box center [561, 287] width 808 height 374
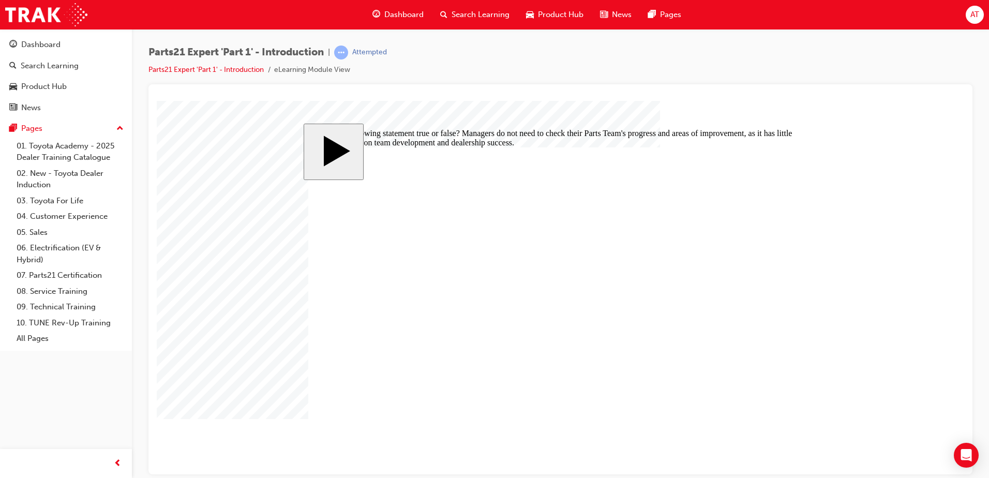
radio input "true"
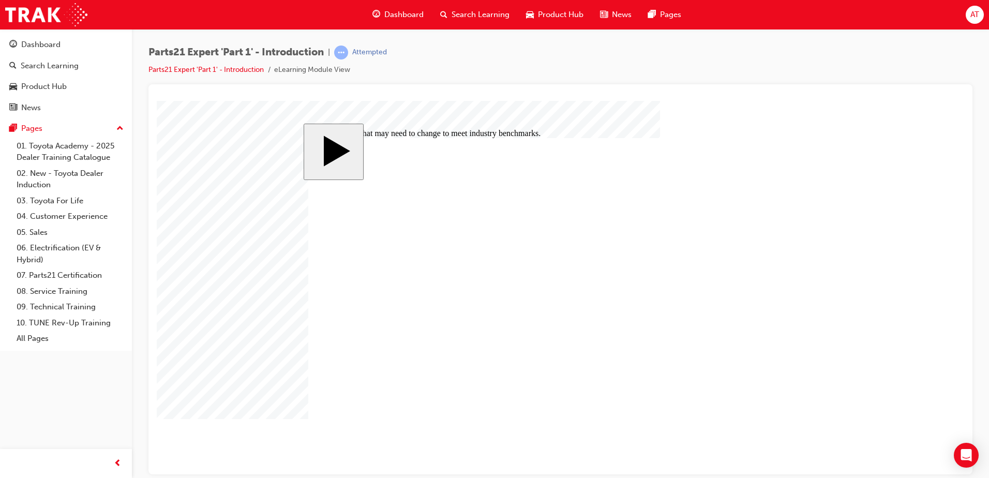
radio input "false"
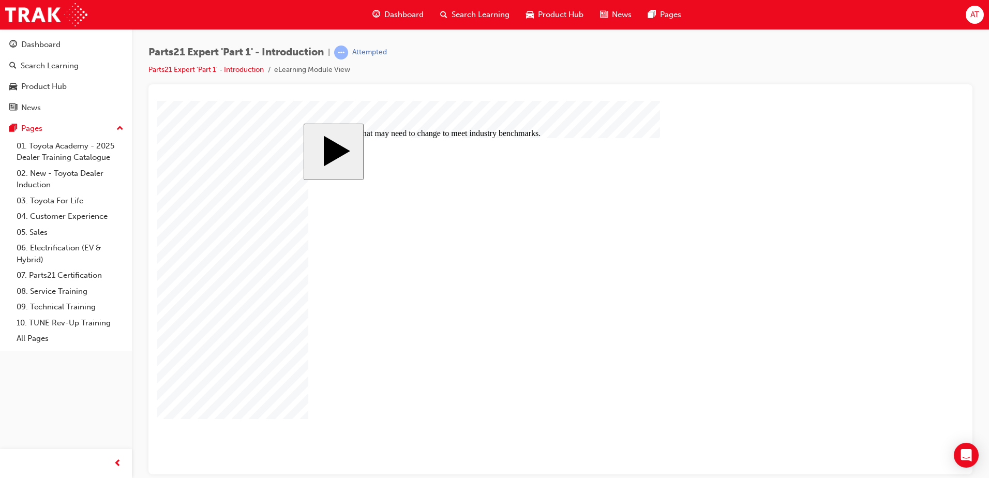
radio input "false"
radio input "true"
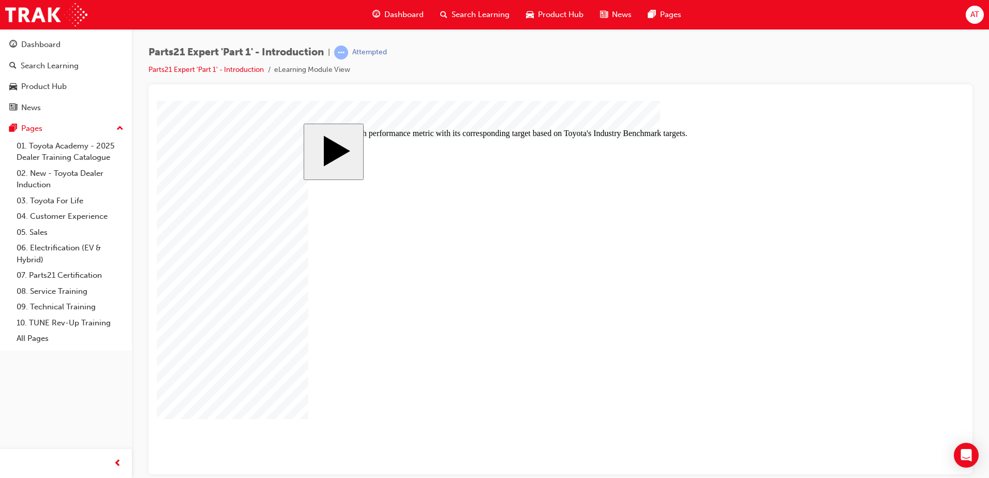
drag, startPoint x: 639, startPoint y: 254, endPoint x: 552, endPoint y: 346, distance: 125.9
drag, startPoint x: 565, startPoint y: 369, endPoint x: 556, endPoint y: 377, distance: 12.2
drag, startPoint x: 641, startPoint y: 286, endPoint x: 568, endPoint y: 288, distance: 73.5
drag, startPoint x: 642, startPoint y: 343, endPoint x: 563, endPoint y: 265, distance: 110.8
drag, startPoint x: 629, startPoint y: 375, endPoint x: 527, endPoint y: 313, distance: 119.5
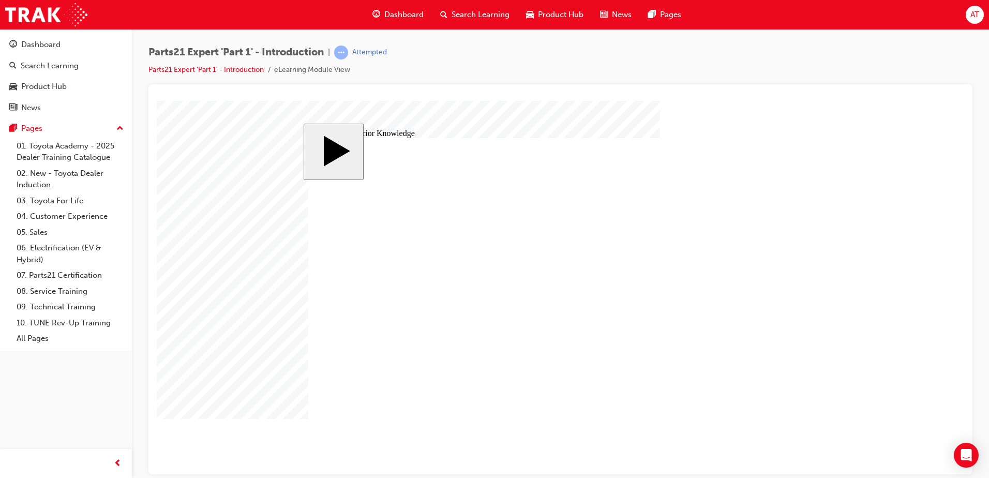
click at [903, 298] on body "slide: Activate Prior Knowledge MENU Rectangle 6 HELP Rectangle 6 EXIT Rectangl…" at bounding box center [561, 287] width 808 height 374
click at [183, 197] on body "slide: Activate Prior Knowledge MENU Rectangle 6 HELP Rectangle 6 EXIT Rectangl…" at bounding box center [561, 287] width 808 height 374
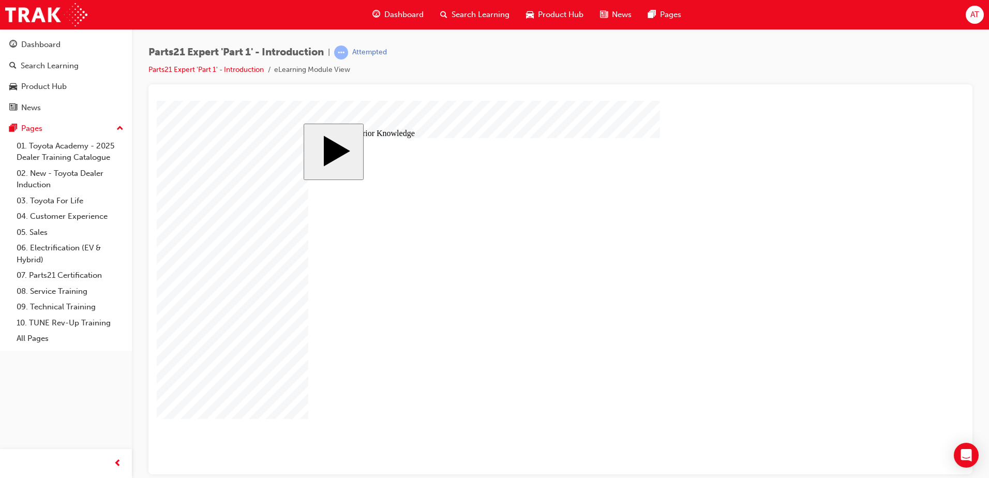
click at [181, 259] on body "slide: 9 Key Criteria Supporting MENU Rectangle 6 HELP Rectangle 6 EXIT Rectang…" at bounding box center [561, 287] width 808 height 374
click at [207, 279] on body "slide: 9 Key Criteria Supporting Rectangle 1 Triangle 1 MENU Rectangle 6 HELP R…" at bounding box center [561, 287] width 808 height 374
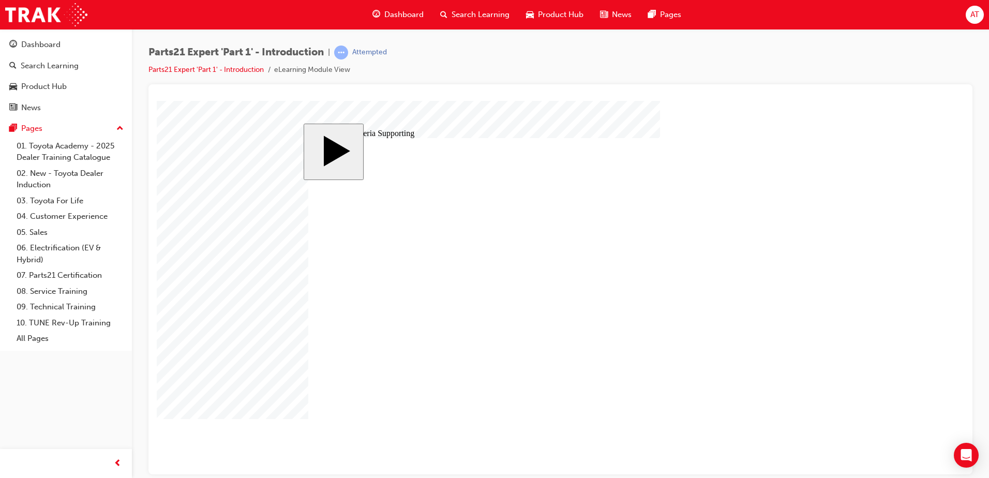
click at [188, 289] on body "slide: 9 Key Criteria Supporting Rectangle 1 The repair order fill rate evaluat…" at bounding box center [561, 287] width 808 height 374
click at [189, 297] on body "slide: 9 Key Criteria Supporting Rectangle 1 By measuring long-term back orders…" at bounding box center [561, 287] width 808 height 374
click at [200, 266] on body "slide: 9 Key Criteria Supporting Rectangle 1 Triangle 1 Rectangle 1 By measurin…" at bounding box center [561, 287] width 808 height 374
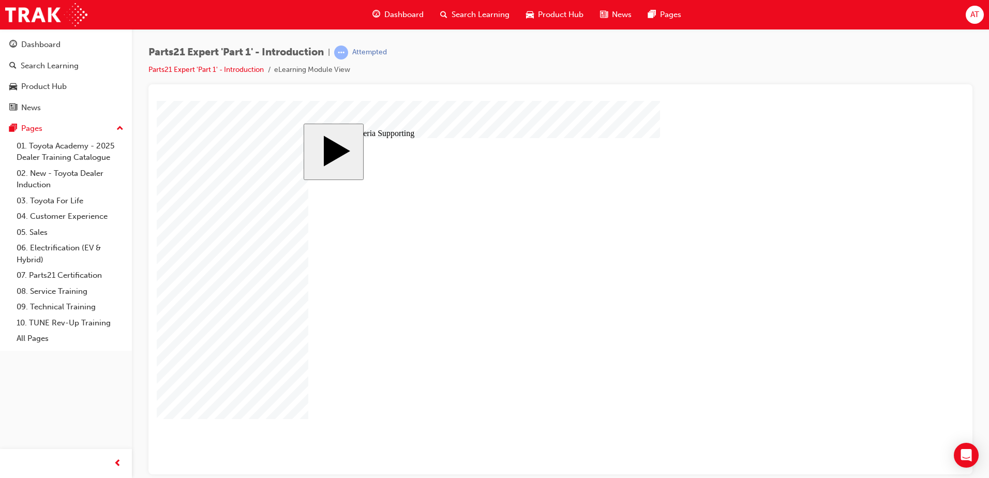
click at [184, 225] on body "slide: Activate Prior Knowledge MENU Rectangle 6 HELP Rectangle 6 EXIT Rectangl…" at bounding box center [561, 287] width 808 height 374
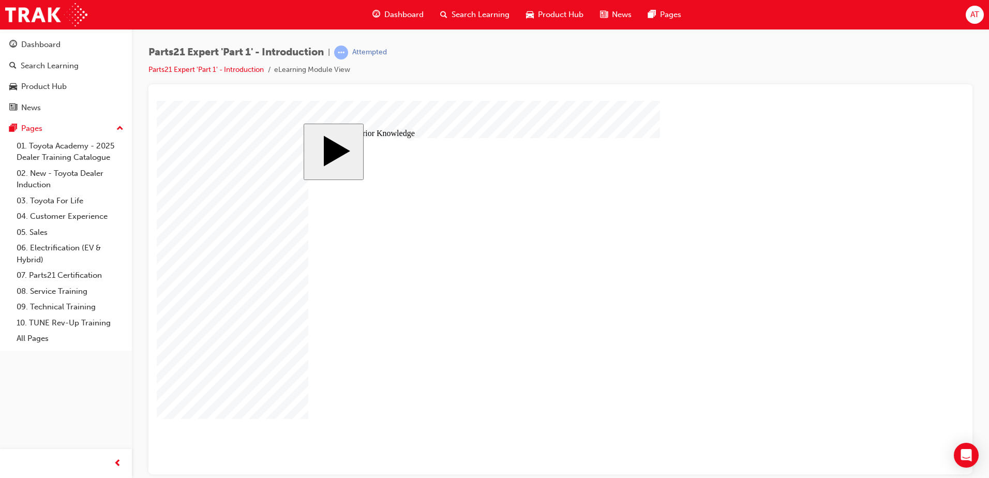
click at [184, 315] on body "slide: Activate Prior Knowledge MENU Rectangle 6 HELP Rectangle 6 EXIT Rectangl…" at bounding box center [561, 287] width 808 height 374
click at [228, 394] on body "slide: Activate Prior Knowledge MENU Rectangle 6 HELP Rectangle 6 EXIT Rectangl…" at bounding box center [561, 287] width 808 height 374
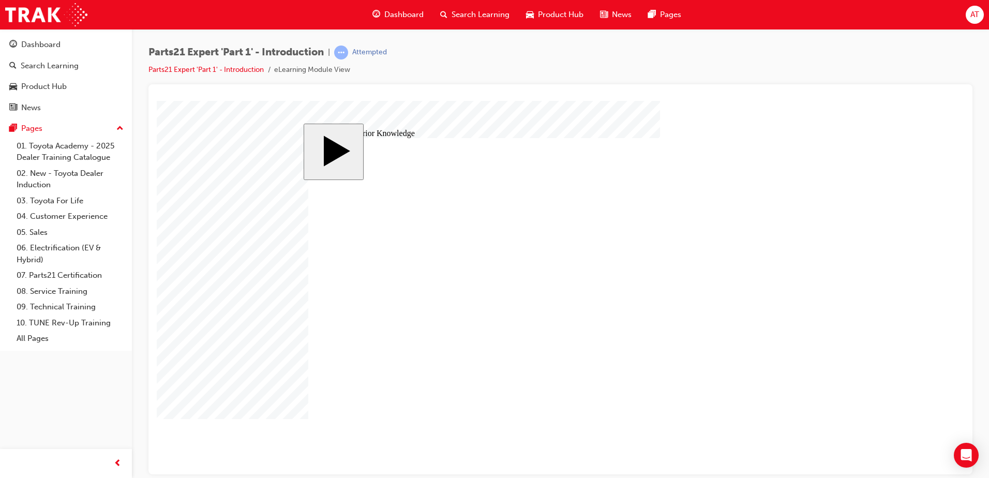
click at [869, 372] on body "slide: Activate Prior Knowledge MENU Rectangle 6 HELP Rectangle 6 EXIT Rectangl…" at bounding box center [561, 287] width 808 height 374
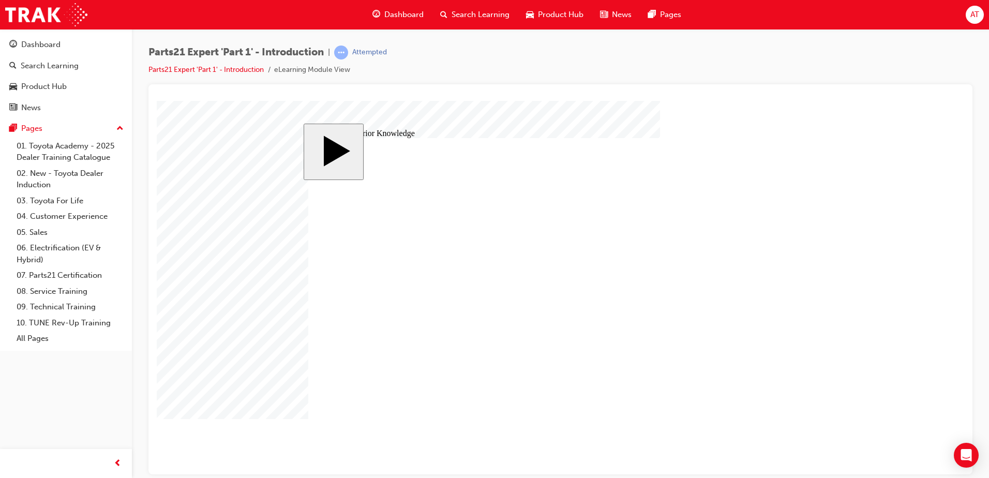
click at [242, 393] on body "slide: Activate Prior Knowledge MENU Rectangle 6 HELP Rectangle 6 EXIT Rectangl…" at bounding box center [561, 287] width 808 height 374
click at [185, 379] on body "slide: Parts 21 MENU Rectangle 6 HELP Rectangle 6 EXIT Rectangle 6 KPI Manageme…" at bounding box center [561, 287] width 808 height 374
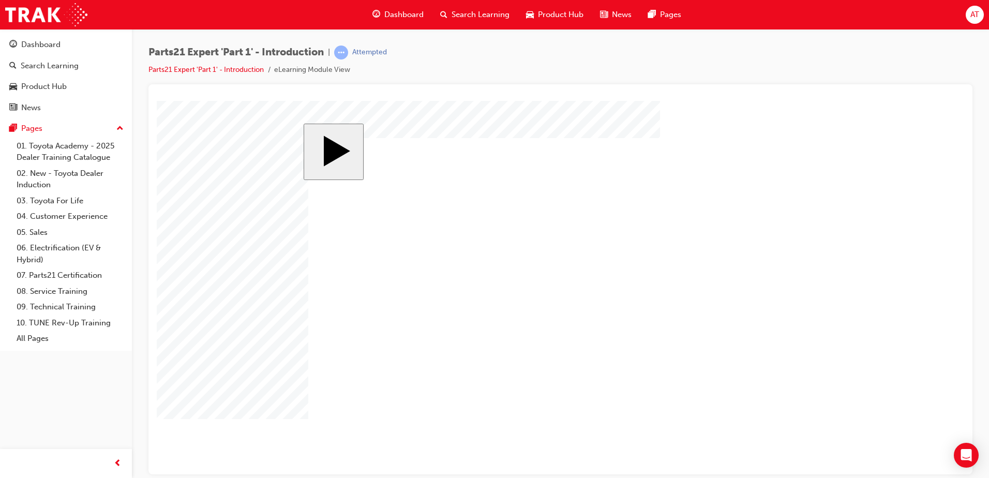
click at [228, 394] on body "slide: Parts 21 Triangle 1 Rectangle 1 MENU Rectangle 6 HELP Rectangle 6 EXIT R…" at bounding box center [561, 287] width 808 height 374
click at [199, 393] on body "slide: Parts 21 Triangle 1 Rectangle 1 Triangle 1 Rectangle 1 MENU Rectangle 6 …" at bounding box center [561, 287] width 808 height 374
click at [186, 394] on body "slide: Parts 21 Triangle 1 Rectangle 1 Triangle 1 Rectangle 1 Triangle 1 Rectan…" at bounding box center [561, 287] width 808 height 374
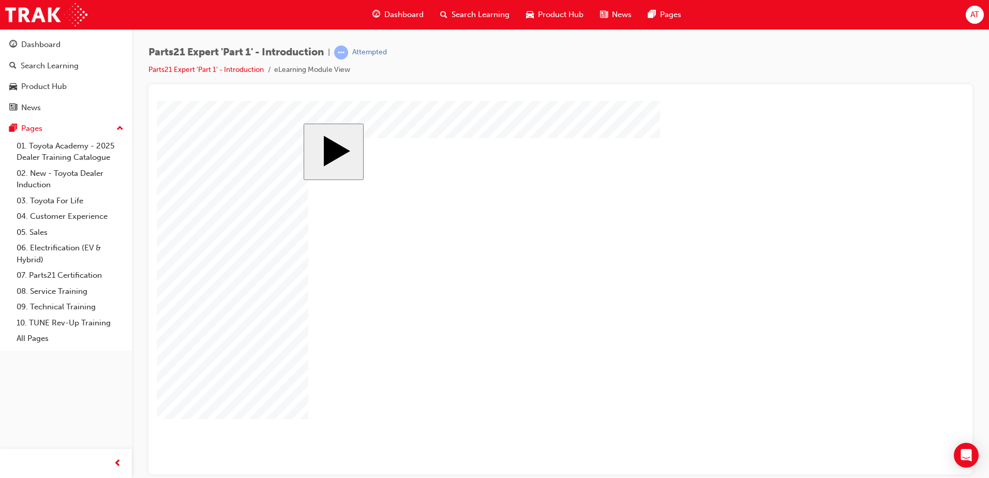
click at [222, 390] on body "slide: Parts 21 Triangle 1 Rectangle 1 Triangle 1 Rectangle 1 Triangle 1 Rectan…" at bounding box center [561, 287] width 808 height 374
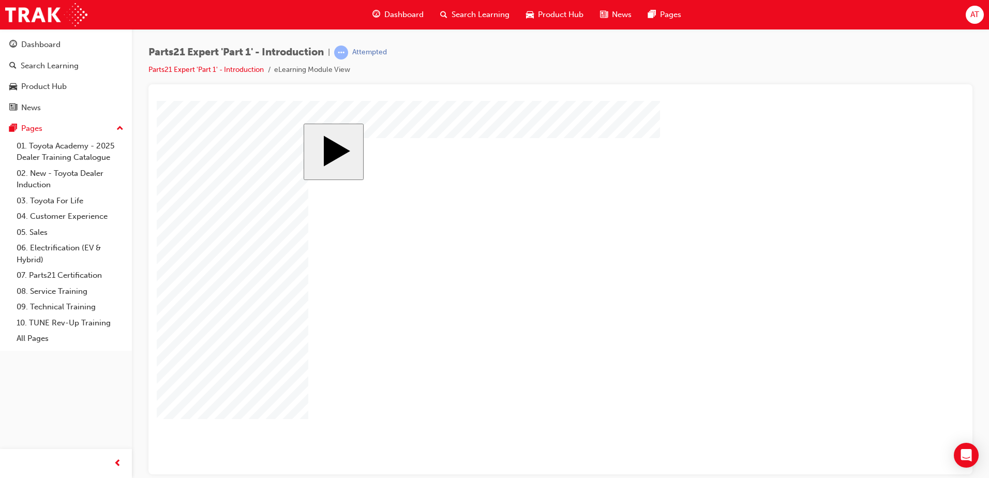
click at [213, 386] on body "slide: Parts 21 Triangle 1 Rectangle 2 MENU Rectangle 6 HELP Rectangle 6 EXIT R…" at bounding box center [561, 287] width 808 height 374
click at [234, 396] on body "slide: Parts 21 Triangle 1 Rectangle 2 The stock value amount evaluates standar…" at bounding box center [561, 287] width 808 height 374
click at [237, 390] on body "slide: Parts 21 Triangle 1 Rectangle 2 The total amount (in dollars) of parts s…" at bounding box center [561, 287] width 808 height 374
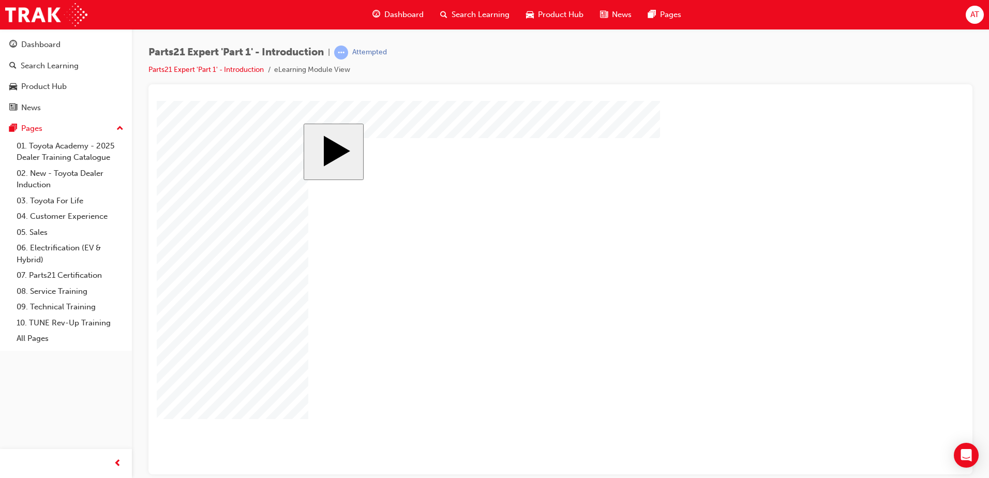
click at [295, 389] on body "slide: Parts 21 Triangle 1 Rectangle 2 Evaluating the number of parts stock ite…" at bounding box center [561, 287] width 808 height 374
click at [845, 346] on body "slide: Parts 21 MENU Rectangle 6 HELP Rectangle 6 EXIT Rectangle 6 KPI Manageme…" at bounding box center [561, 287] width 808 height 374
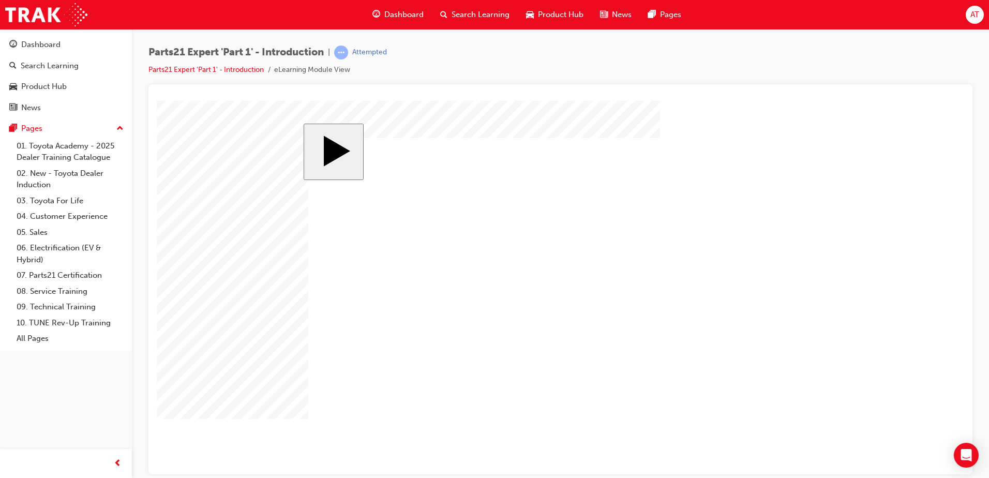
click at [250, 388] on body "slide: Parts 21 Triangle 1 Rectangle 1 MENU Rectangle 6 HELP Rectangle 6 EXIT R…" at bounding box center [561, 287] width 808 height 374
click at [248, 382] on body "slide: Parts 21 Triangle 1 Rectangle 1 Triangle 1 Rectangle 1 MENU Rectangle 6 …" at bounding box center [561, 287] width 808 height 374
click at [206, 395] on body "slide: Parts 21 Triangle 1 Rectangle 1 Triangle 1 Rectangle 1 Triangle 1 Rectan…" at bounding box center [561, 287] width 808 height 374
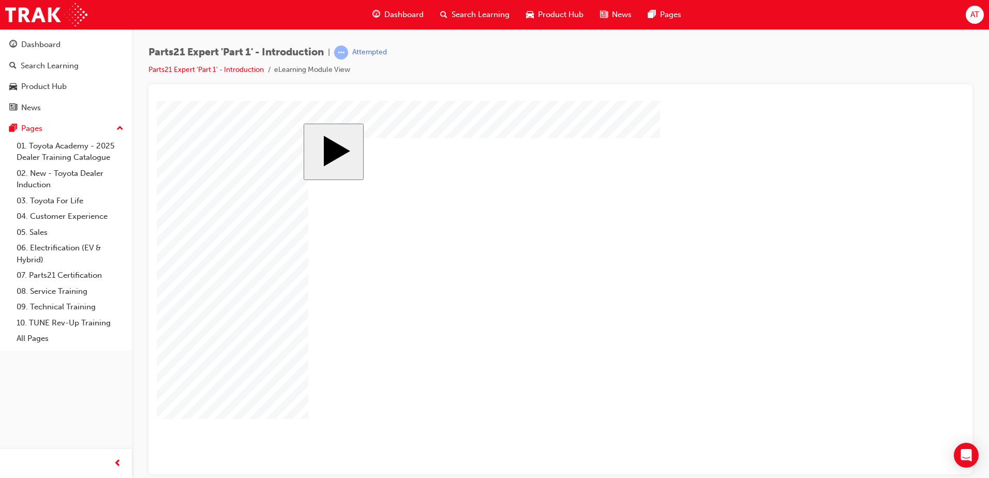
click at [252, 391] on body "slide: Parts 21 Triangle 1 Rectangle 1 Triangle 1 Rectangle 1 Triangle 1 Rectan…" at bounding box center [561, 287] width 808 height 374
click at [830, 412] on body "slide: Parts 21 MENU Rectangle 6 HELP Rectangle 6 EXIT Rectangle 6 KPI Manageme…" at bounding box center [561, 287] width 808 height 374
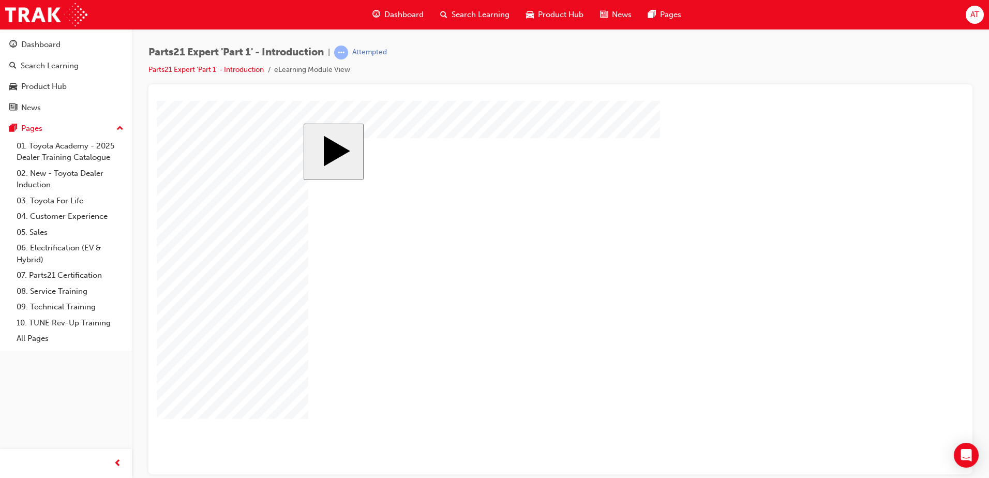
click at [244, 392] on body "slide: Parts 21 MENU Rectangle 6 HELP Rectangle 6 EXIT Rectangle 6 KPI Manageme…" at bounding box center [561, 287] width 808 height 374
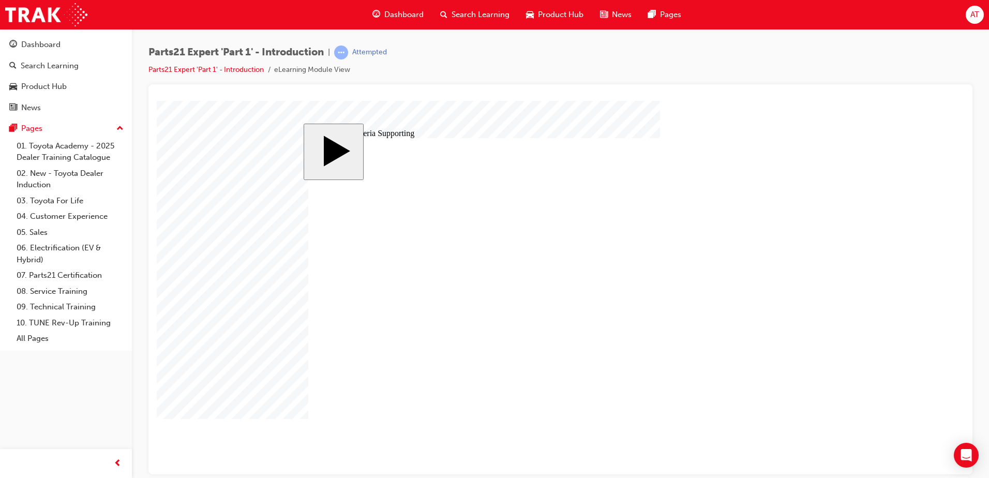
click at [243, 381] on body "slide: 9 Key Criteria Supporting Rectangle 1 Stock Turn is a KPI that monitors …" at bounding box center [561, 287] width 808 height 374
click at [279, 382] on body "slide: 9 Key Criteria Supporting Rectangle 1 The value of credit returns should…" at bounding box center [561, 287] width 808 height 374
click at [232, 380] on body "slide: 9 Key Criteria Supporting Rectangle 1 Return on Stock Invested is a high…" at bounding box center [561, 287] width 808 height 374
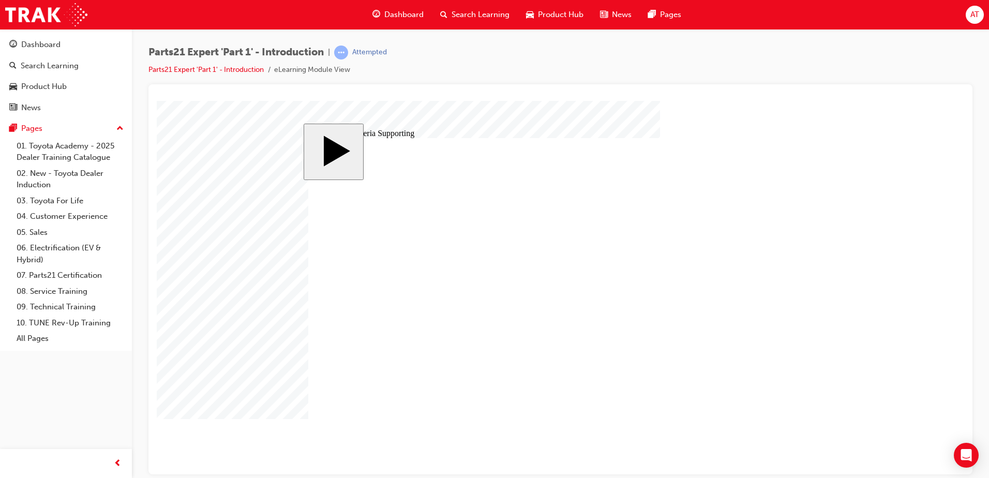
click at [826, 385] on body "slide: 9 Key Criteria Supporting Rectangle 1 Percentage of Productive Days - ra…" at bounding box center [561, 287] width 808 height 374
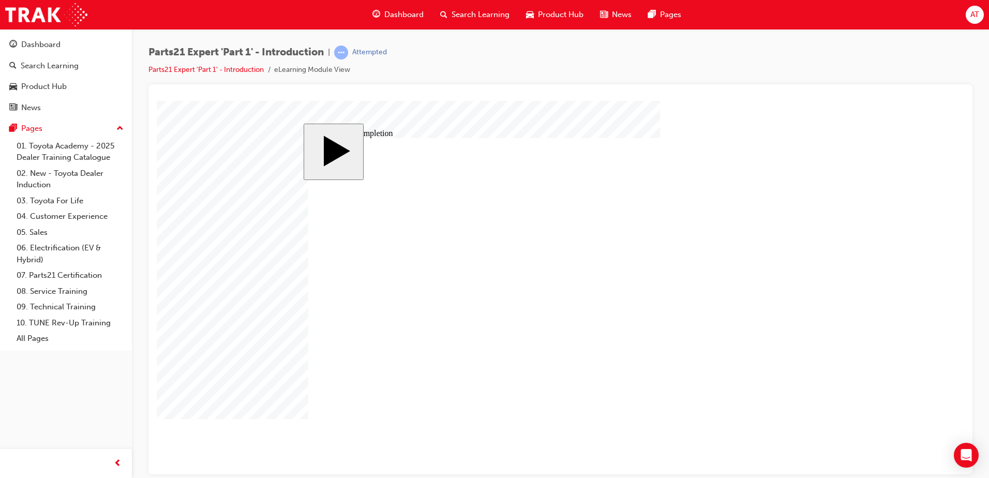
click at [825, 415] on body "slide: Course Completion MENU Rectangle 6 HELP Rectangle 6 EXIT Rectangle 6 KPI…" at bounding box center [561, 287] width 808 height 374
drag, startPoint x: 705, startPoint y: 268, endPoint x: 605, endPoint y: 263, distance: 100.0
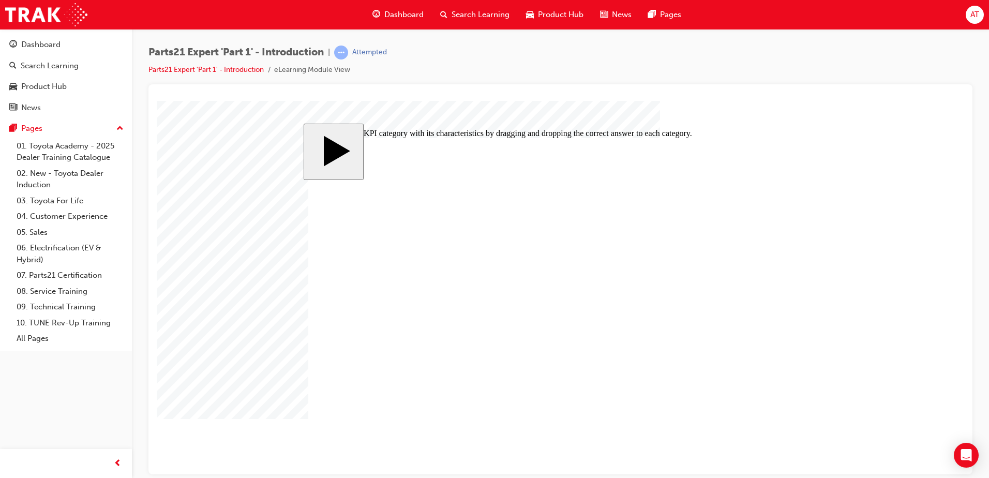
drag, startPoint x: 706, startPoint y: 302, endPoint x: 575, endPoint y: 302, distance: 130.4
drag, startPoint x: 557, startPoint y: 294, endPoint x: 557, endPoint y: 302, distance: 8.3
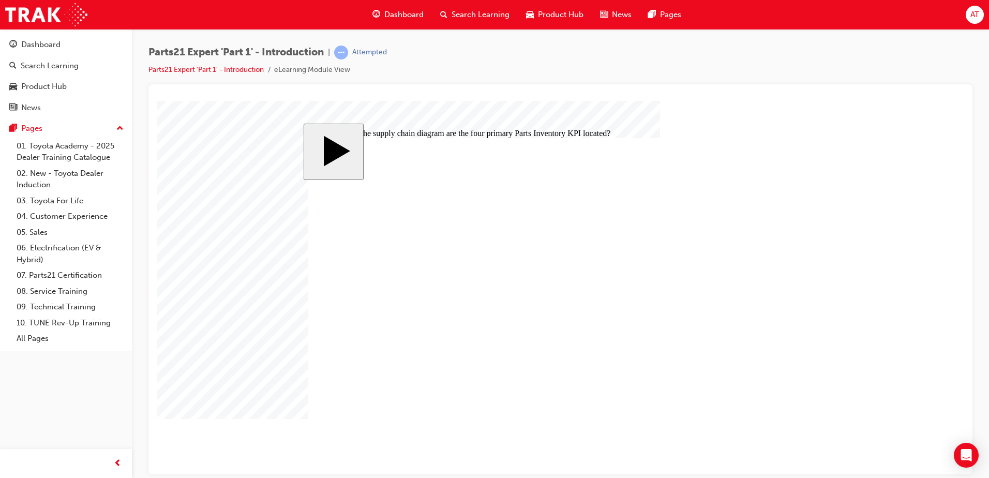
drag, startPoint x: 552, startPoint y: 315, endPoint x: 568, endPoint y: 307, distance: 17.1
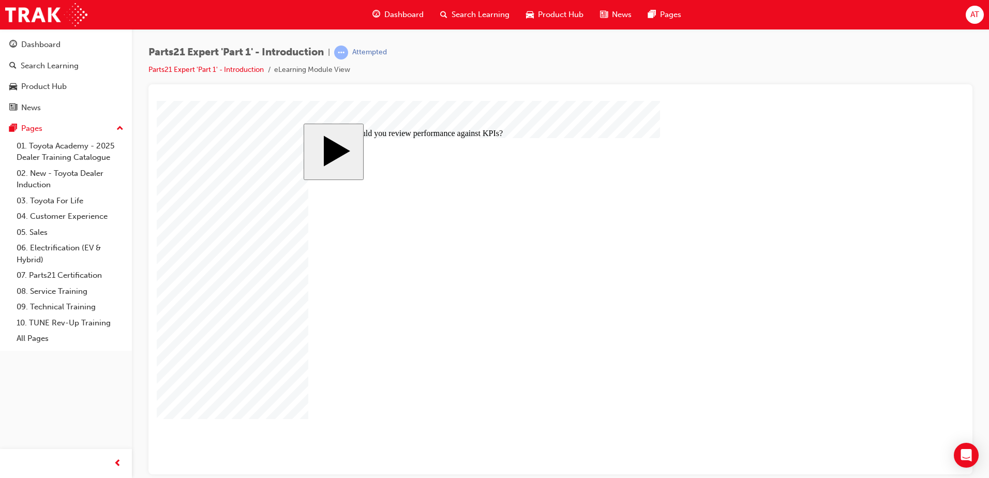
radio input "true"
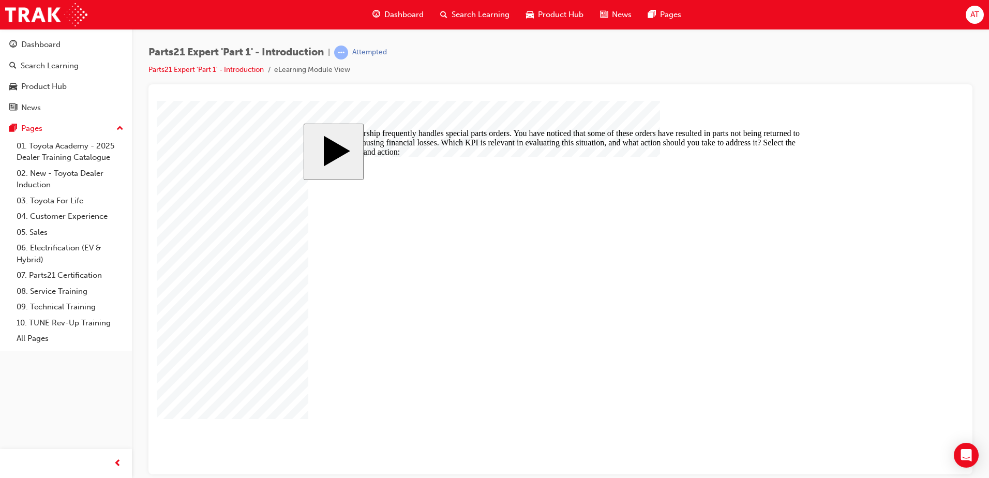
checkbox input "true"
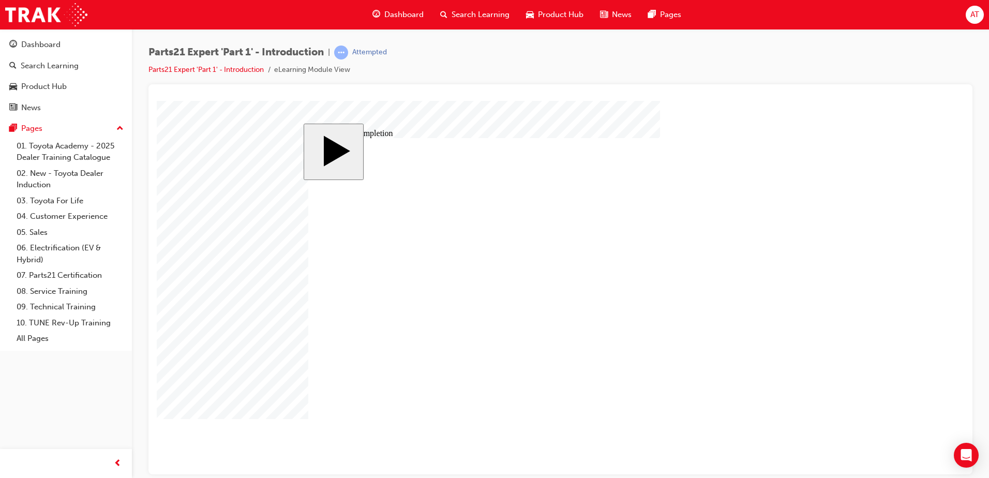
click at [948, 312] on body "slide: Activate Prior Knowledge MENU Rectangle 6 HELP Rectangle 6 EXIT Rectangl…" at bounding box center [561, 287] width 808 height 374
click at [265, 406] on body "slide: Activate Prior Knowledge MENU Rectangle 6 HELP Rectangle 6 EXIT Rectangl…" at bounding box center [561, 287] width 808 height 374
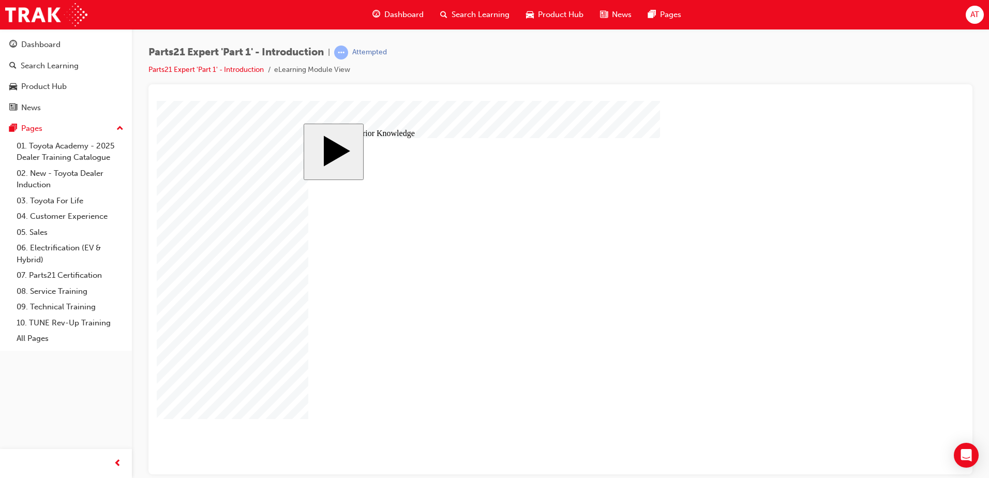
click at [279, 417] on body "slide: Activate Prior Knowledge MENU Rectangle 6 HELP Rectangle 6 EXIT Rectangl…" at bounding box center [561, 287] width 808 height 374
click at [828, 424] on body "slide: Activate Prior Knowledge MENU Rectangle 6 HELP Rectangle 6 EXIT Rectangl…" at bounding box center [561, 287] width 808 height 374
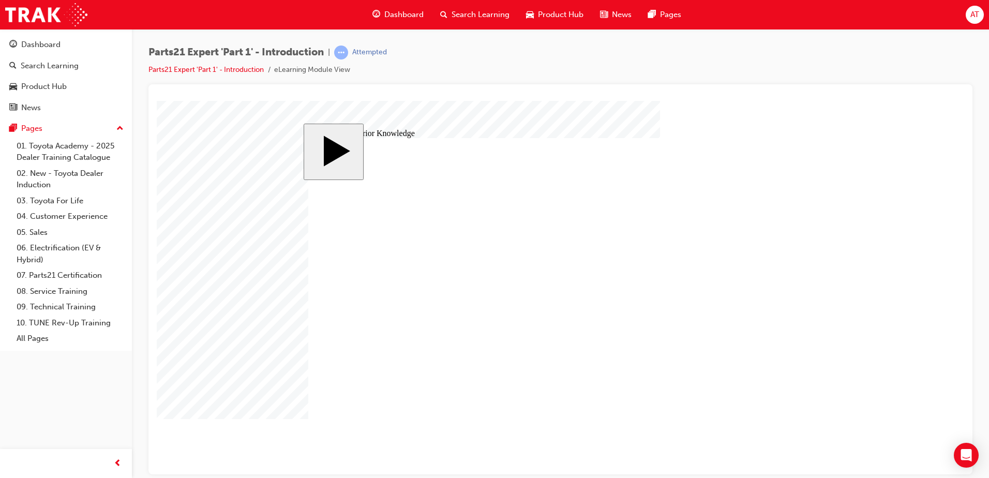
checkbox input "true"
click at [829, 310] on body "slide: Activate Prior Knowledge Rectangle 2 Image 2.png Image 3.png Image 4.png…" at bounding box center [561, 287] width 808 height 374
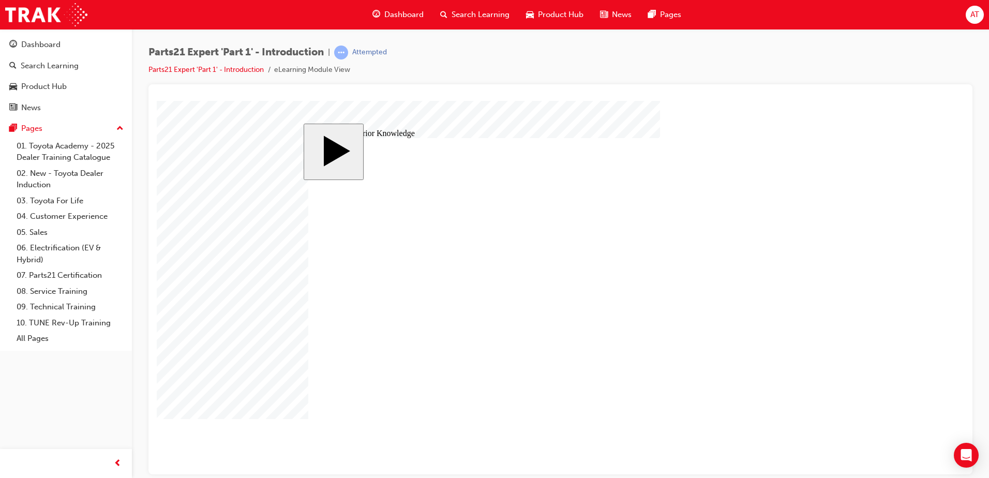
checkbox input "true"
click at [269, 403] on body "slide: Activate Prior Knowledge Rectangle 2 Image 2.png Image 3.png Image 4.png…" at bounding box center [561, 287] width 808 height 374
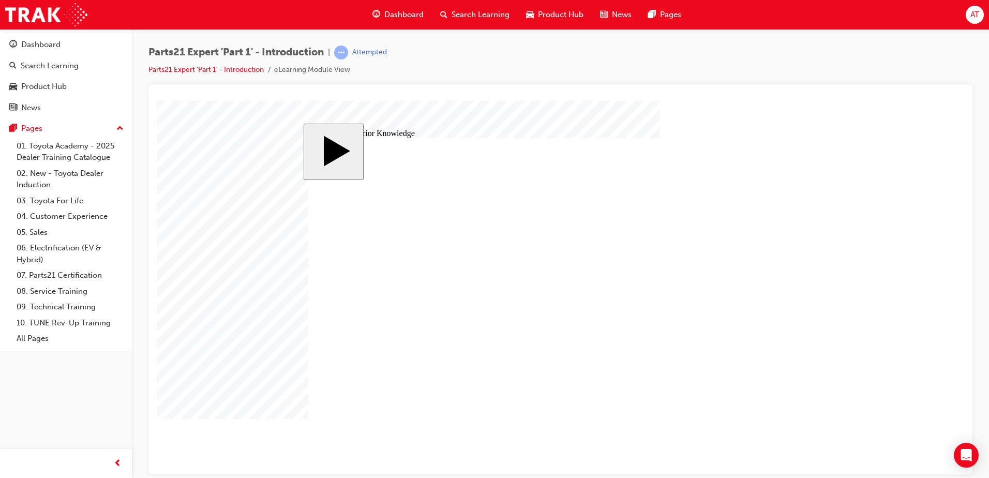
checkbox input "true"
click at [254, 409] on body "slide: Activate Prior Knowledge Rectangle 2 Image 2.png Image 3.png Image 4.png…" at bounding box center [561, 287] width 808 height 374
checkbox input "true"
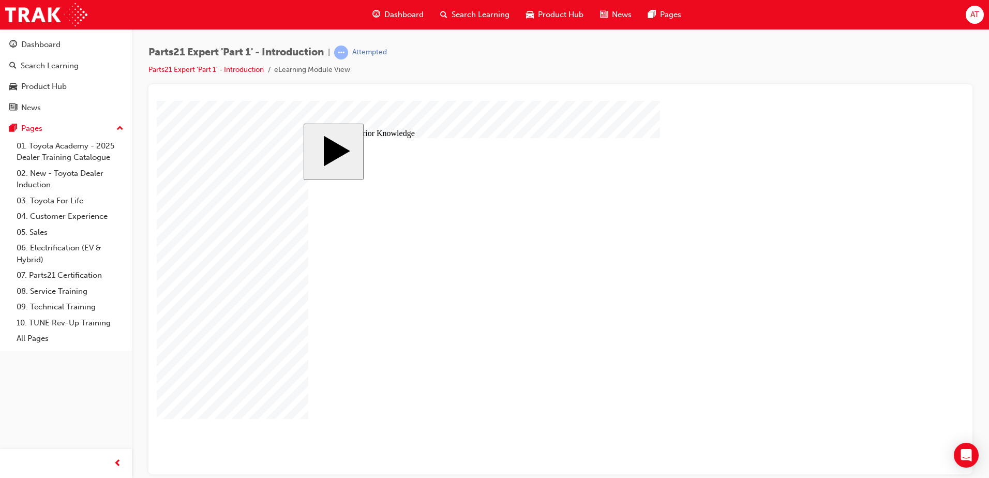
click at [858, 384] on body "slide: Activate Prior Knowledge Rectangle 2 Image 2.png Image 3.png Image 4.png…" at bounding box center [561, 287] width 808 height 374
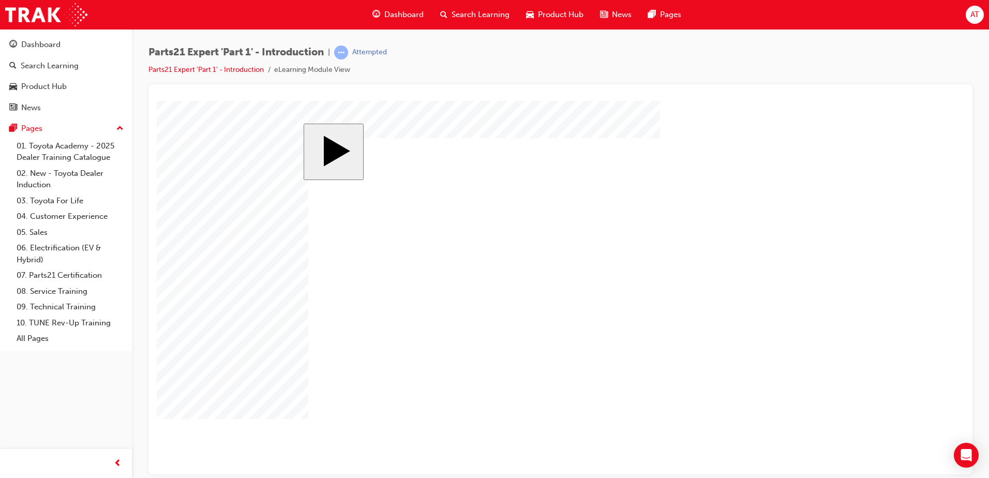
click at [265, 386] on body "slide: Parts 21 MENU Rectangle 6 HELP Rectangle 6 EXIT Rectangle 6 Action Plann…" at bounding box center [561, 287] width 808 height 374
click at [850, 340] on body "slide: Parts 21 MENU Rectangle 6 HELP Rectangle 6 EXIT Rectangle 6 Action Plann…" at bounding box center [561, 287] width 808 height 374
click at [923, 320] on body "slide: Parts 21 MENU Rectangle 6 HELP Rectangle 6 EXIT Rectangle 6 Action Plann…" at bounding box center [561, 287] width 808 height 374
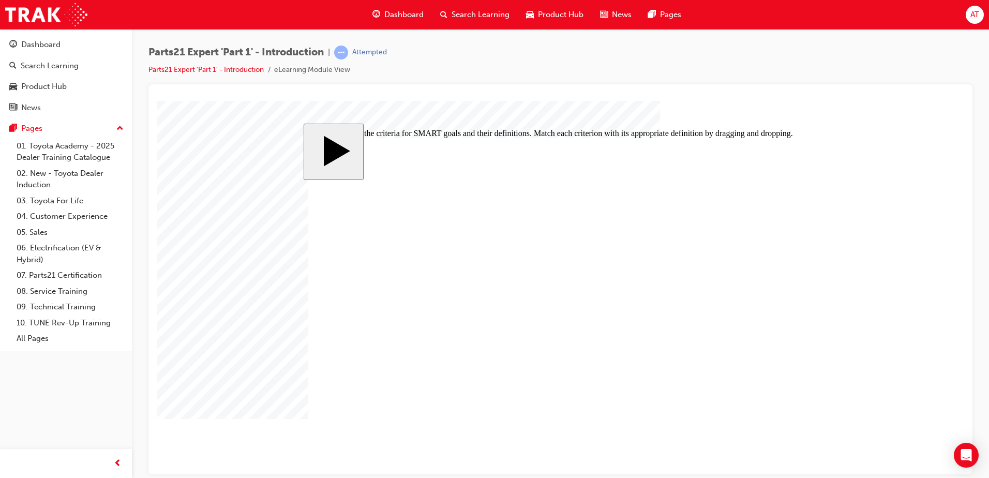
drag, startPoint x: 529, startPoint y: 307, endPoint x: 515, endPoint y: 372, distance: 66.6
drag, startPoint x: 518, startPoint y: 308, endPoint x: 495, endPoint y: 310, distance: 23.3
drag, startPoint x: 584, startPoint y: 278, endPoint x: 551, endPoint y: 278, distance: 32.6
drag, startPoint x: 574, startPoint y: 349, endPoint x: 574, endPoint y: 240, distance: 109.2
drag, startPoint x: 560, startPoint y: 242, endPoint x: 547, endPoint y: 341, distance: 100.2
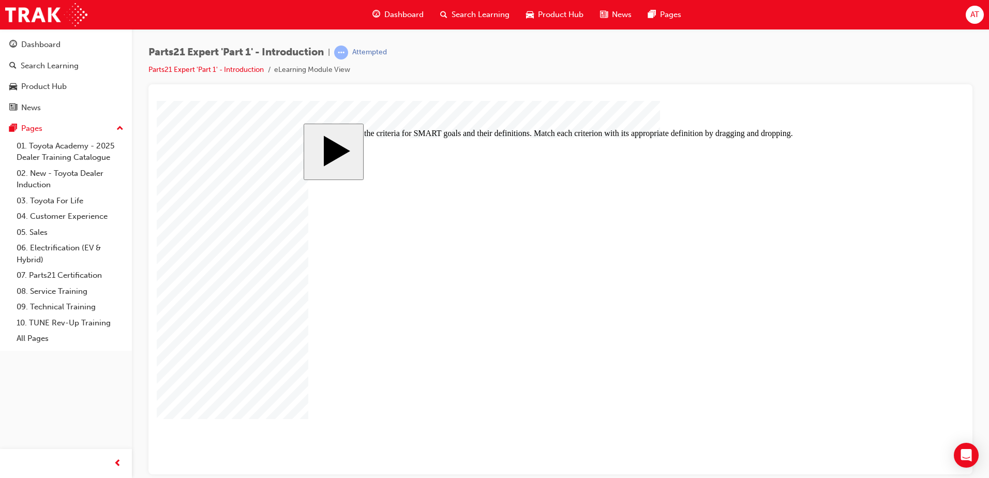
drag, startPoint x: 551, startPoint y: 347, endPoint x: 551, endPoint y: 248, distance: 98.3
drag, startPoint x: 562, startPoint y: 345, endPoint x: 551, endPoint y: 345, distance: 10.3
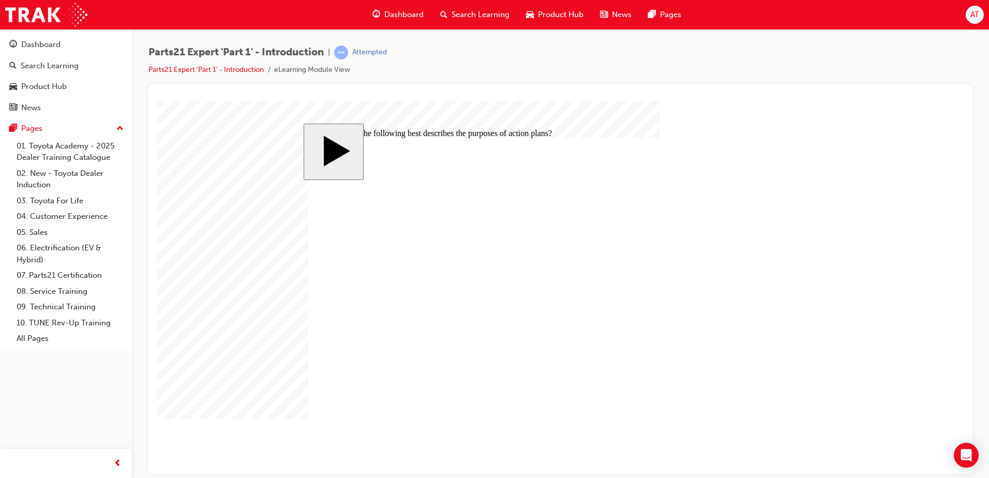
checkbox input "true"
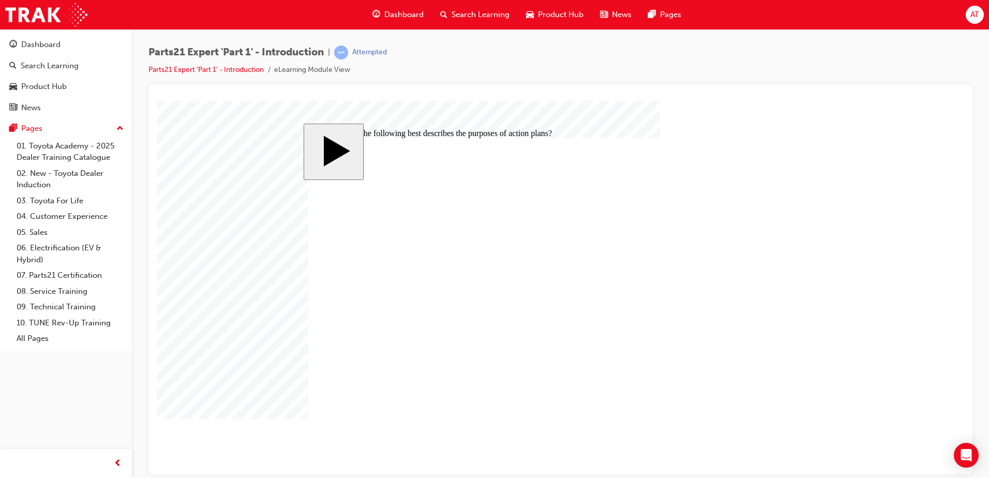
checkbox input "true"
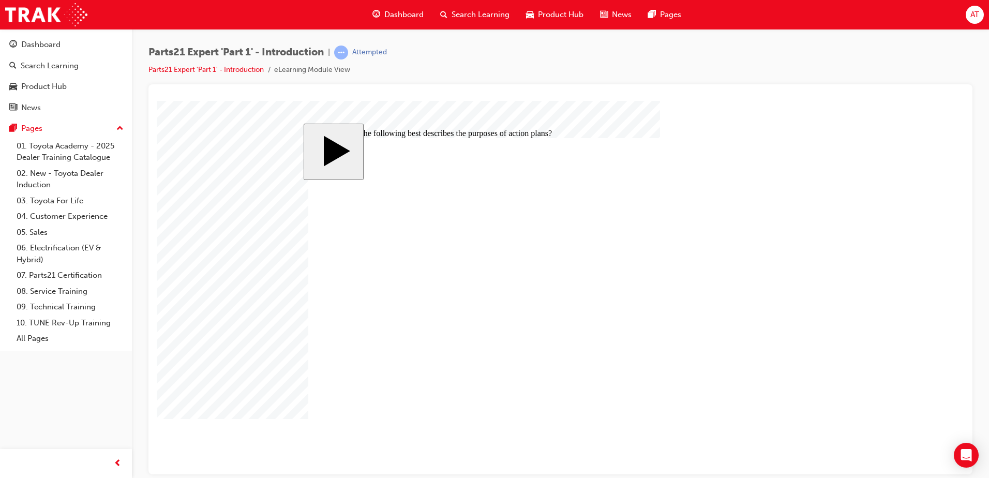
checkbox input "false"
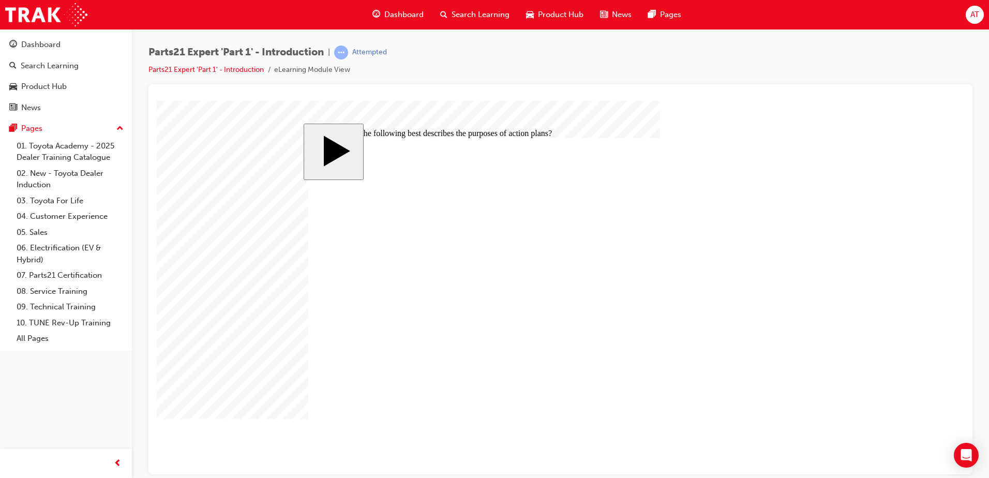
checkbox input "false"
checkbox input "true"
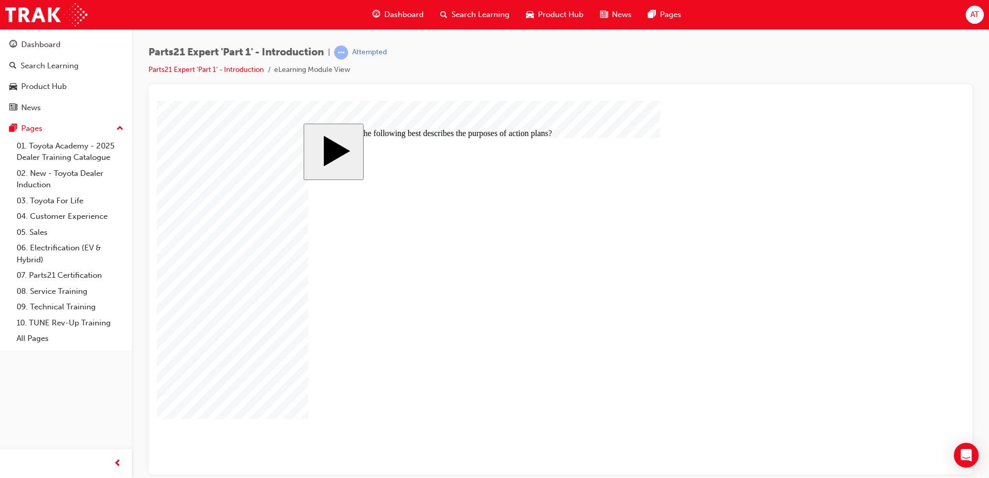
checkbox input "true"
checkbox input "false"
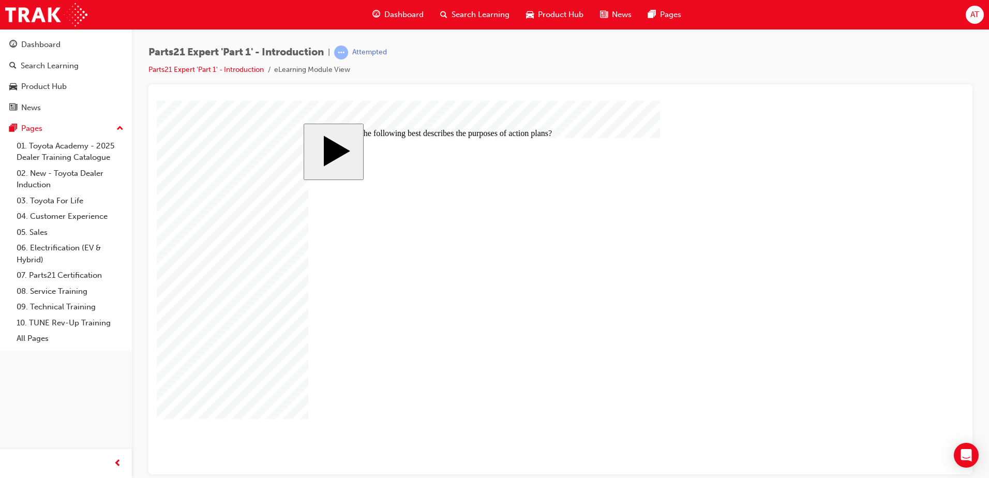
drag, startPoint x: 339, startPoint y: 258, endPoint x: 336, endPoint y: 263, distance: 6.0
checkbox input "false"
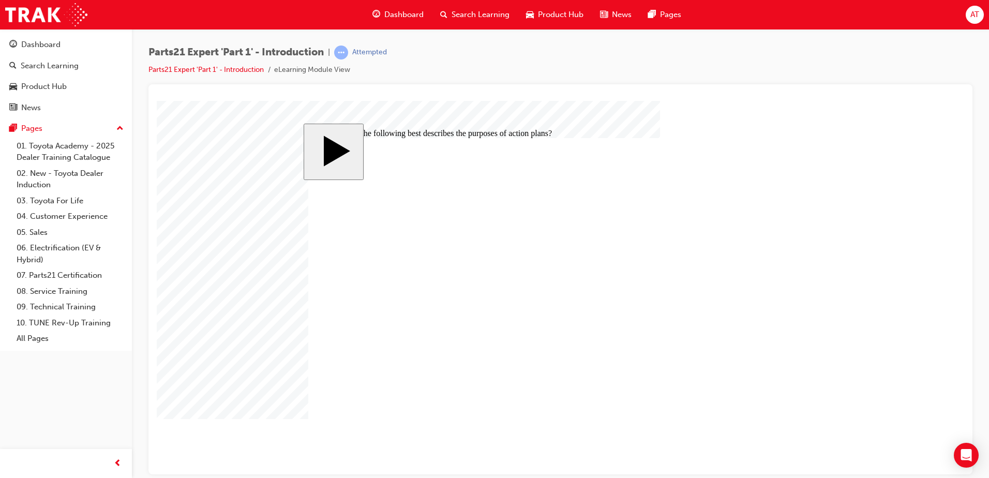
checkbox input "false"
checkbox input "true"
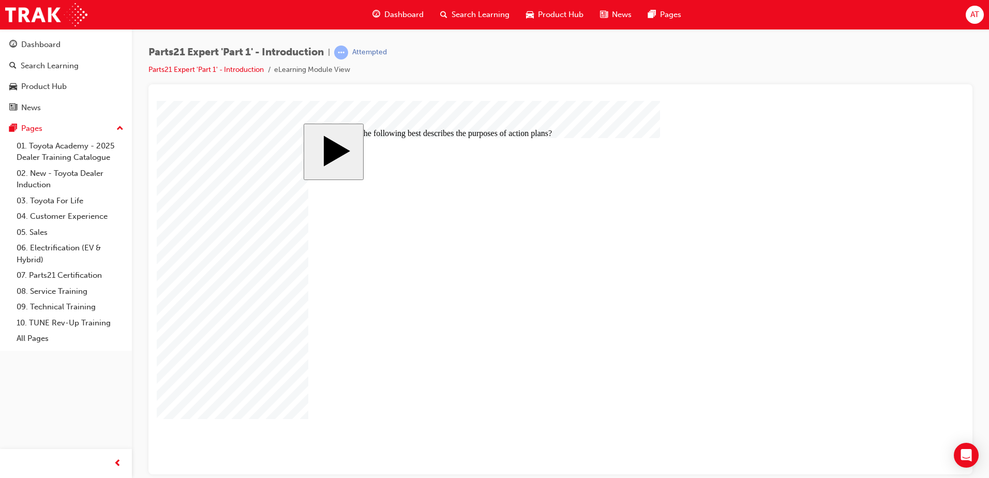
checkbox input "true"
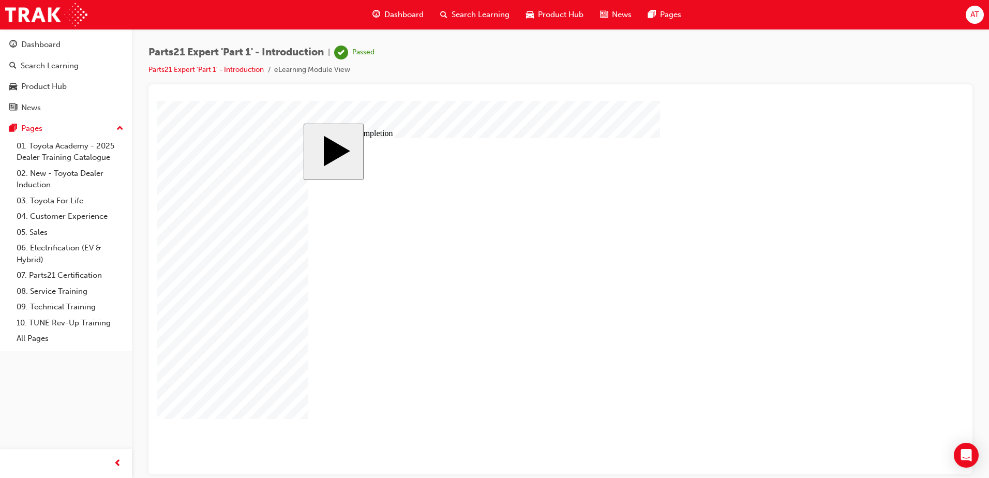
checkbox input "true"
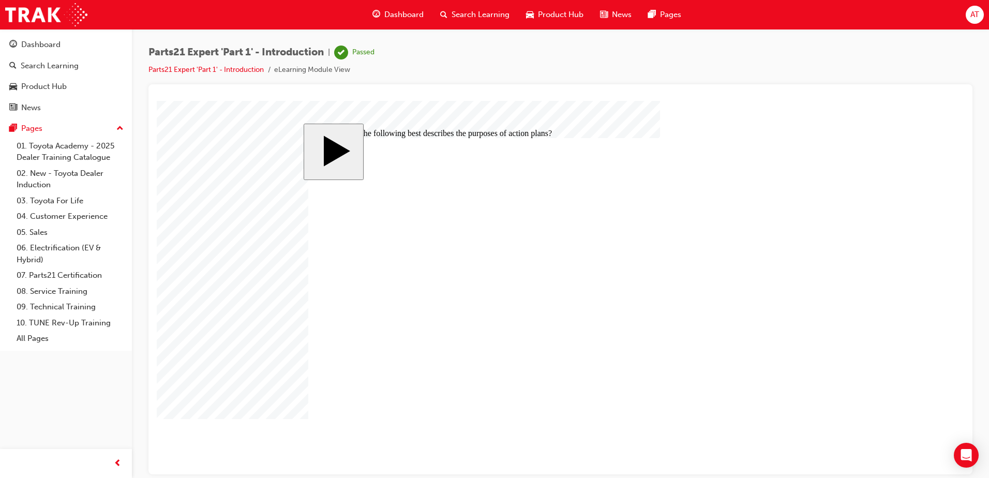
checkbox input "true"
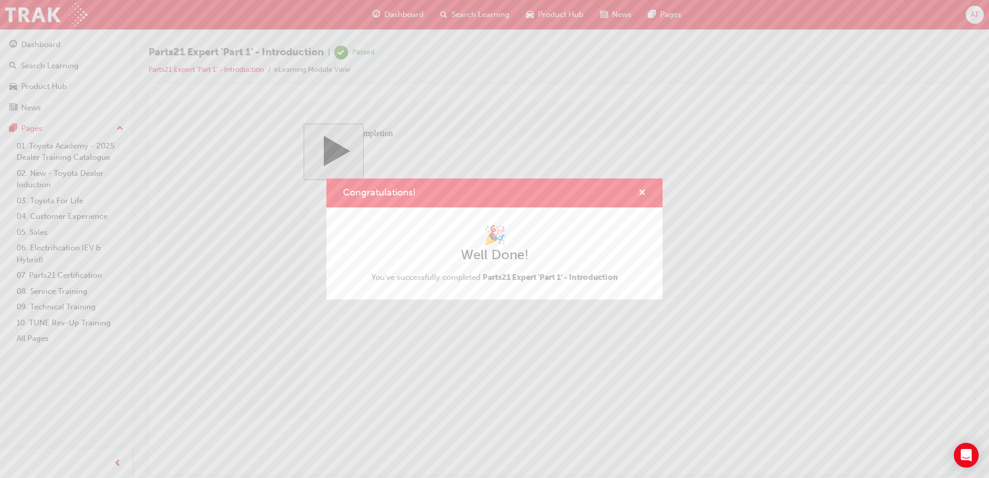
click at [643, 191] on span "cross-icon" at bounding box center [642, 193] width 8 height 9
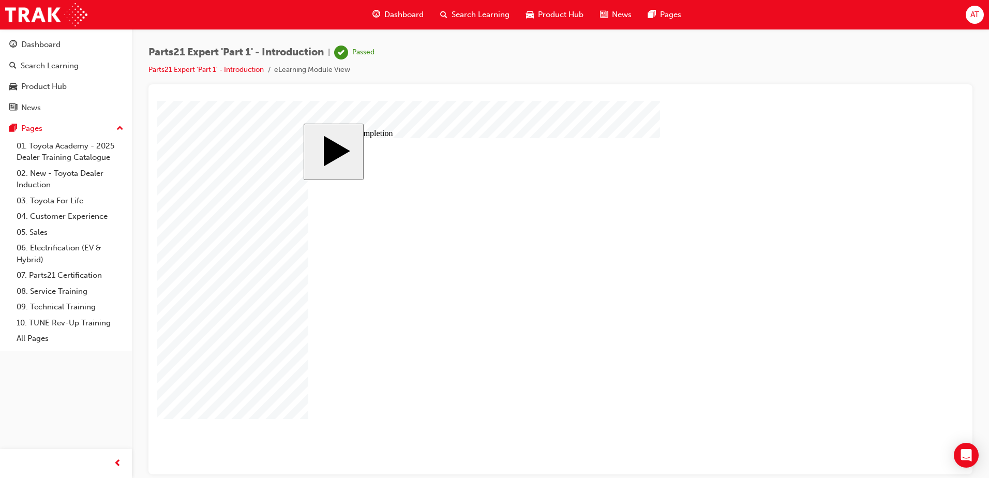
click at [400, 14] on span "Dashboard" at bounding box center [403, 15] width 39 height 12
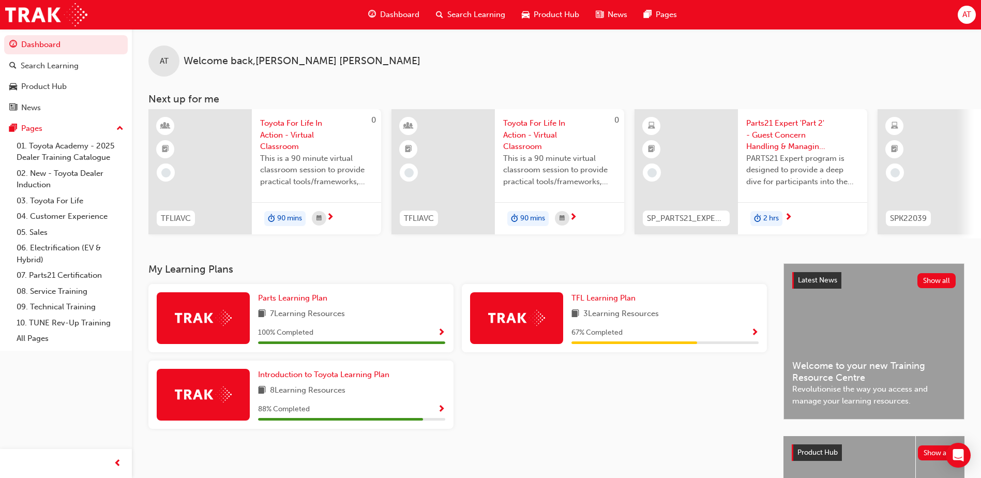
click at [977, 169] on div at bounding box center [929, 171] width 103 height 125
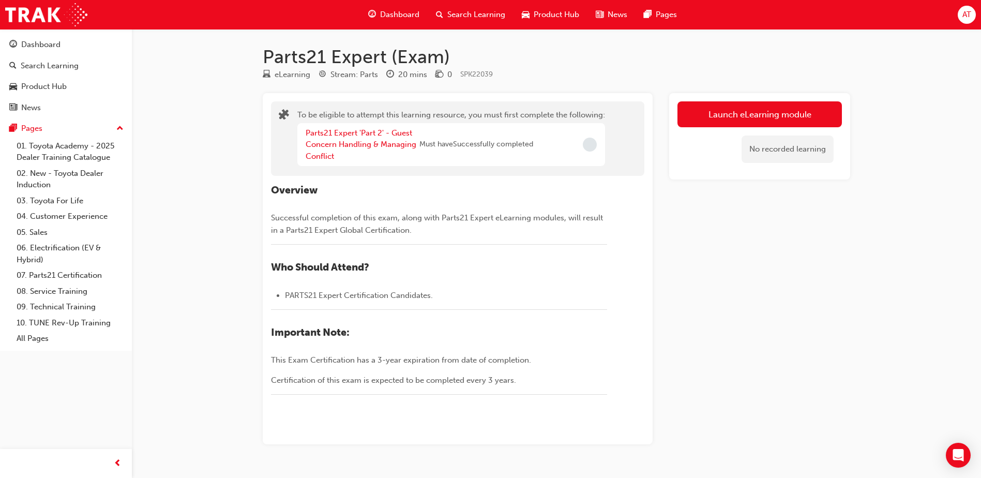
click at [400, 15] on span "Dashboard" at bounding box center [399, 15] width 39 height 12
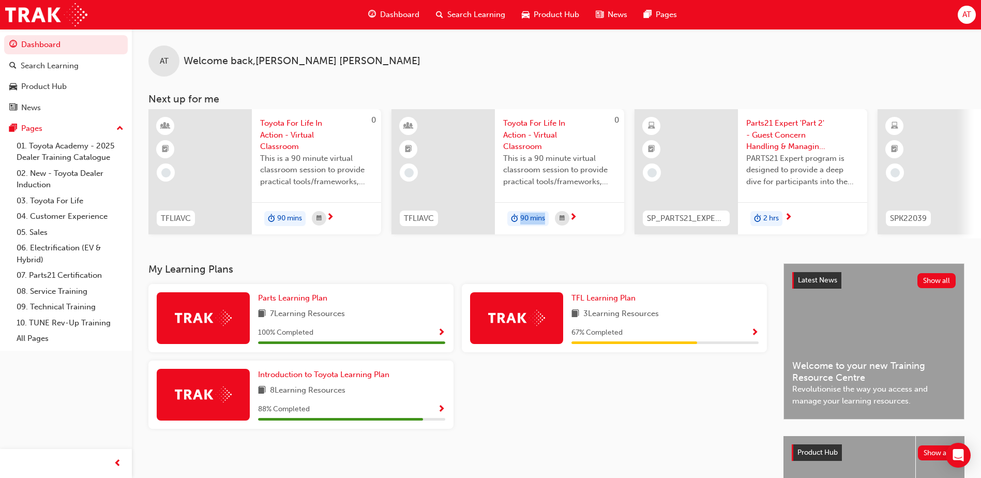
click at [628, 193] on div "0 TFLIAVC Toyota For Life In Action - Virtual Classroom This is a 90 minute vir…" at bounding box center [633, 173] width 970 height 129
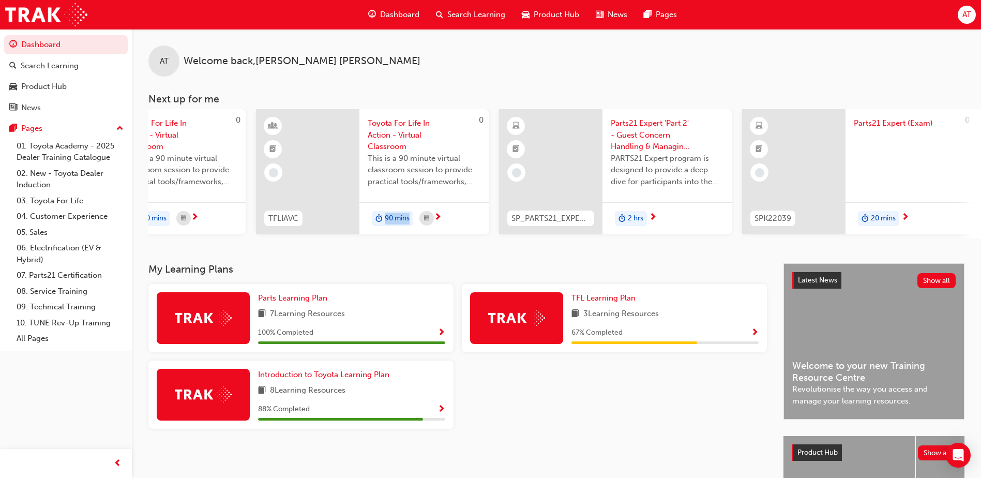
scroll to position [0, 137]
click at [939, 168] on div at bounding box center [909, 149] width 113 height 41
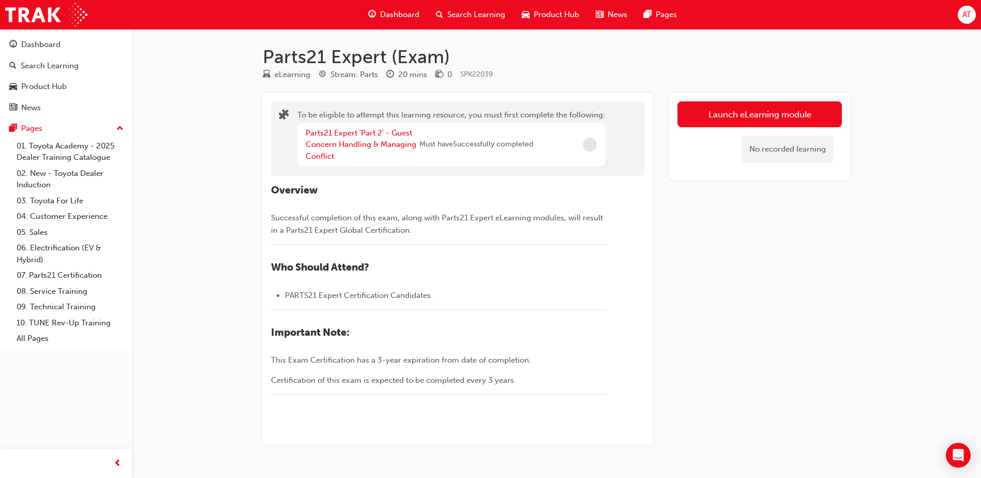
click at [573, 254] on div "﻿" at bounding box center [439, 250] width 336 height 13
click at [389, 9] on span "Dashboard" at bounding box center [399, 15] width 39 height 12
